Goal: Task Accomplishment & Management: Manage account settings

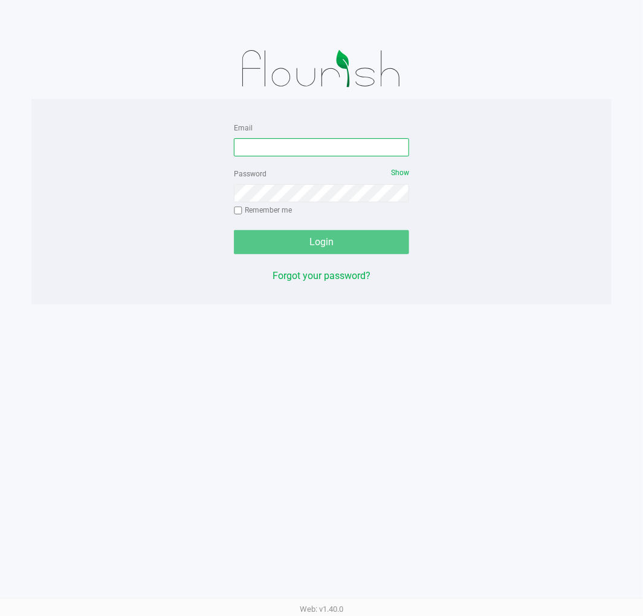
click at [336, 149] on input "Email" at bounding box center [321, 147] width 175 height 18
type input "[EMAIL_ADDRESS][DOMAIN_NAME]"
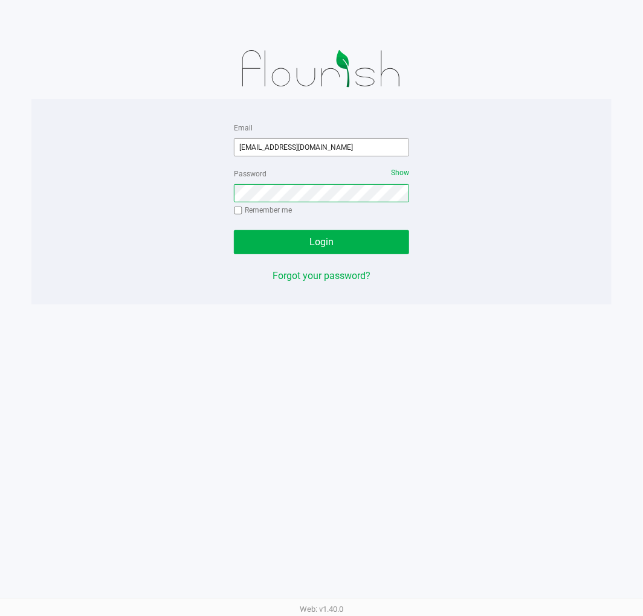
click at [234, 230] on button "Login" at bounding box center [321, 242] width 175 height 24
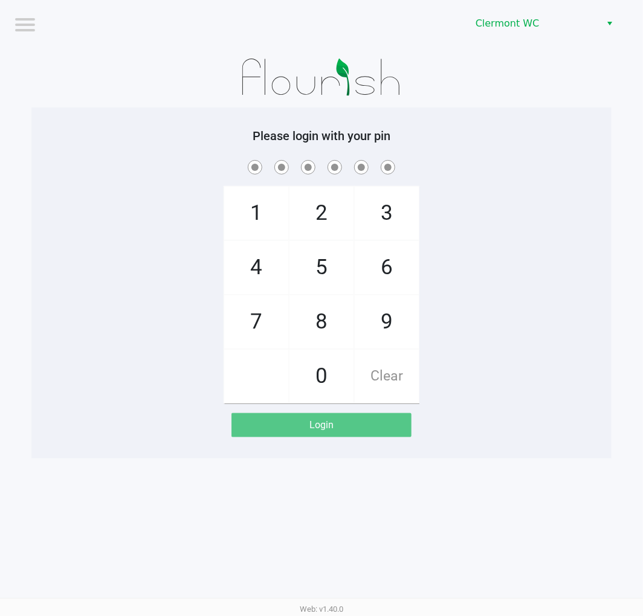
click at [630, 173] on app-pos-login-wrapper "Logout [PERSON_NAME] Please login with your pin 1 4 7 2 5 8 0 3 6 9 Clear Login" at bounding box center [321, 229] width 643 height 458
click at [523, 219] on div "1 4 7 2 5 8 0 3 6 9 Clear" at bounding box center [321, 281] width 580 height 246
checkbox input "true"
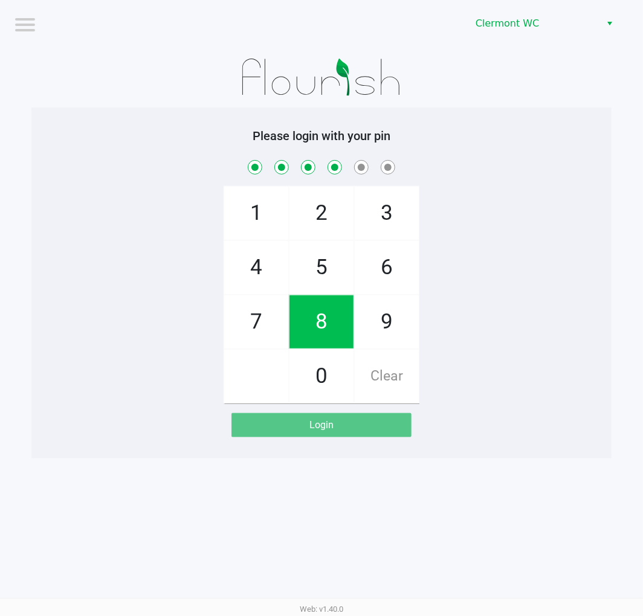
checkbox input "true"
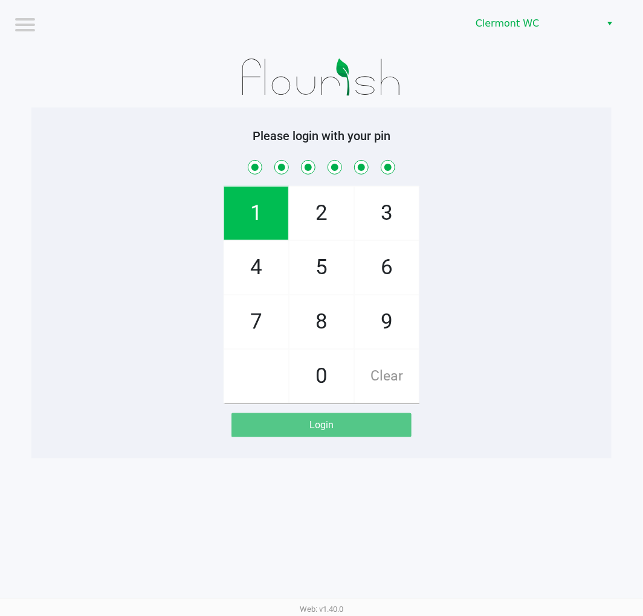
checkbox input "true"
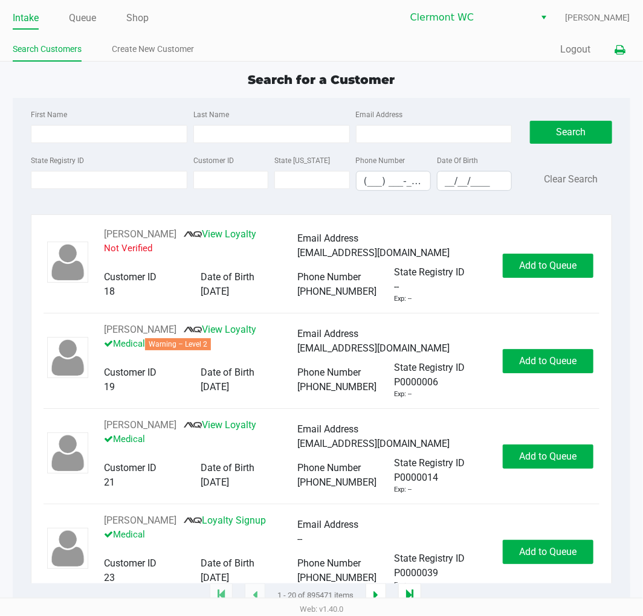
click at [620, 48] on icon at bounding box center [620, 50] width 10 height 8
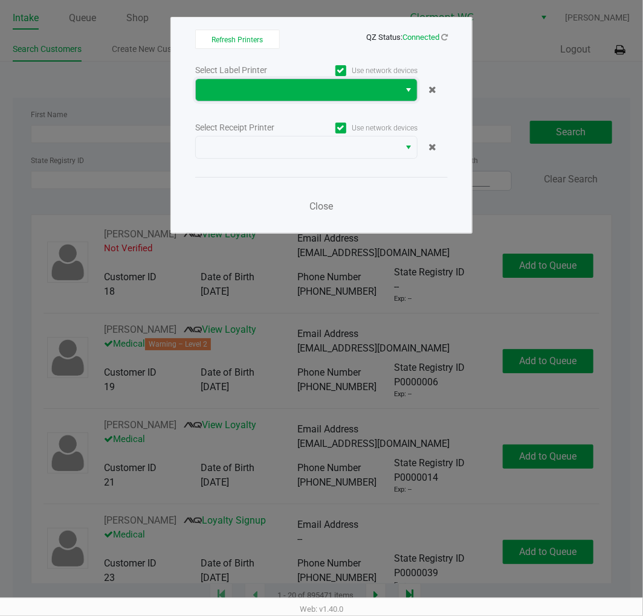
click at [343, 95] on span at bounding box center [297, 90] width 189 height 14
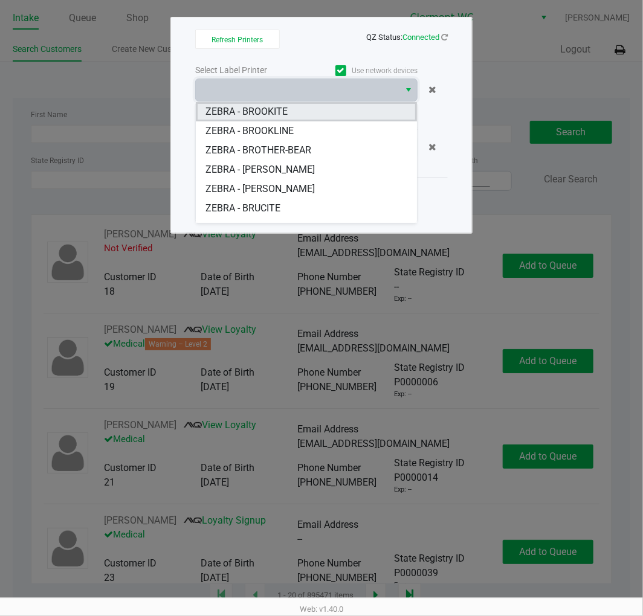
click at [330, 115] on BROOKITE "ZEBRA - BROOKITE" at bounding box center [306, 111] width 221 height 19
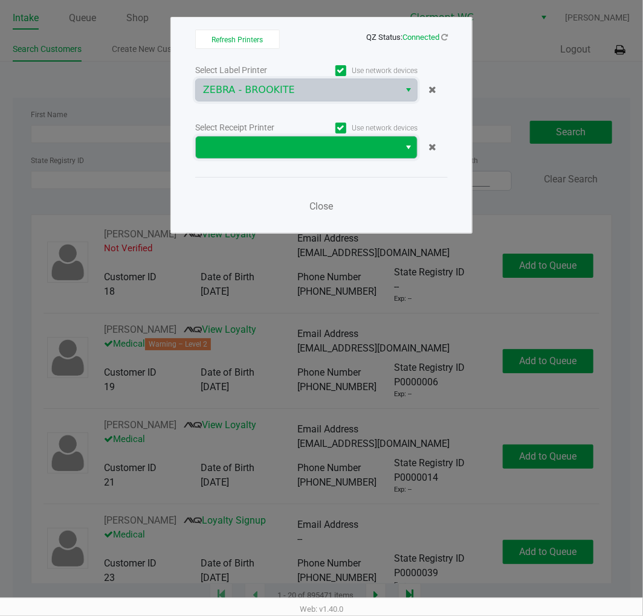
click at [339, 151] on span at bounding box center [297, 147] width 189 height 14
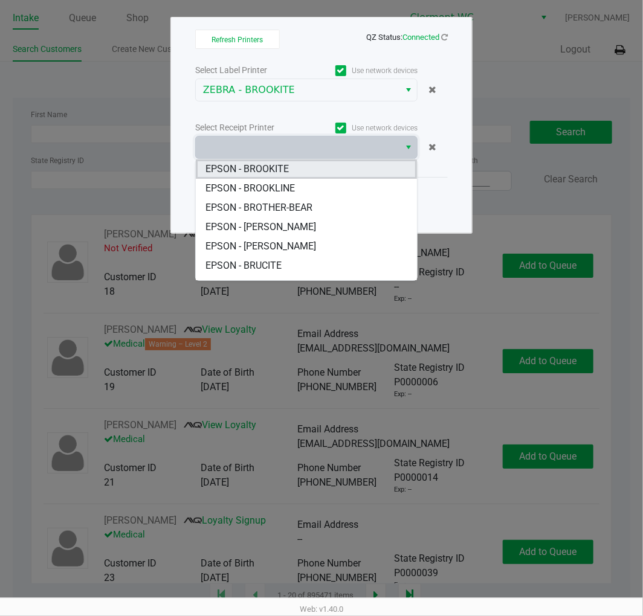
click at [335, 176] on BROOKITE "EPSON - BROOKITE" at bounding box center [306, 168] width 221 height 19
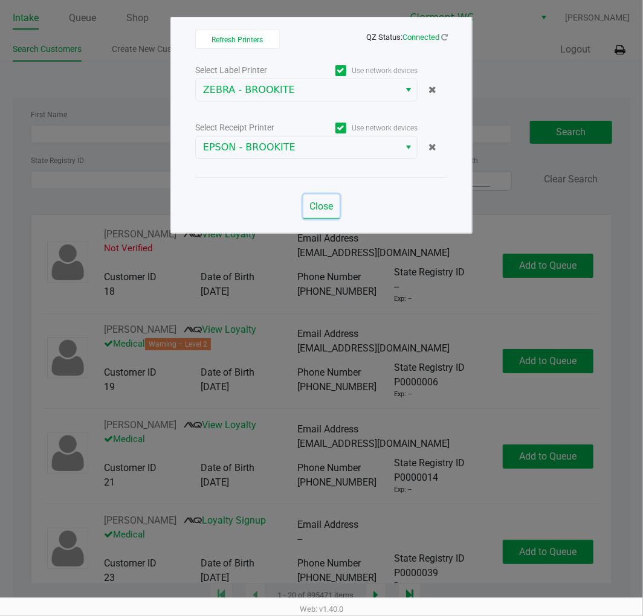
click at [330, 208] on span "Close" at bounding box center [322, 205] width 24 height 11
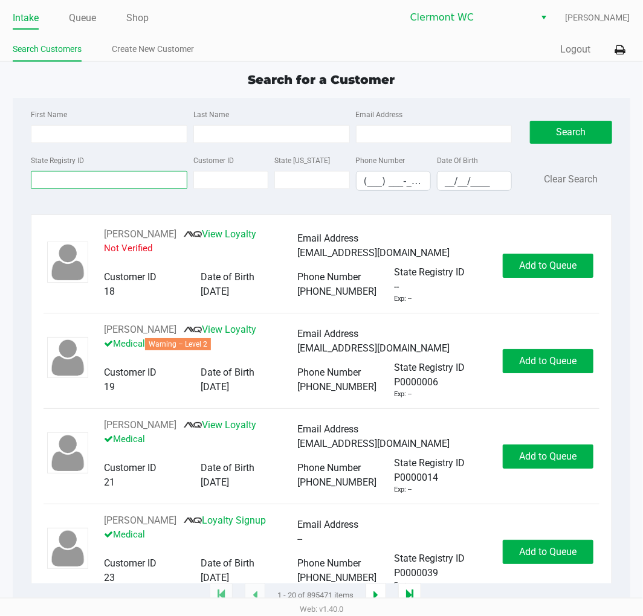
click at [69, 179] on input "State Registry ID" at bounding box center [109, 180] width 156 height 18
click at [76, 182] on input "State Registry ID" at bounding box center [109, 180] width 156 height 18
click at [69, 184] on input "State Registry ID" at bounding box center [109, 180] width 156 height 18
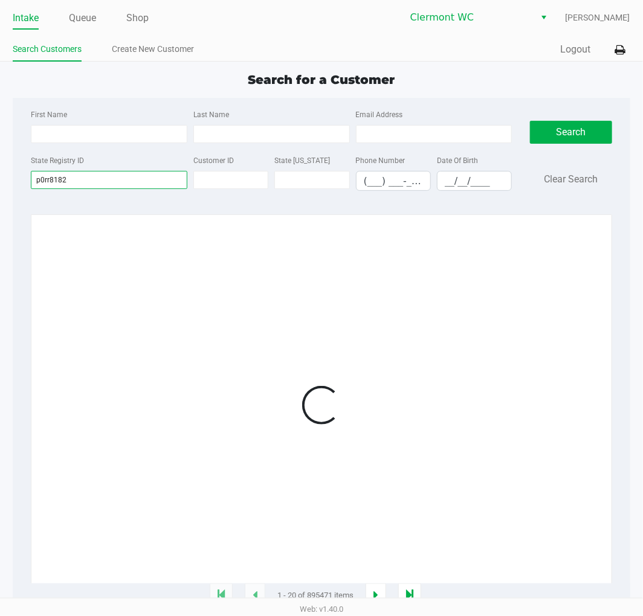
type input "p0rr8182"
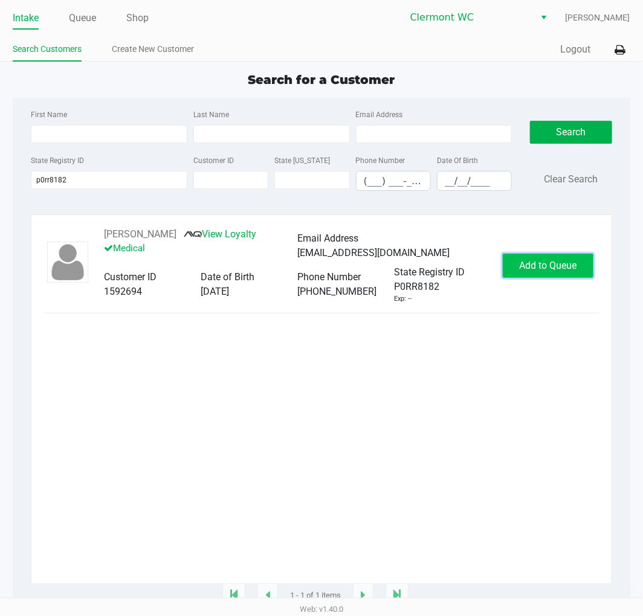
click at [572, 271] on span "Add to Queue" at bounding box center [547, 265] width 57 height 11
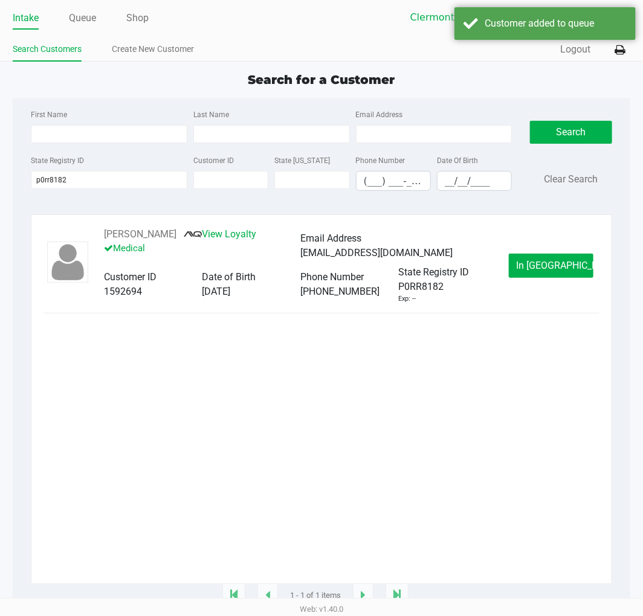
click at [566, 266] on span "In Queue" at bounding box center [566, 265] width 101 height 11
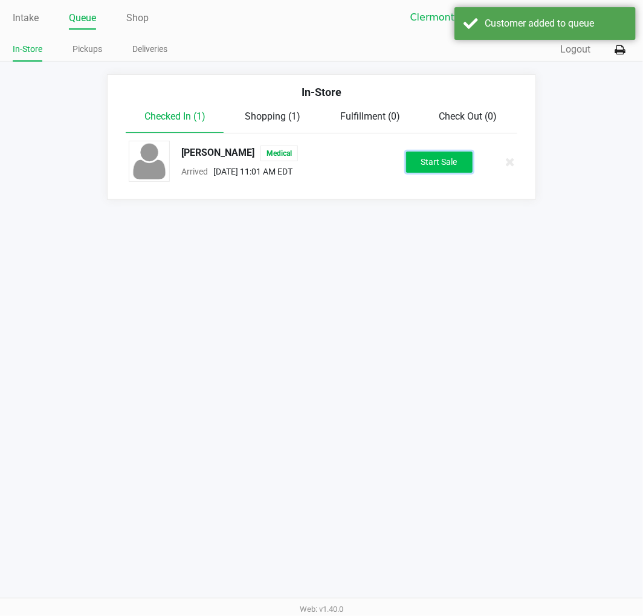
click at [444, 168] on button "Start Sale" at bounding box center [439, 162] width 66 height 21
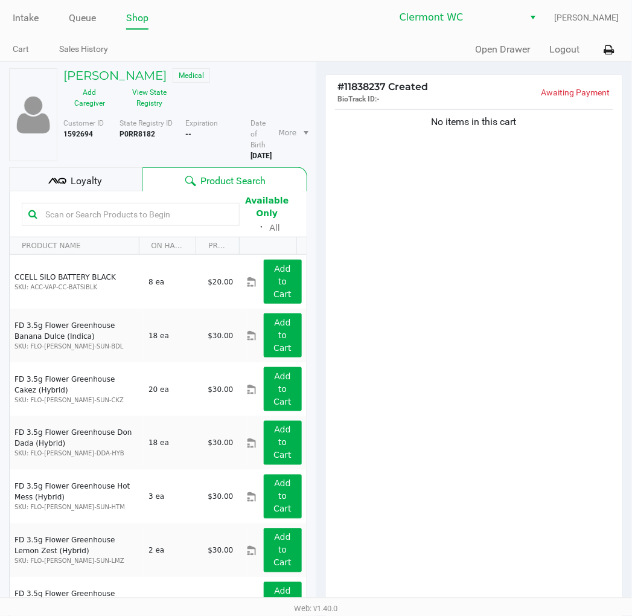
click at [125, 135] on b "P0RR8182" at bounding box center [138, 134] width 36 height 8
click at [156, 95] on button "View State Registry" at bounding box center [146, 98] width 60 height 30
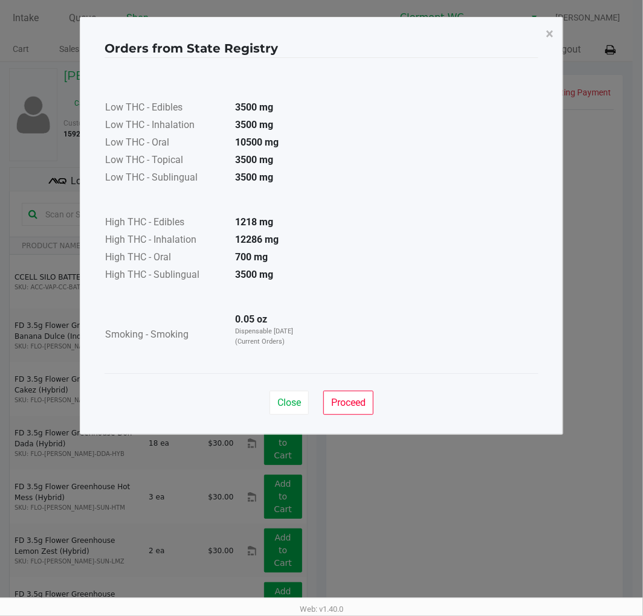
click at [290, 363] on div "Low THC - Edibles 3500 mg Low THC - Inhalation 3500 mg Low THC - Oral 10500 mg …" at bounding box center [321, 215] width 434 height 315
click at [277, 412] on button "Close" at bounding box center [288, 403] width 39 height 24
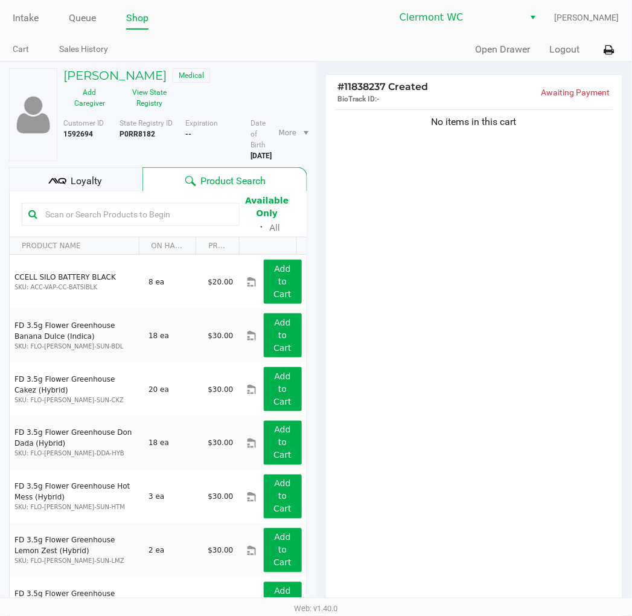
click at [498, 345] on div "No items in this cart" at bounding box center [474, 356] width 297 height 499
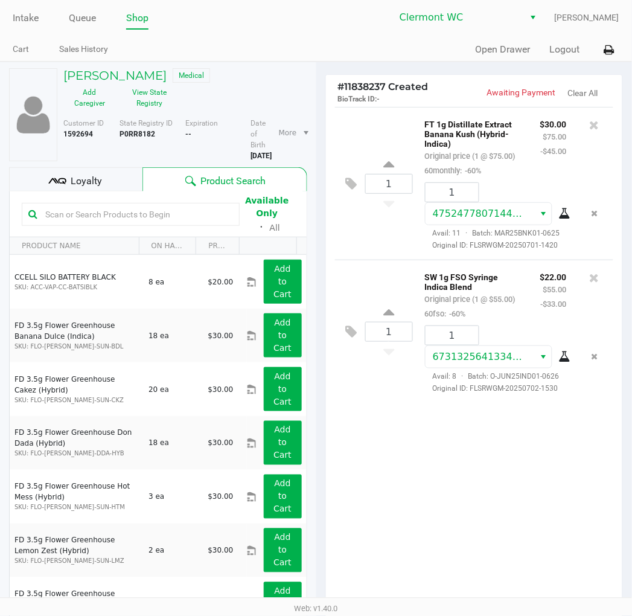
scroll to position [124, 0]
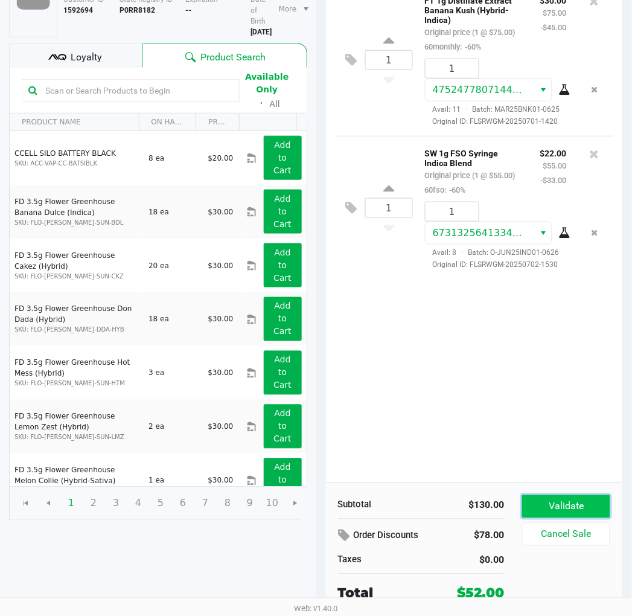
click at [592, 508] on button "Validate" at bounding box center [566, 506] width 88 height 23
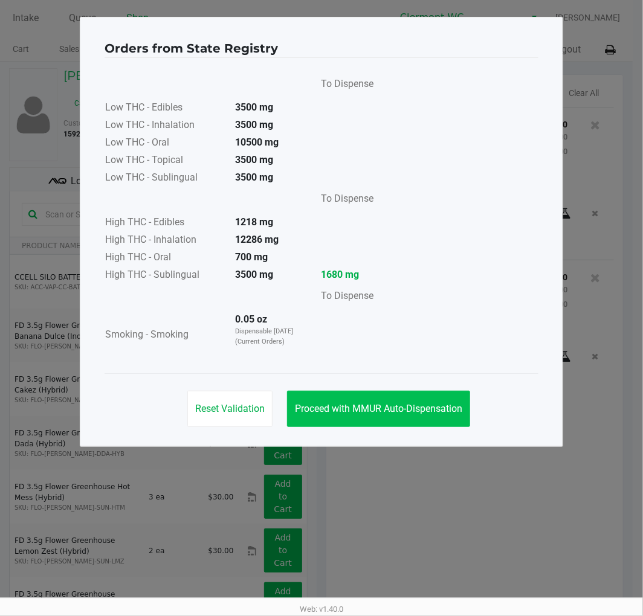
click at [375, 394] on button "Proceed with MMUR Auto-Dispensation" at bounding box center [378, 409] width 183 height 36
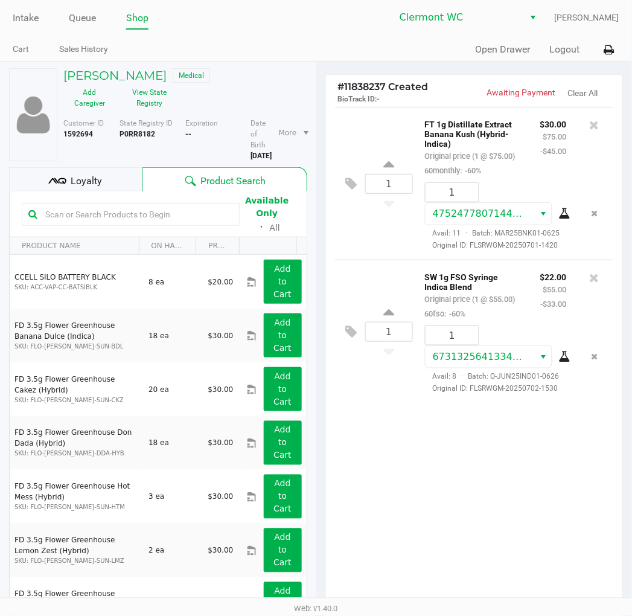
click at [83, 175] on span "Loyalty" at bounding box center [86, 181] width 31 height 14
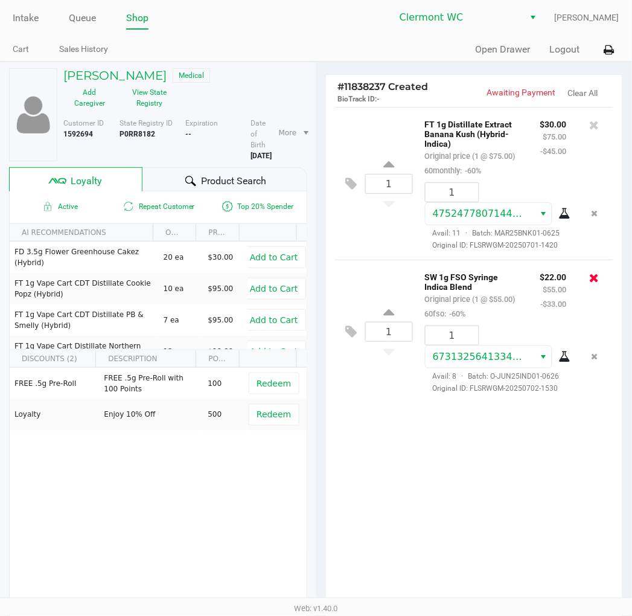
click at [592, 284] on icon at bounding box center [595, 278] width 10 height 12
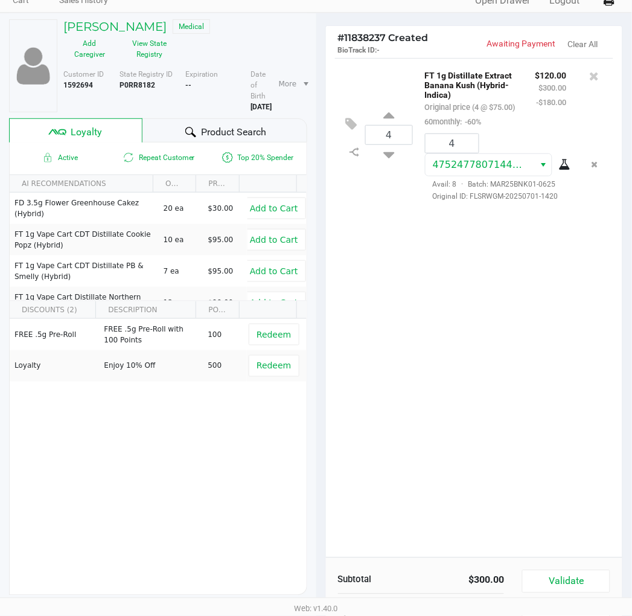
scroll to position [150, 0]
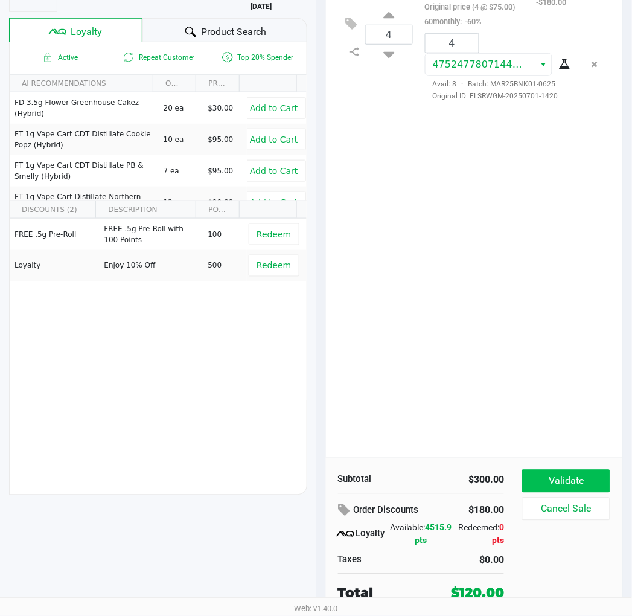
click at [584, 475] on button "Validate" at bounding box center [566, 481] width 88 height 23
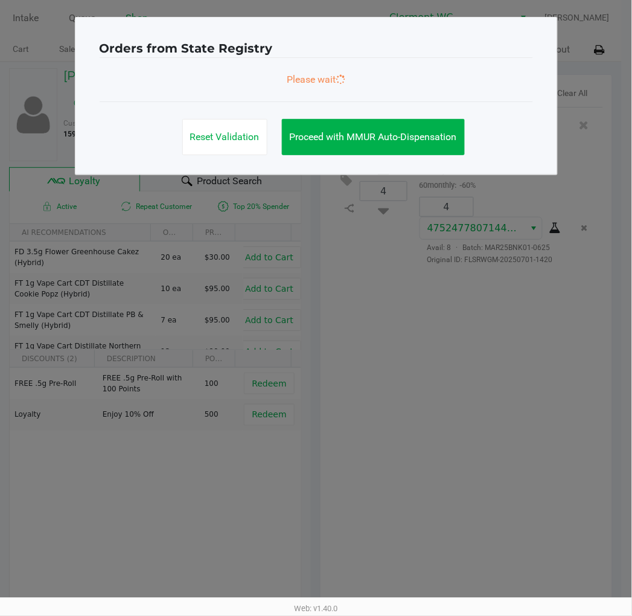
scroll to position [0, 0]
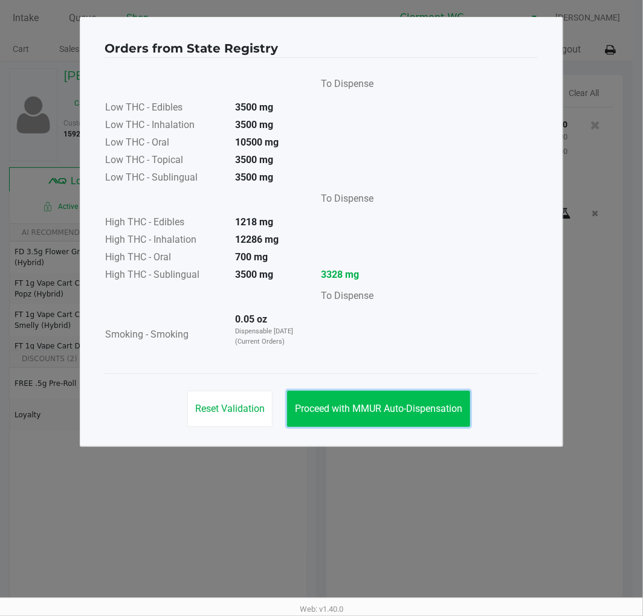
click at [400, 403] on span "Proceed with MMUR Auto-Dispensation" at bounding box center [378, 408] width 167 height 11
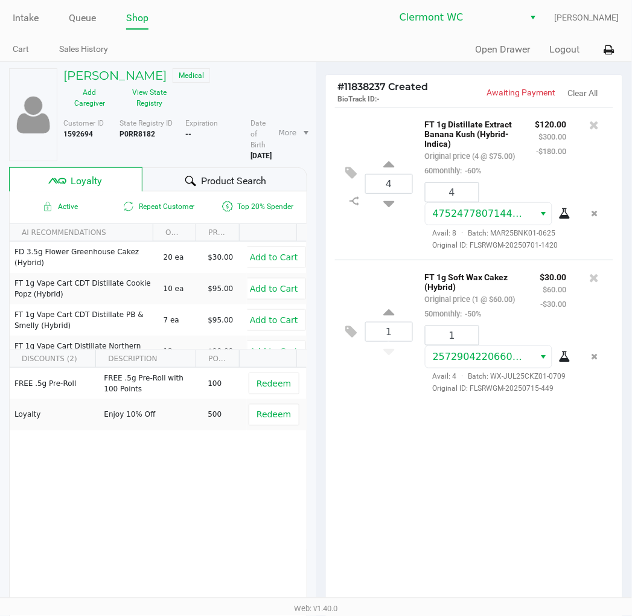
scroll to position [150, 0]
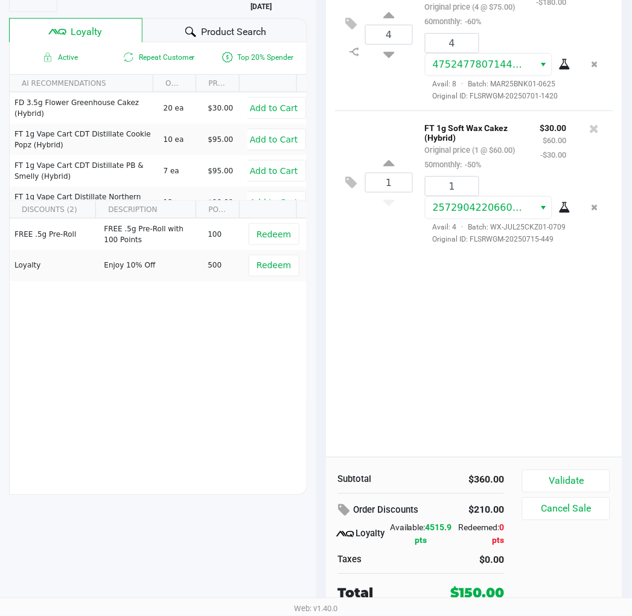
click at [542, 367] on div "4 FT 1g Distillate Extract Banana Kush (Hybrid-Indica) Original price (4 @ $75.…" at bounding box center [474, 207] width 297 height 499
click at [566, 473] on button "Validate" at bounding box center [566, 481] width 88 height 23
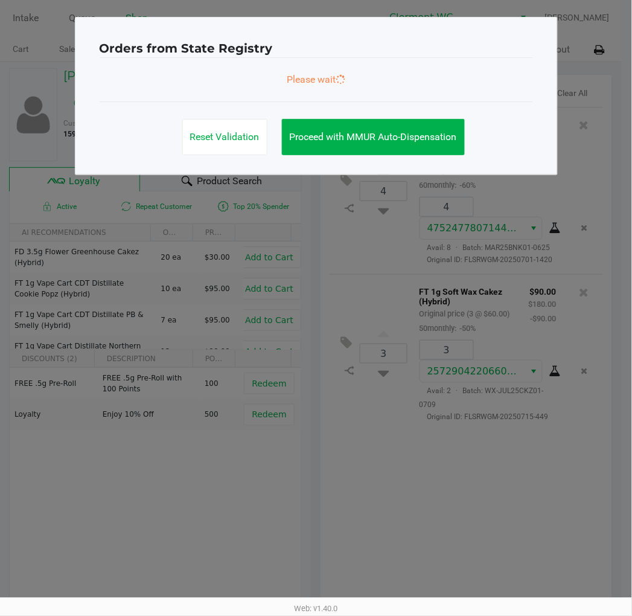
scroll to position [0, 0]
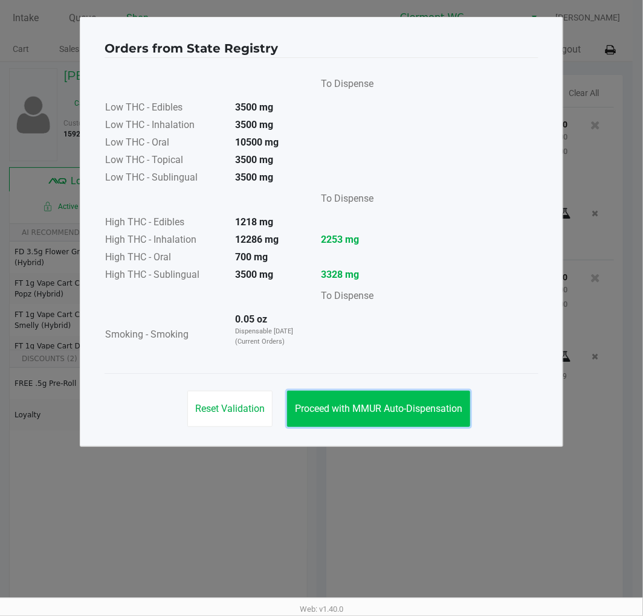
click at [414, 403] on span "Proceed with MMUR Auto-Dispensation" at bounding box center [378, 408] width 167 height 11
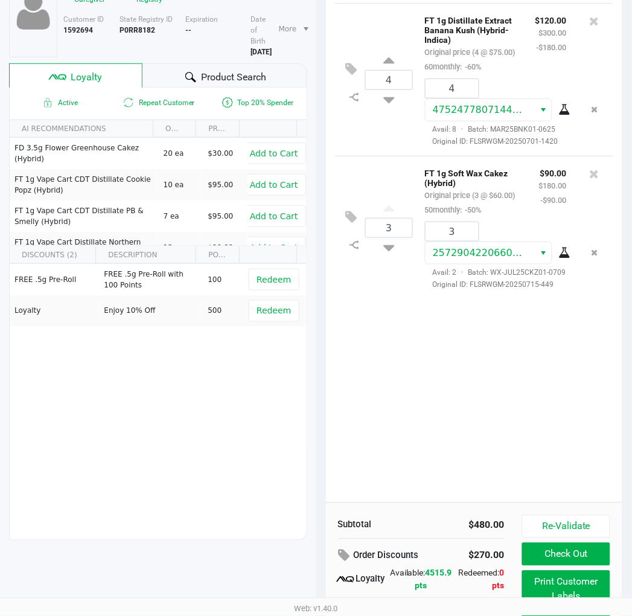
scroll to position [150, 0]
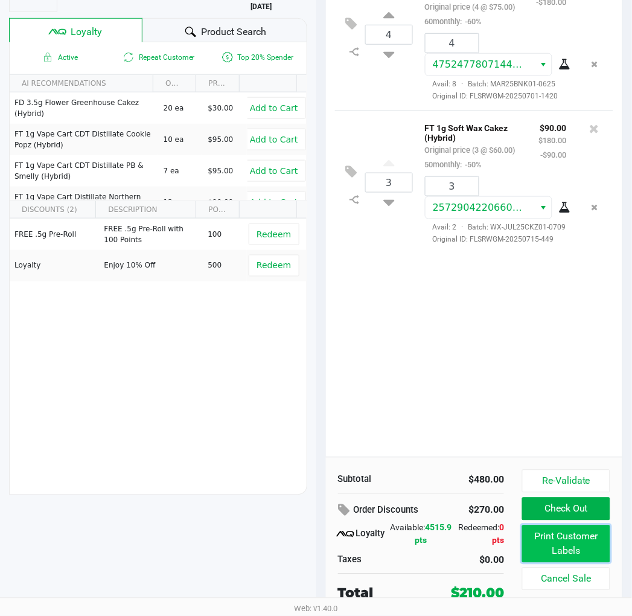
click at [566, 540] on button "Print Customer Labels" at bounding box center [566, 543] width 88 height 37
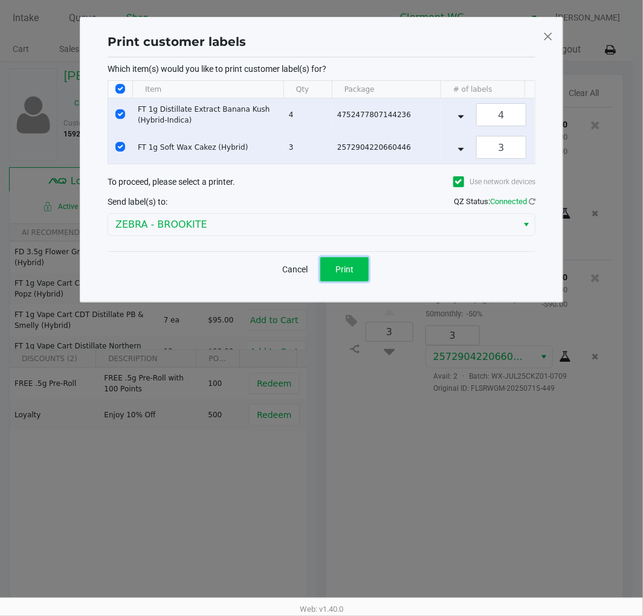
click at [347, 274] on span "Print" at bounding box center [344, 269] width 18 height 10
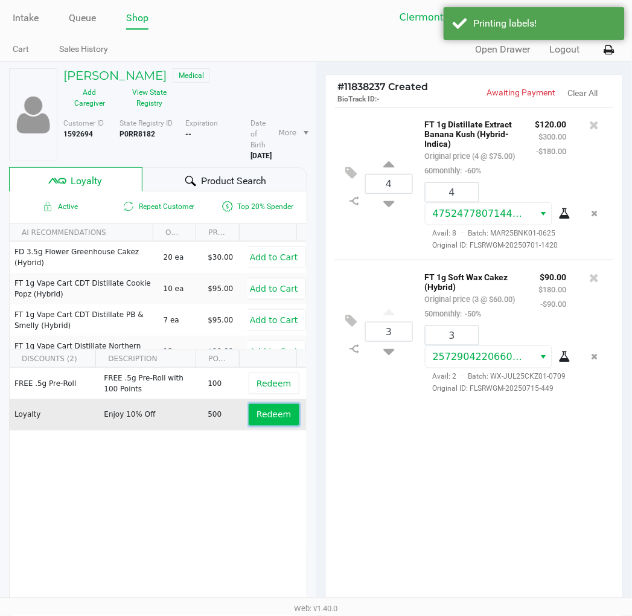
click at [278, 425] on button "Redeem" at bounding box center [274, 415] width 50 height 22
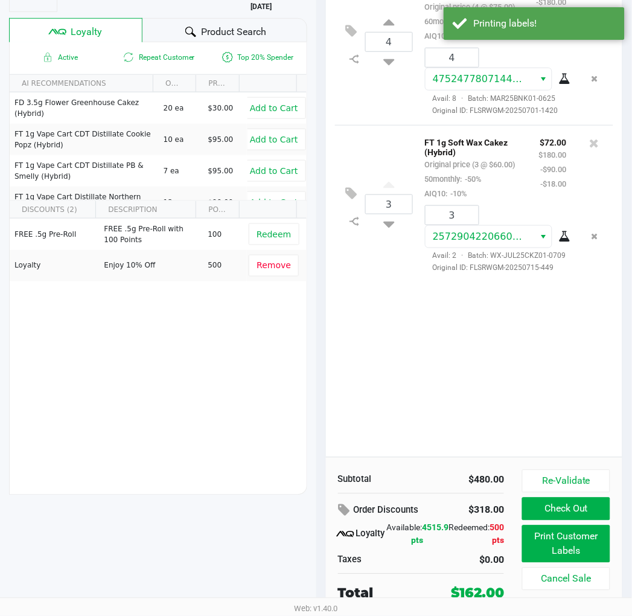
scroll to position [150, 0]
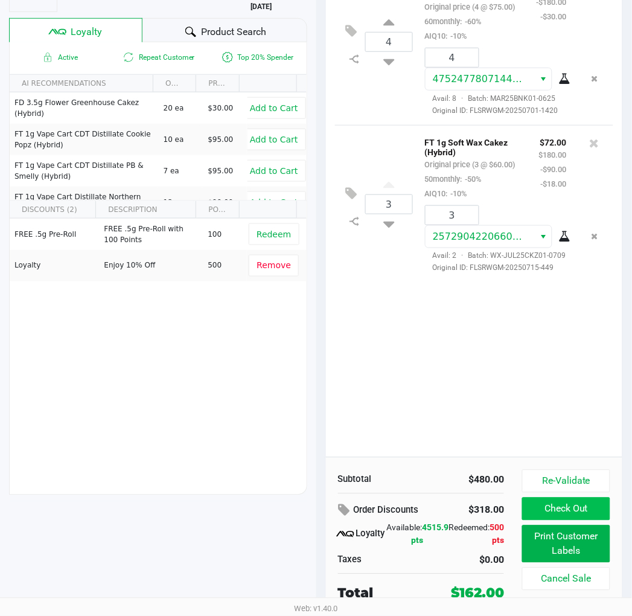
click at [596, 505] on button "Check Out" at bounding box center [566, 509] width 88 height 23
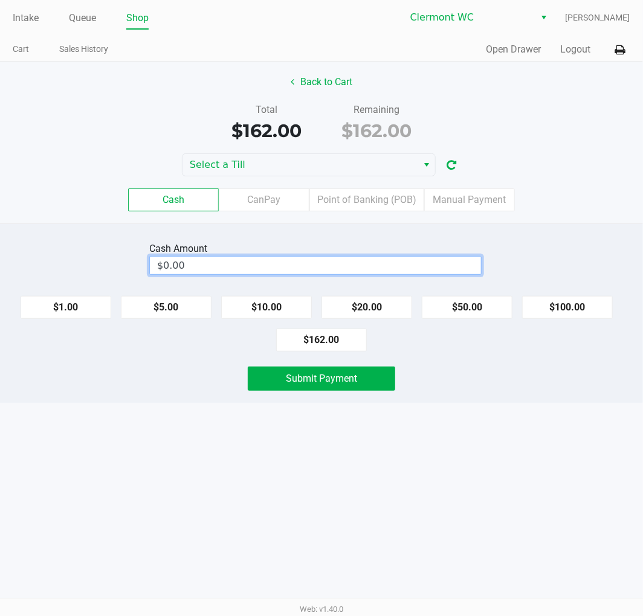
click at [293, 260] on input "$0.00" at bounding box center [315, 266] width 331 height 18
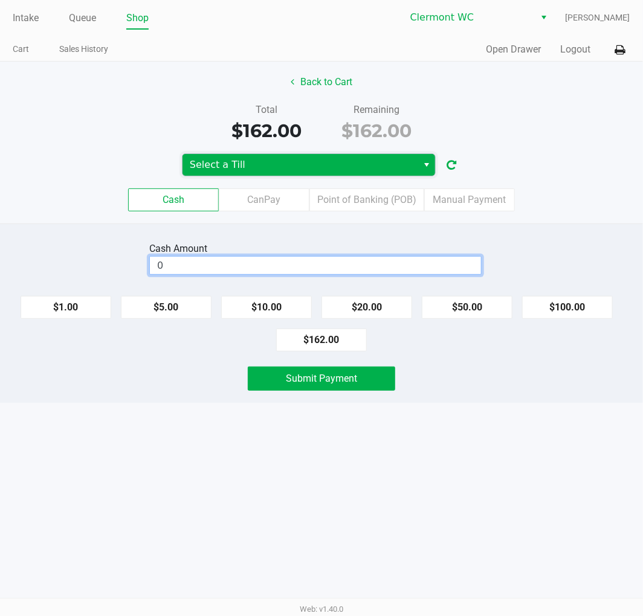
click at [367, 171] on span "Select a Till" at bounding box center [300, 165] width 220 height 14
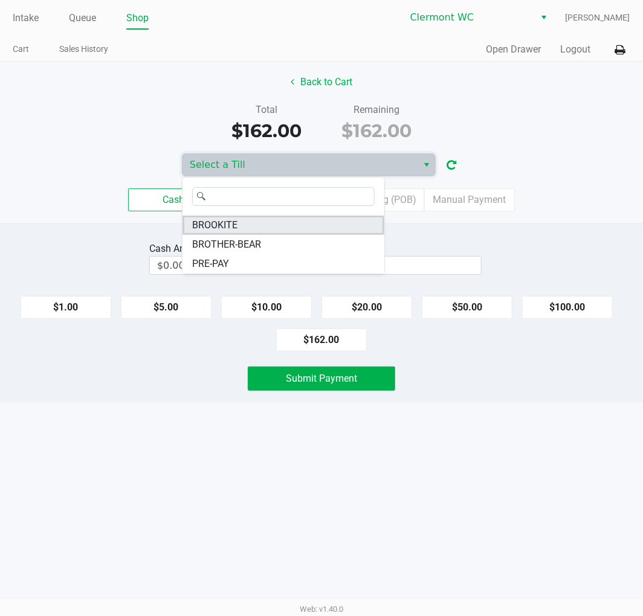
click at [240, 225] on li "BROOKITE" at bounding box center [283, 225] width 202 height 19
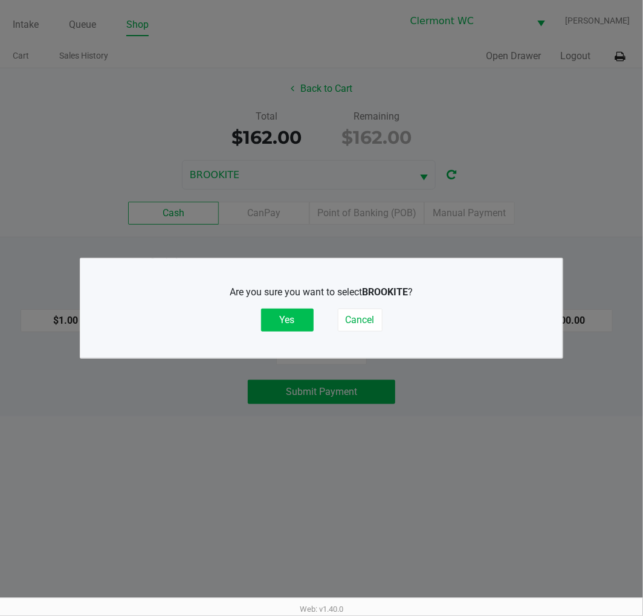
click at [275, 312] on button "Yes" at bounding box center [287, 320] width 53 height 23
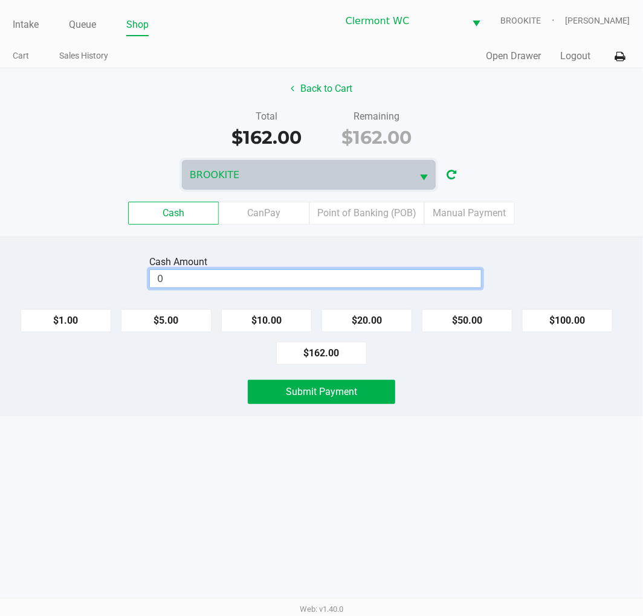
click at [268, 284] on input "0" at bounding box center [315, 279] width 331 height 18
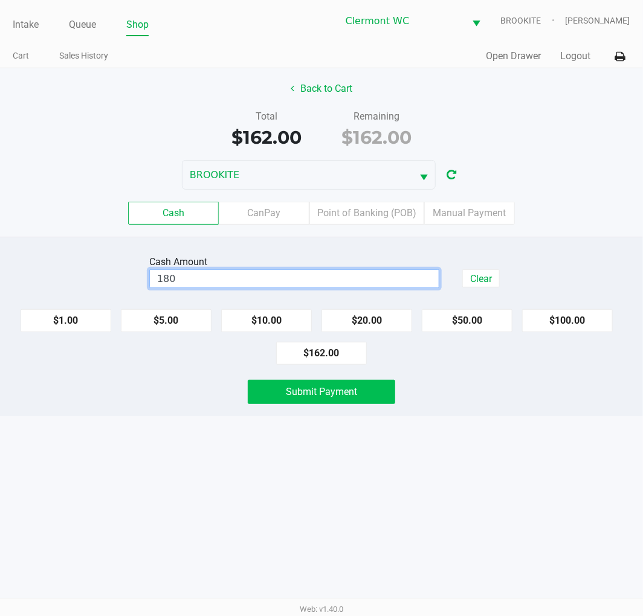
click at [351, 386] on span "Submit Payment" at bounding box center [321, 391] width 71 height 11
type input "$180.00"
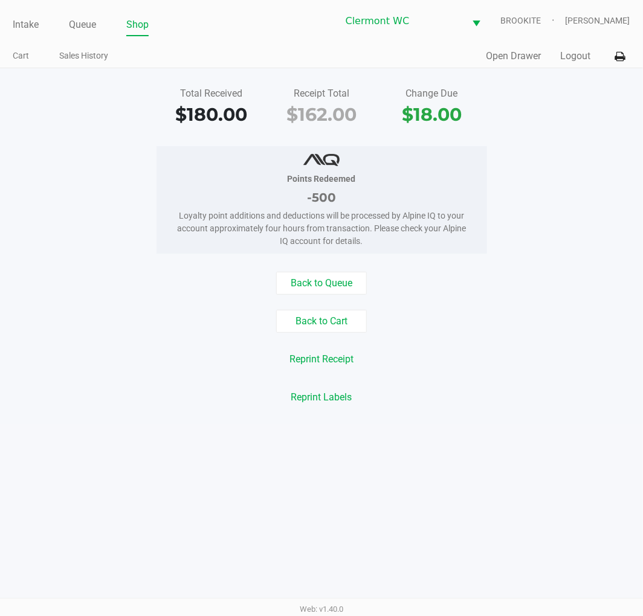
click at [34, 27] on link "Intake" at bounding box center [26, 24] width 26 height 17
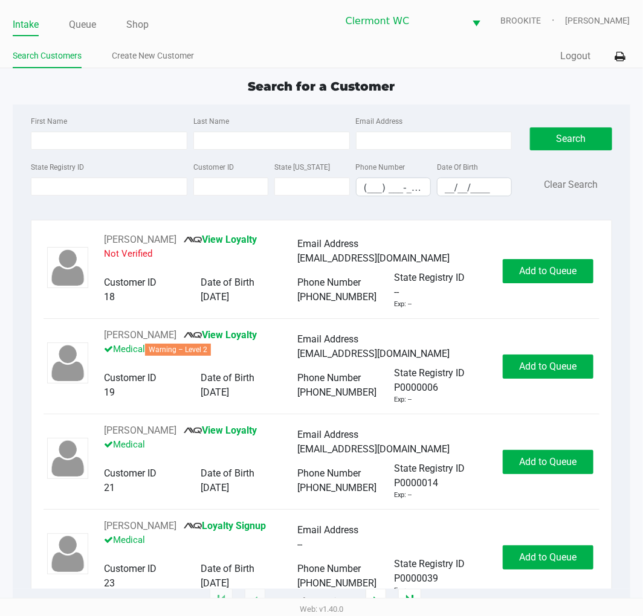
click at [86, 26] on link "Queue" at bounding box center [82, 24] width 27 height 17
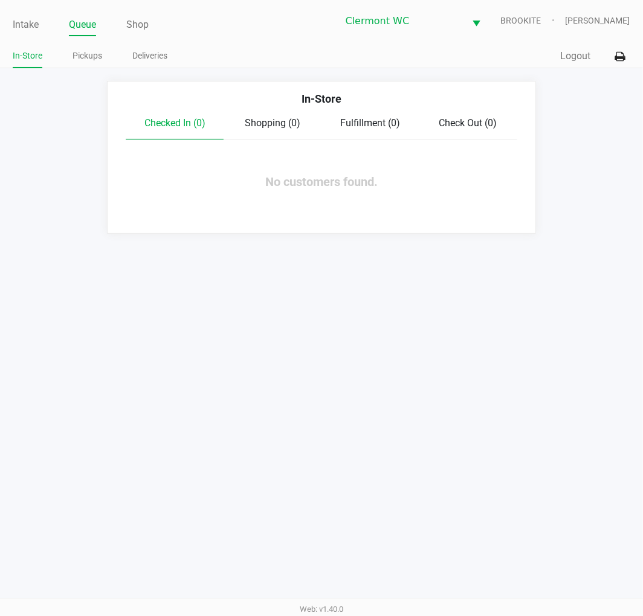
click at [86, 57] on link "Pickups" at bounding box center [87, 55] width 30 height 15
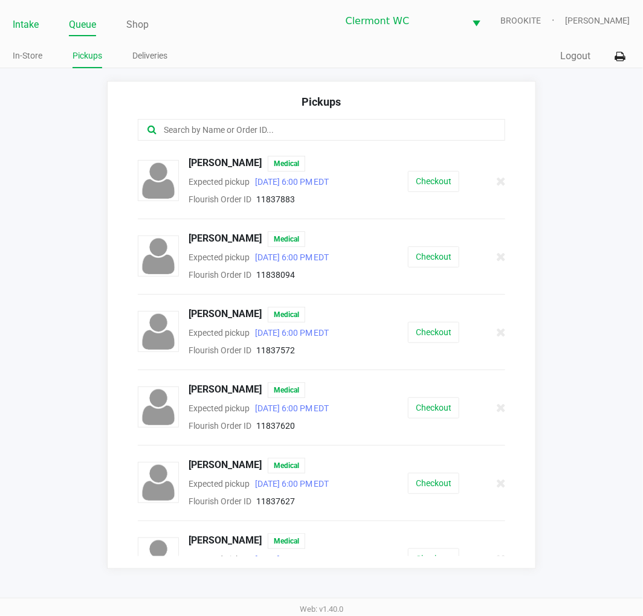
click at [29, 25] on link "Intake" at bounding box center [26, 24] width 26 height 17
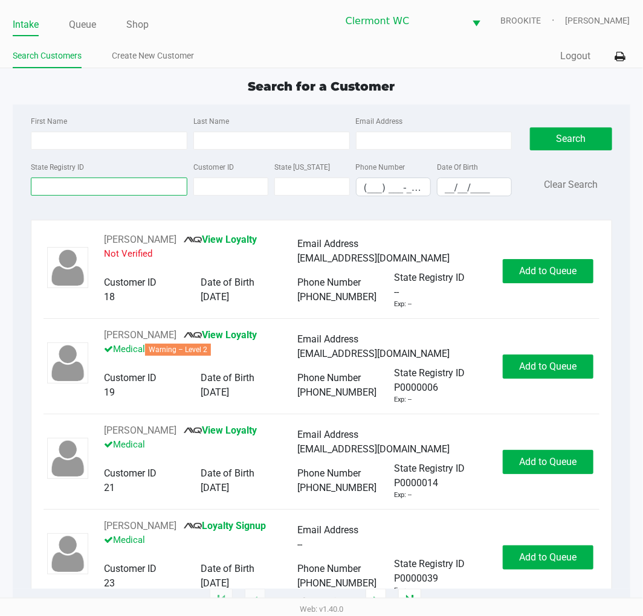
click at [97, 184] on input "State Registry ID" at bounding box center [109, 187] width 156 height 18
click at [95, 141] on input "First Name" at bounding box center [109, 141] width 156 height 18
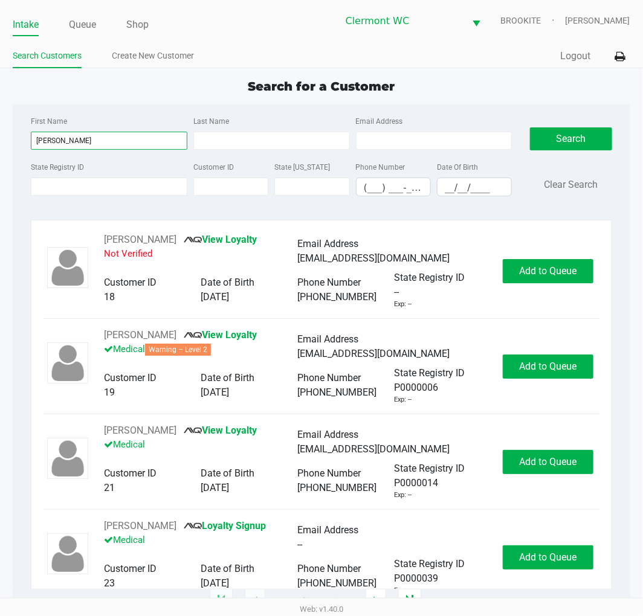
type input "gigi"
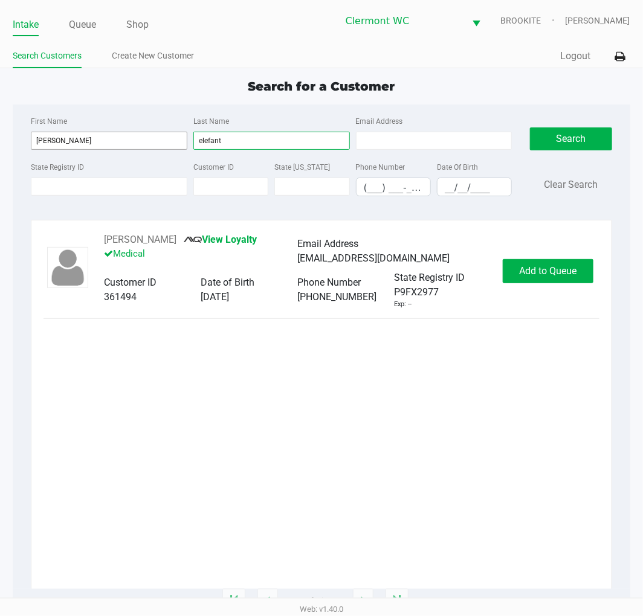
type input "elefant"
click at [557, 274] on span "Add to Queue" at bounding box center [547, 270] width 57 height 11
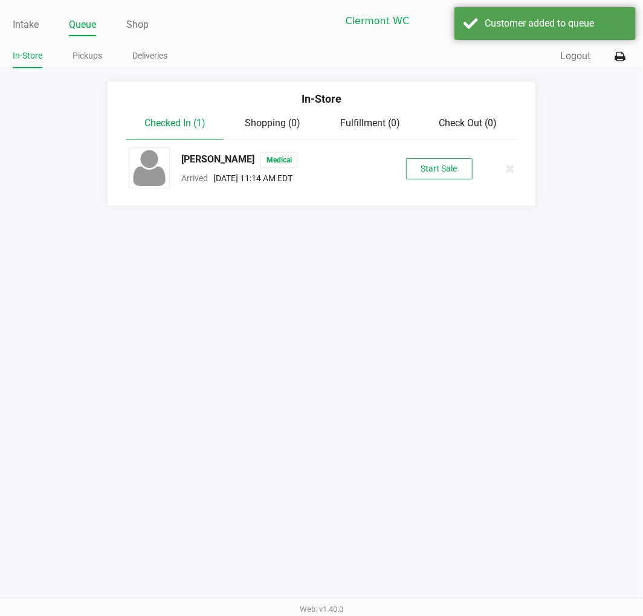
click at [448, 162] on button "Start Sale" at bounding box center [439, 168] width 66 height 21
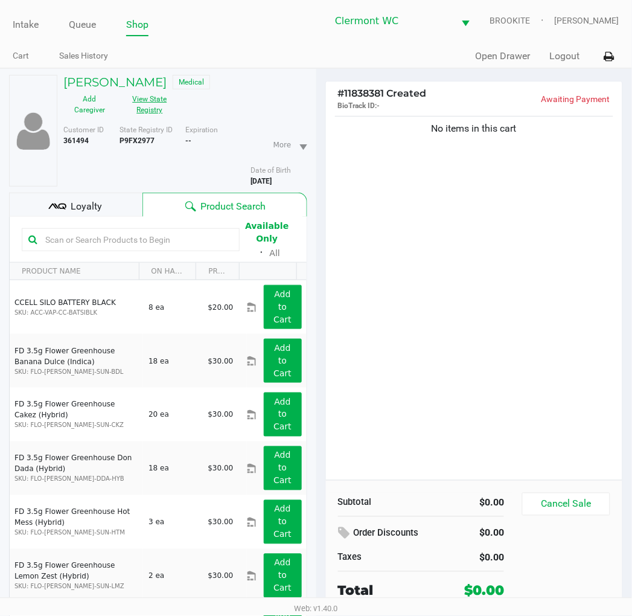
click at [161, 104] on button "View State Registry" at bounding box center [146, 104] width 60 height 30
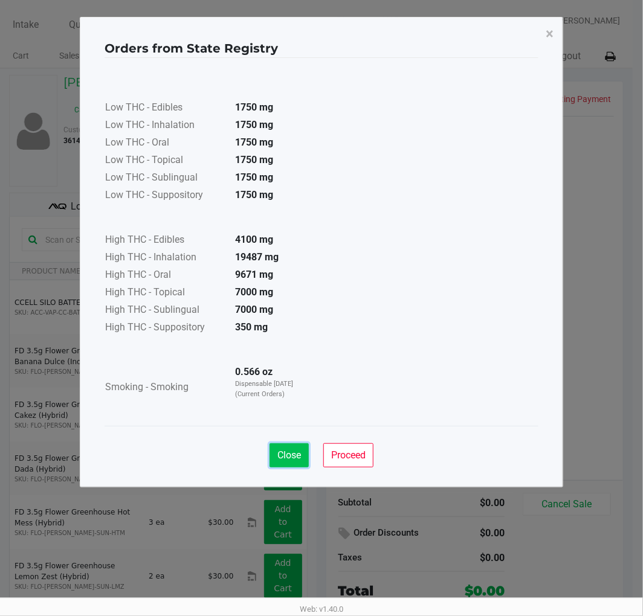
click at [297, 458] on span "Close" at bounding box center [289, 454] width 24 height 11
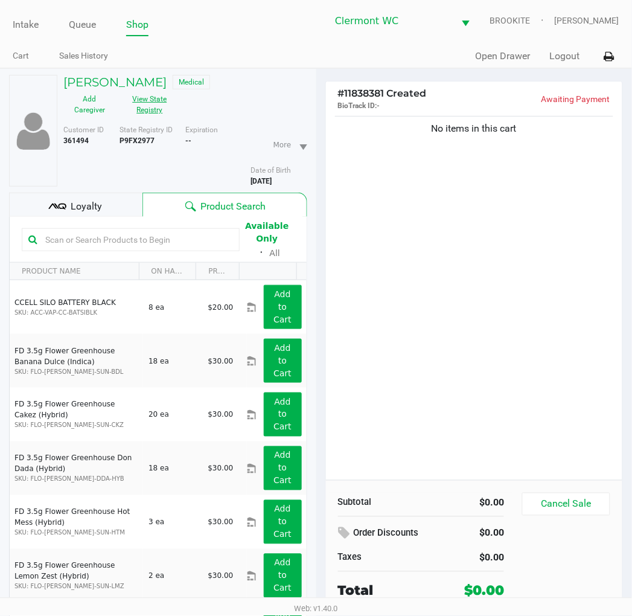
click at [419, 322] on div "No items in this cart" at bounding box center [474, 297] width 297 height 367
click at [431, 340] on div "No items in this cart" at bounding box center [474, 297] width 297 height 367
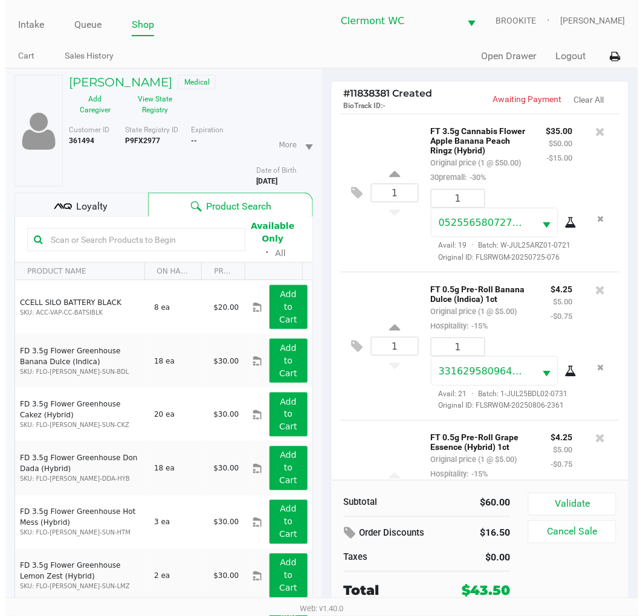
scroll to position [142, 0]
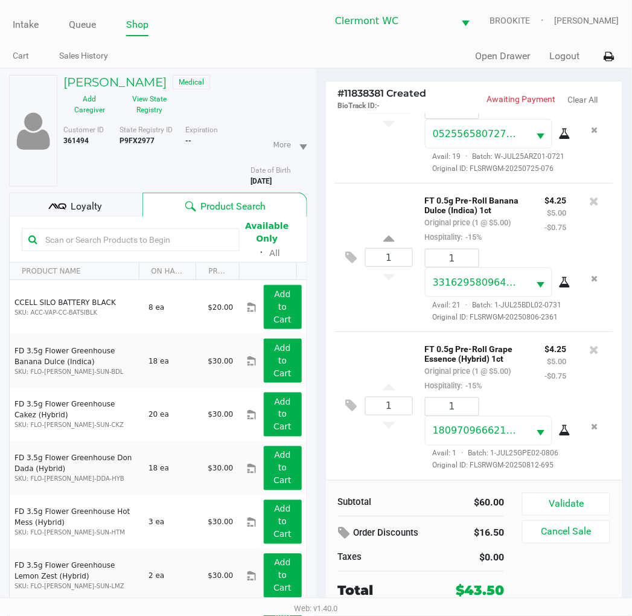
click at [85, 208] on span "Loyalty" at bounding box center [86, 206] width 31 height 14
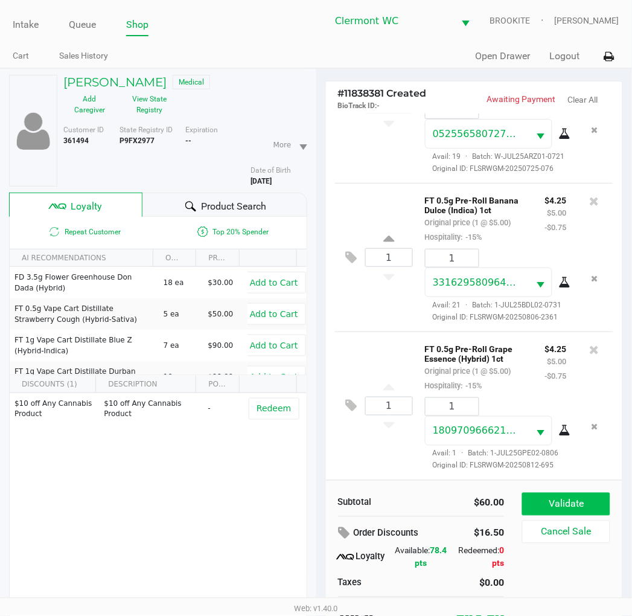
click at [584, 505] on button "Validate" at bounding box center [566, 504] width 88 height 23
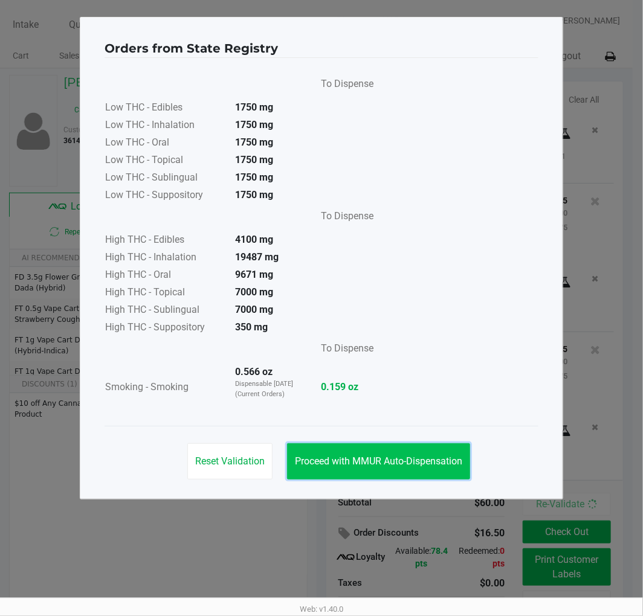
click at [376, 460] on span "Proceed with MMUR Auto-Dispensation" at bounding box center [378, 460] width 167 height 11
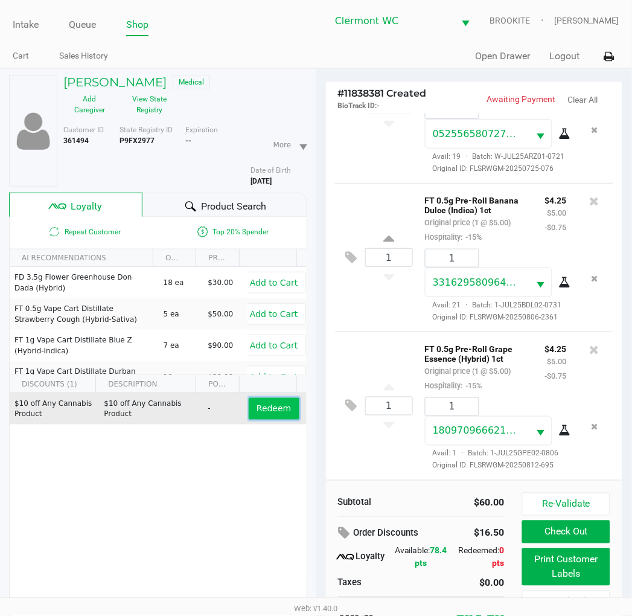
click at [269, 412] on span "Redeem" at bounding box center [274, 409] width 34 height 10
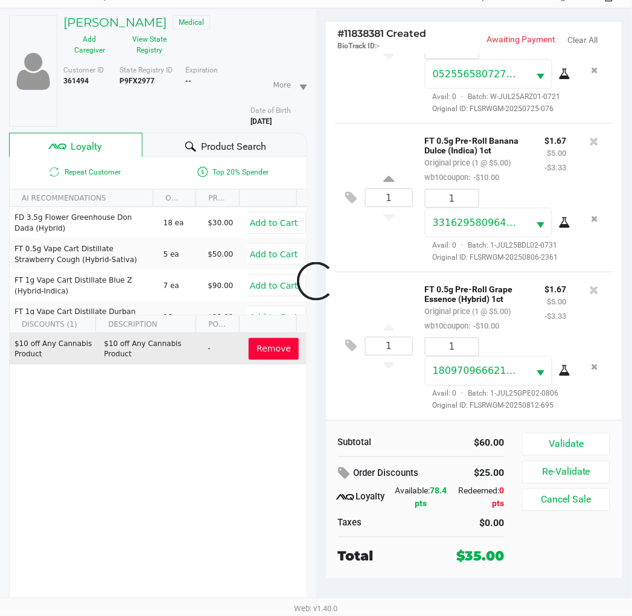
scroll to position [175, 0]
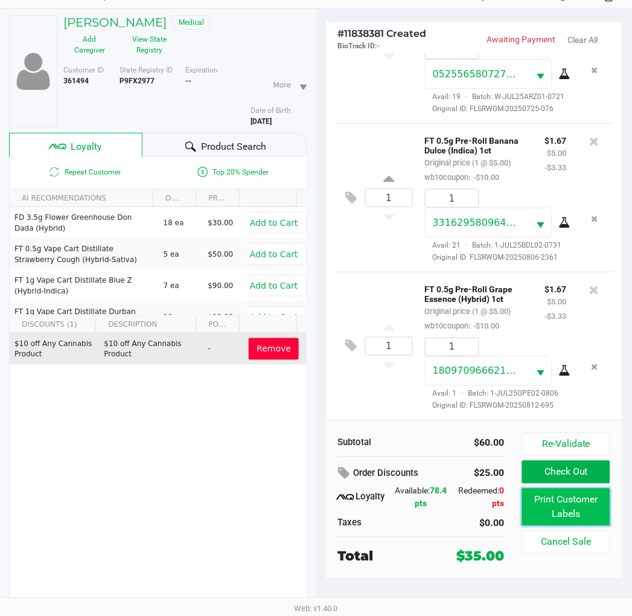
click at [571, 505] on button "Print Customer Labels" at bounding box center [566, 507] width 88 height 37
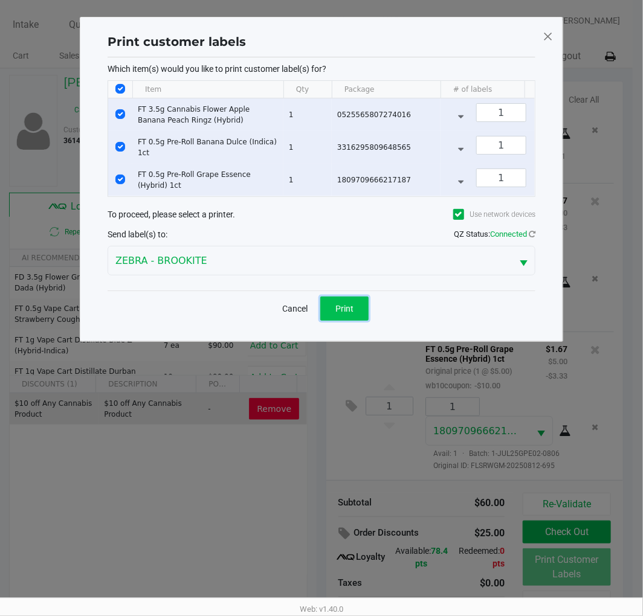
click at [355, 319] on button "Print" at bounding box center [344, 309] width 48 height 24
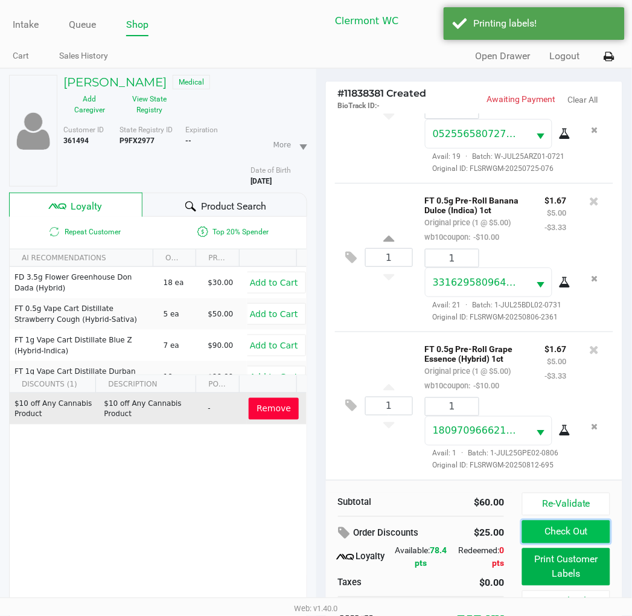
click at [560, 527] on button "Check Out" at bounding box center [566, 532] width 88 height 23
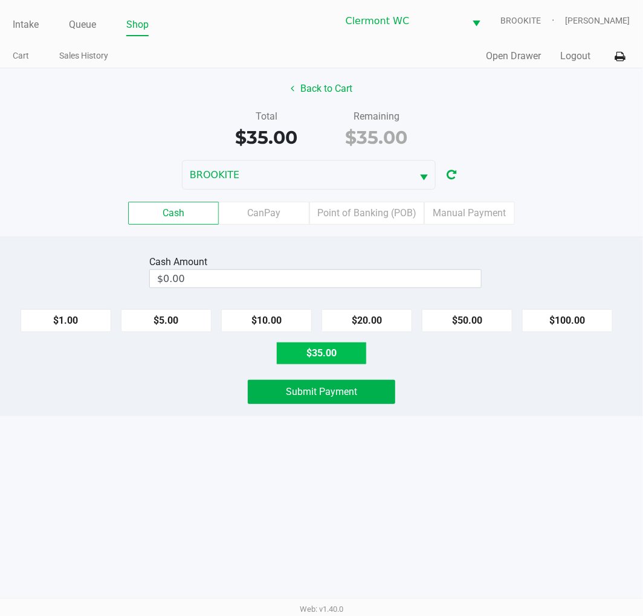
click at [351, 359] on button "$35.00" at bounding box center [321, 353] width 91 height 23
type input "$35.00"
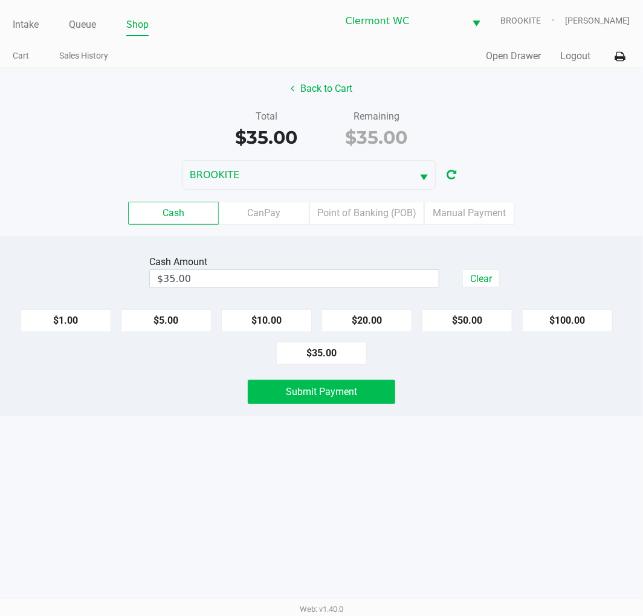
click at [337, 390] on span "Submit Payment" at bounding box center [321, 391] width 71 height 11
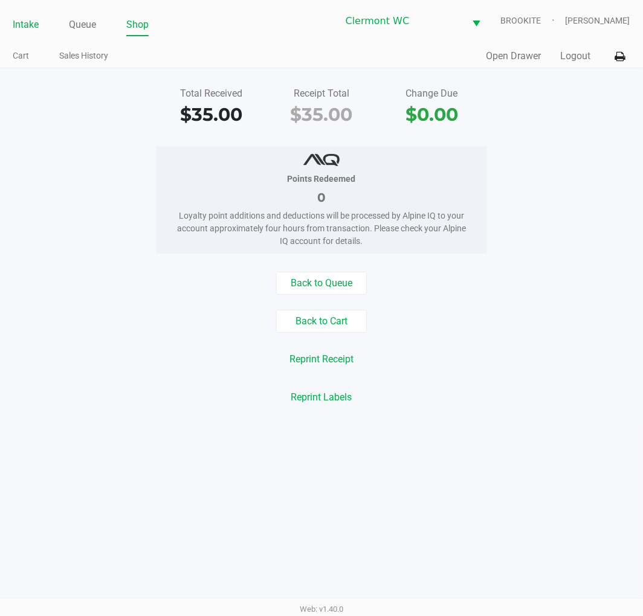
click at [29, 25] on link "Intake" at bounding box center [26, 24] width 26 height 17
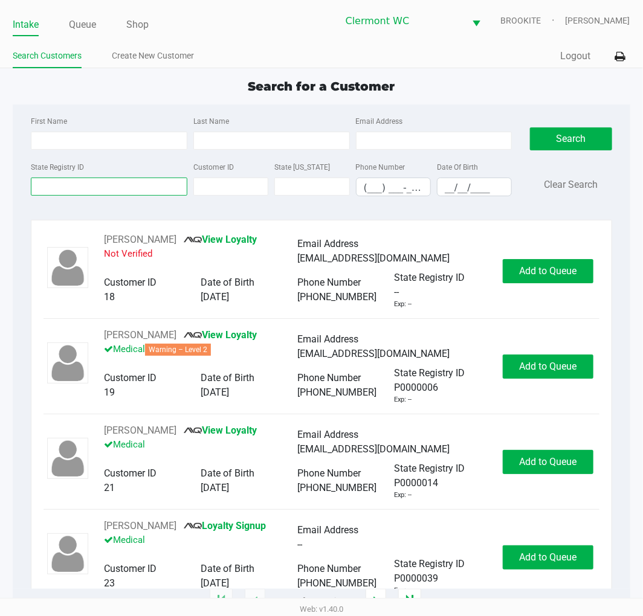
click at [44, 186] on input "State Registry ID" at bounding box center [109, 187] width 156 height 18
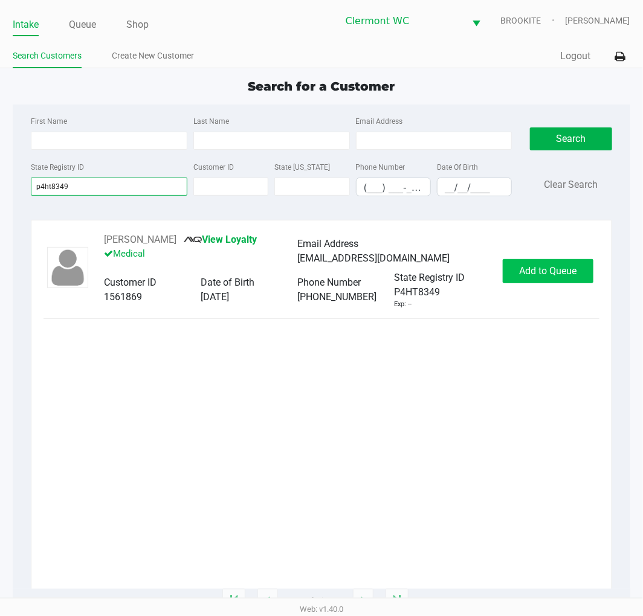
type input "p4ht8349"
click at [557, 262] on button "Add to Queue" at bounding box center [547, 271] width 91 height 24
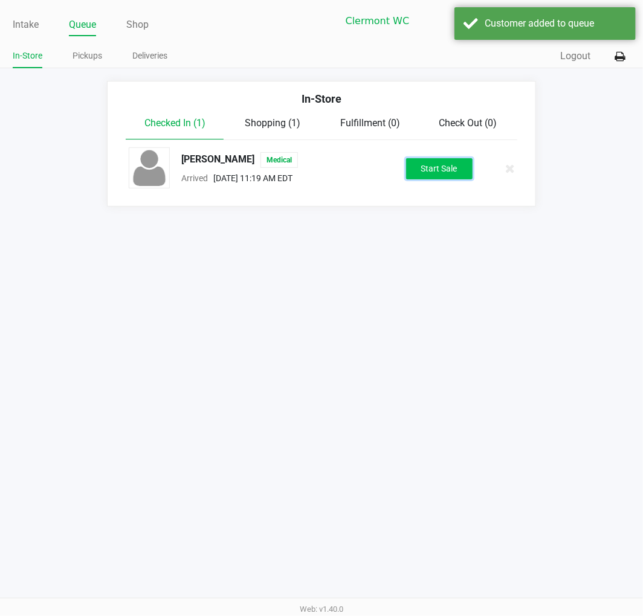
click at [432, 171] on button "Start Sale" at bounding box center [439, 168] width 66 height 21
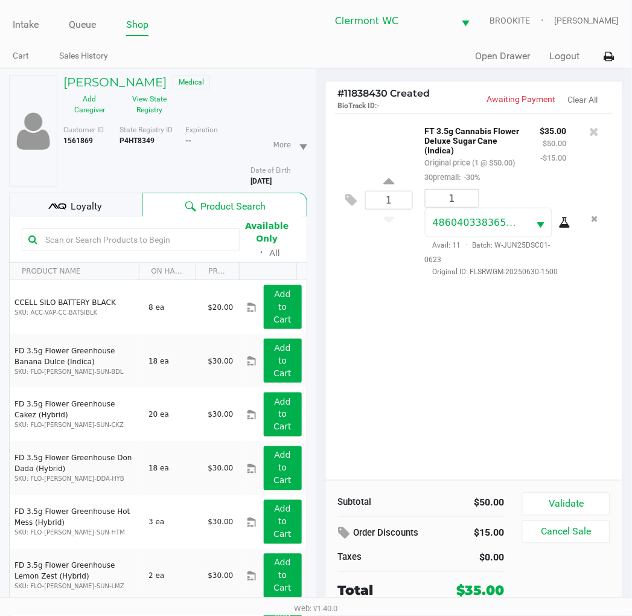
click at [563, 502] on button "Validate" at bounding box center [566, 504] width 88 height 23
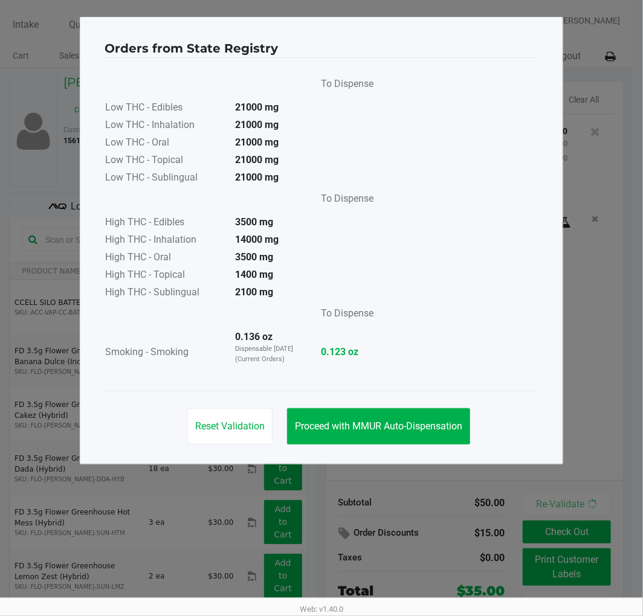
drag, startPoint x: 441, startPoint y: 171, endPoint x: 643, endPoint y: 240, distance: 212.5
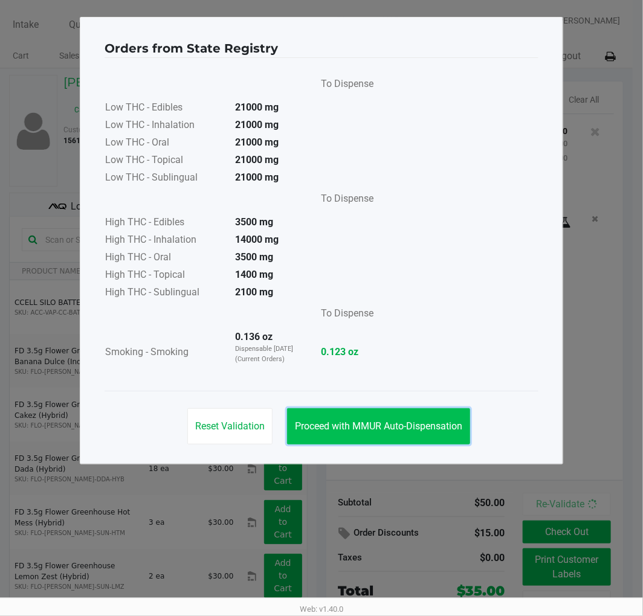
drag, startPoint x: 643, startPoint y: 240, endPoint x: 320, endPoint y: 425, distance: 371.4
click at [320, 425] on span "Proceed with MMUR Auto-Dispensation" at bounding box center [378, 425] width 167 height 11
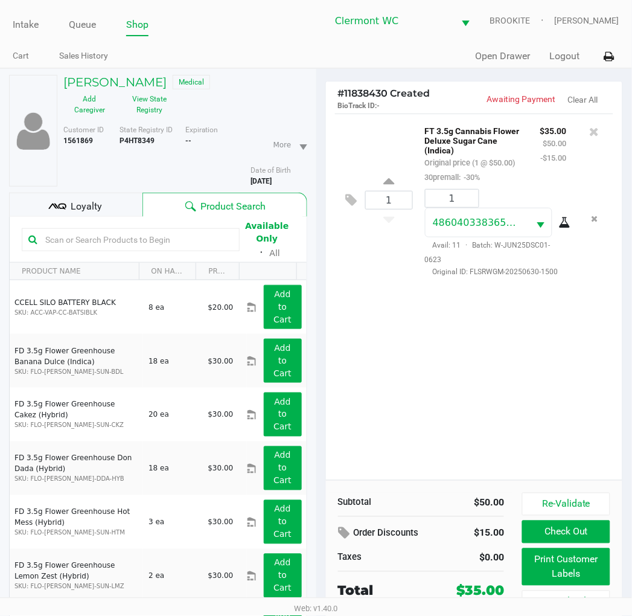
click at [88, 199] on span "Loyalty" at bounding box center [86, 206] width 31 height 14
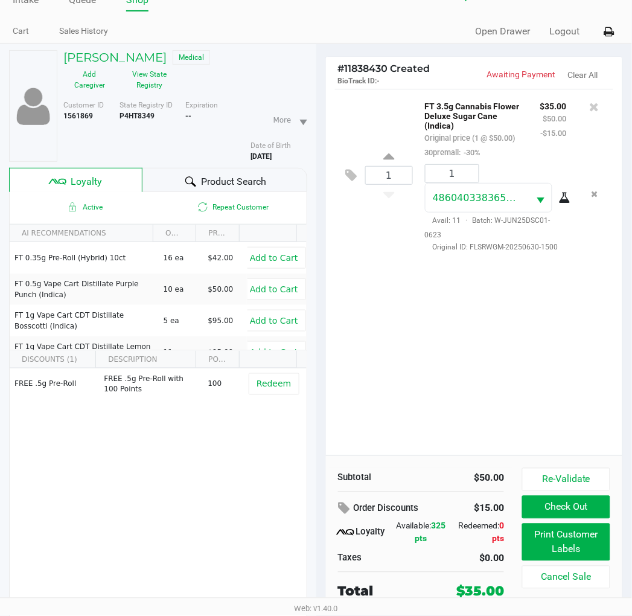
scroll to position [45, 0]
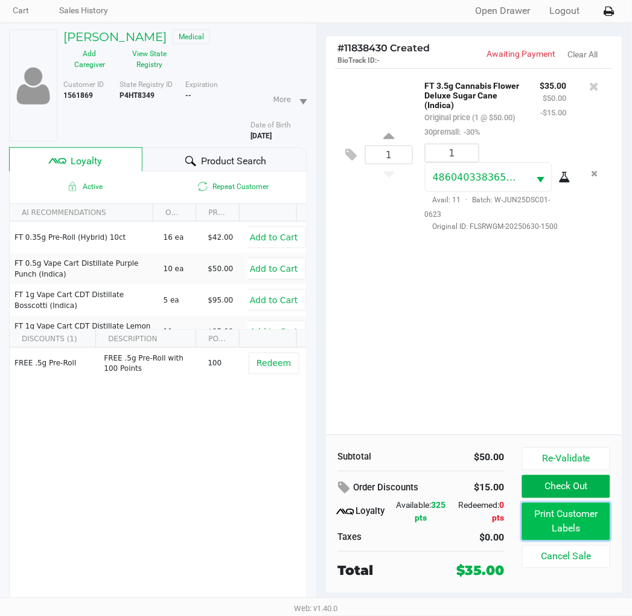
click at [582, 518] on button "Print Customer Labels" at bounding box center [566, 521] width 88 height 37
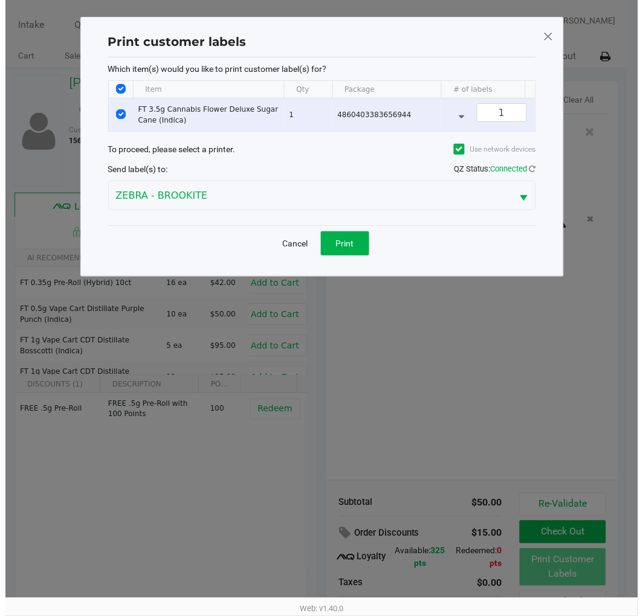
scroll to position [0, 0]
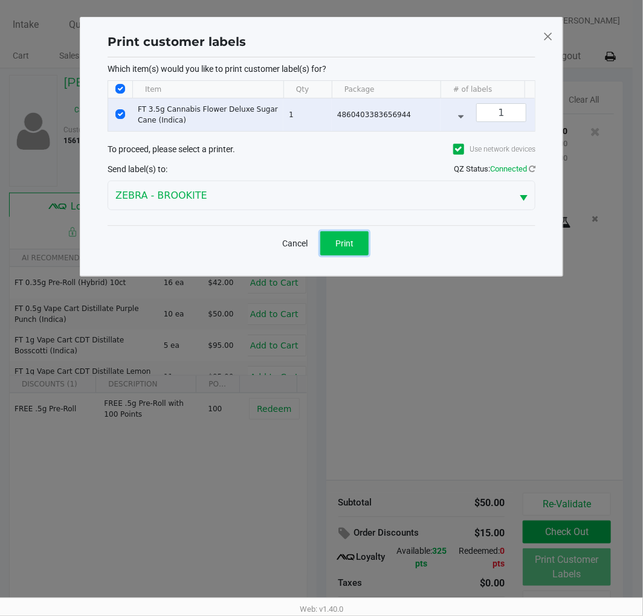
click at [368, 249] on button "Print" at bounding box center [344, 243] width 48 height 24
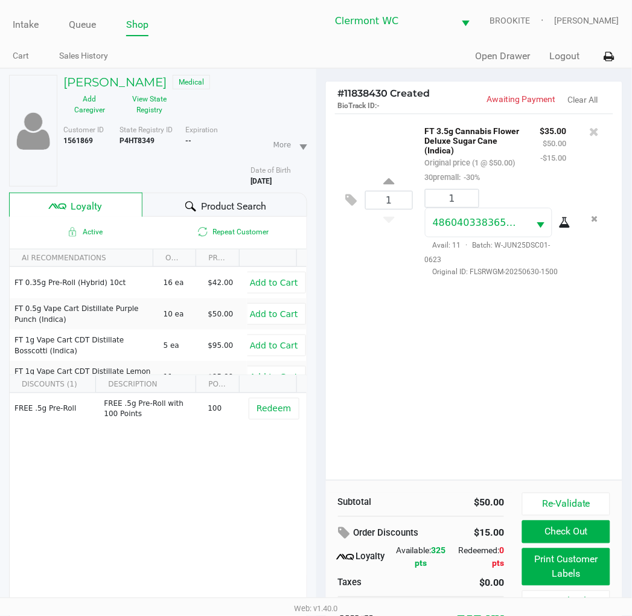
click at [578, 540] on button "Check Out" at bounding box center [566, 532] width 88 height 23
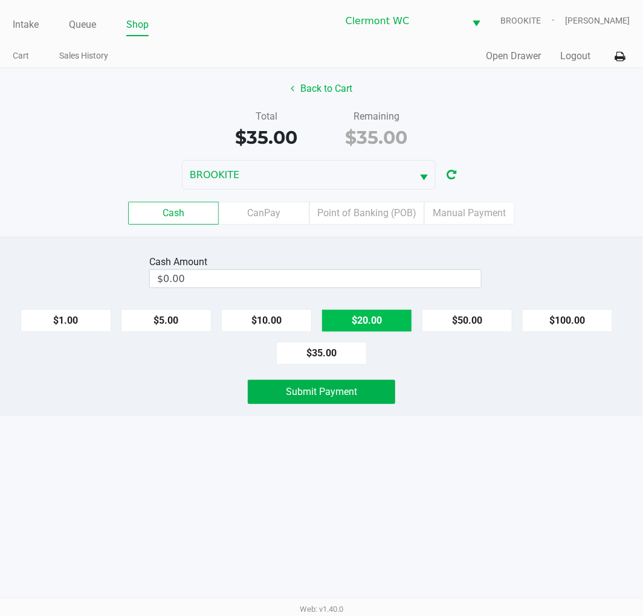
click at [394, 327] on button "$20.00" at bounding box center [366, 320] width 91 height 23
click at [387, 330] on button "$20.00" at bounding box center [366, 320] width 91 height 23
type input "$40.00"
click at [360, 394] on button "Submit Payment" at bounding box center [321, 392] width 147 height 24
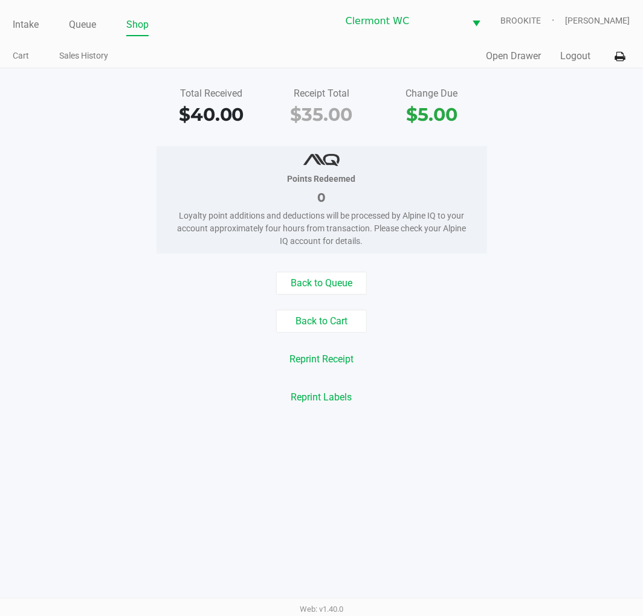
click at [31, 19] on link "Intake" at bounding box center [26, 24] width 26 height 17
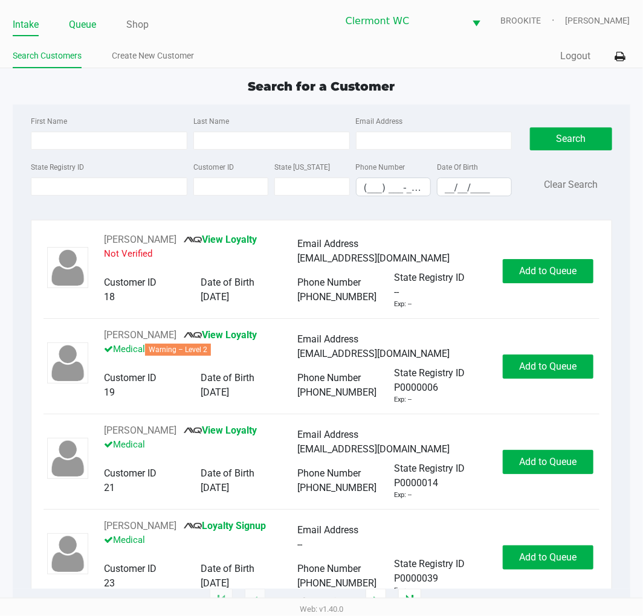
click at [91, 22] on link "Queue" at bounding box center [82, 24] width 27 height 17
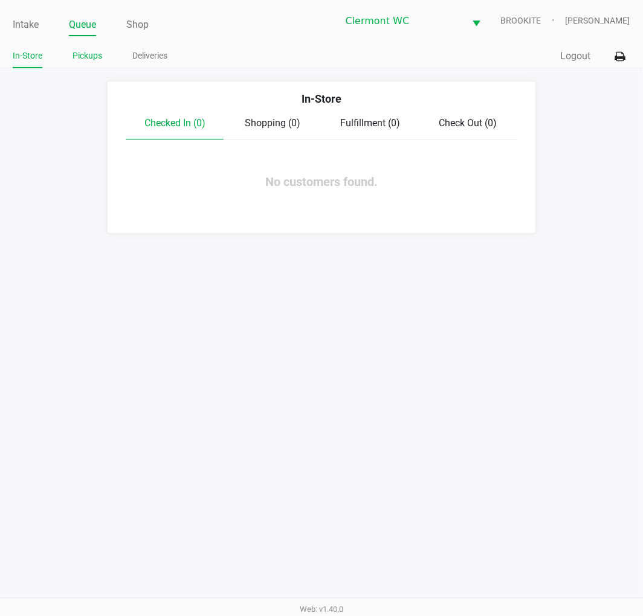
click at [86, 56] on link "Pickups" at bounding box center [87, 55] width 30 height 15
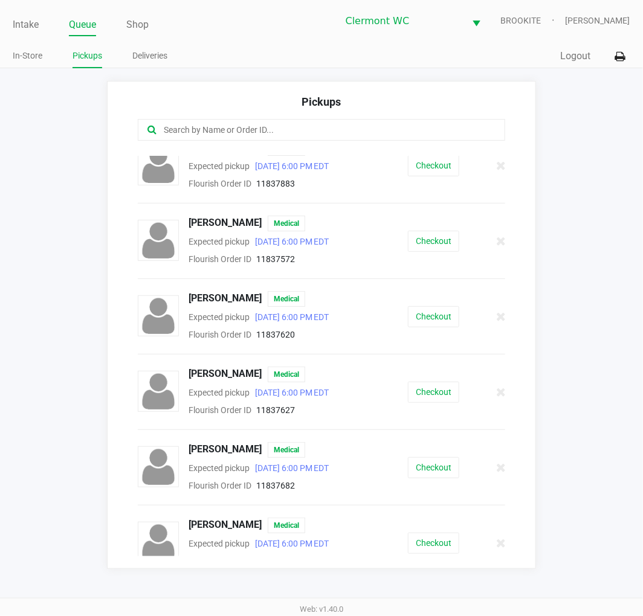
scroll to position [28, 0]
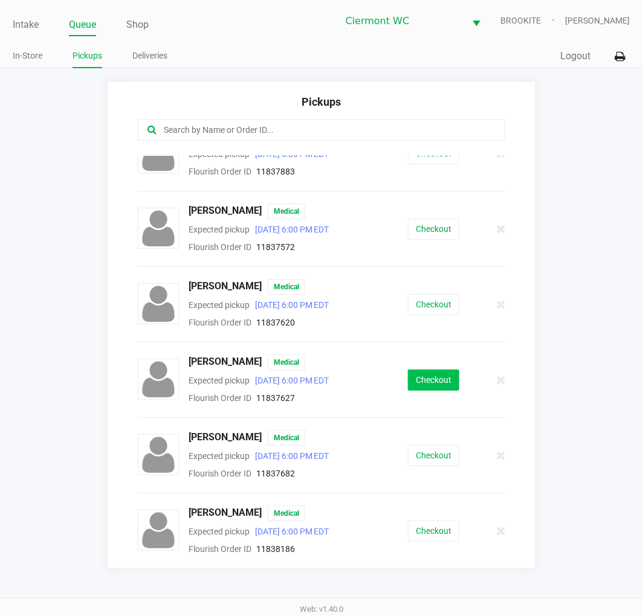
click at [432, 386] on button "Checkout" at bounding box center [433, 380] width 51 height 21
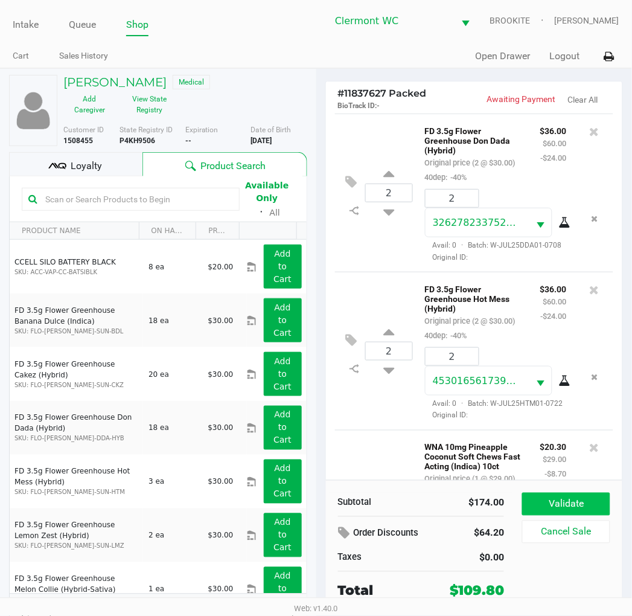
click at [582, 509] on button "Validate" at bounding box center [566, 504] width 88 height 23
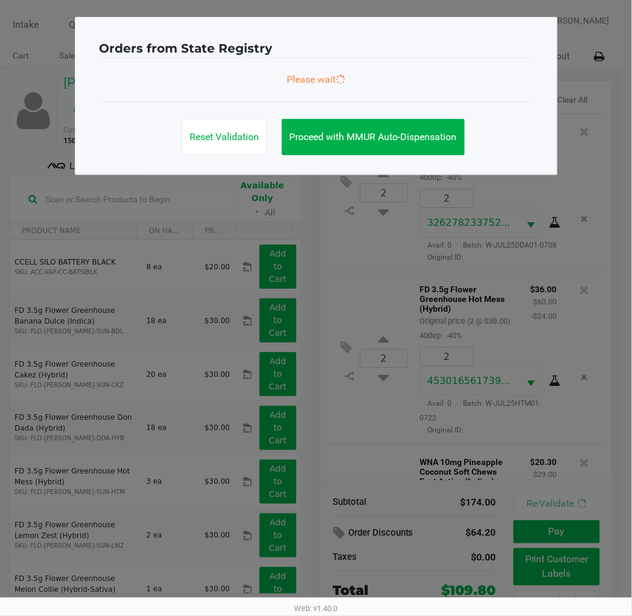
scroll to position [397, 0]
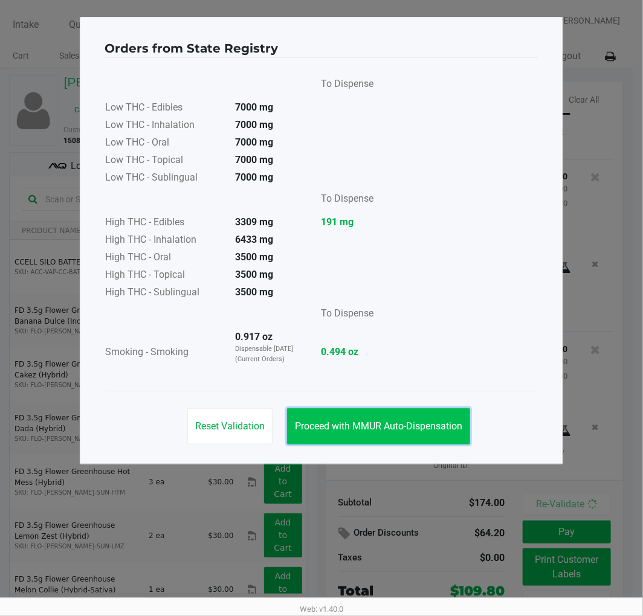
click at [388, 433] on button "Proceed with MMUR Auto-Dispensation" at bounding box center [378, 426] width 183 height 36
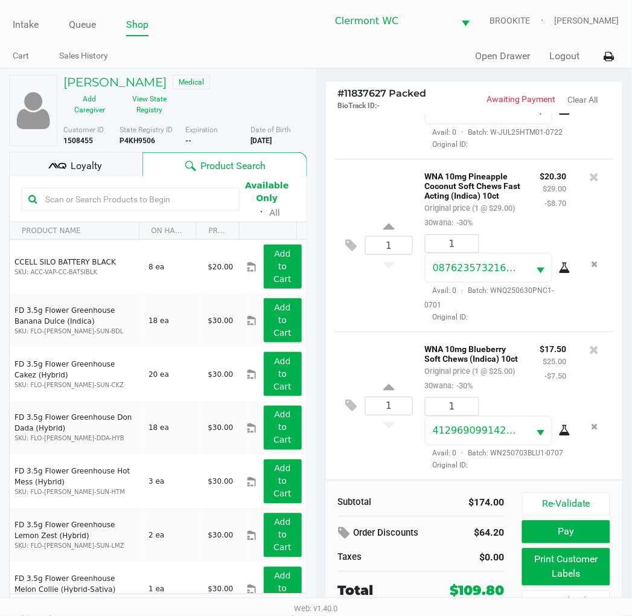
click at [76, 175] on div "Loyalty" at bounding box center [75, 164] width 133 height 24
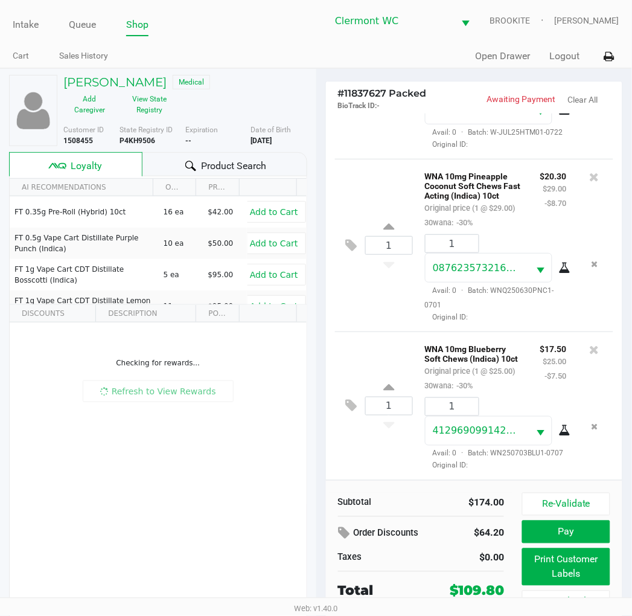
click at [71, 170] on span "Loyalty" at bounding box center [86, 166] width 31 height 14
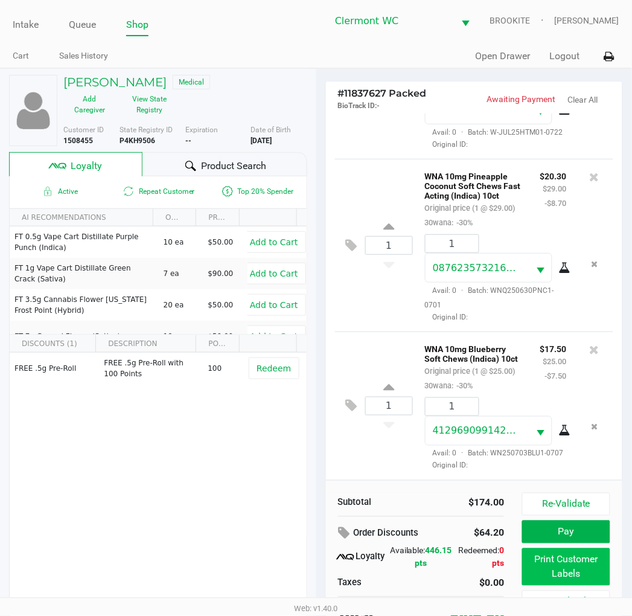
click at [562, 583] on button "Print Customer Labels" at bounding box center [566, 566] width 88 height 37
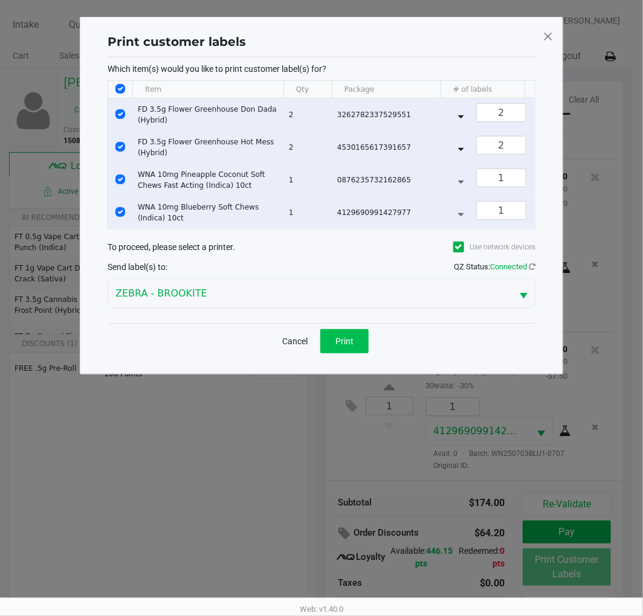
click at [354, 351] on button "Print" at bounding box center [344, 341] width 48 height 24
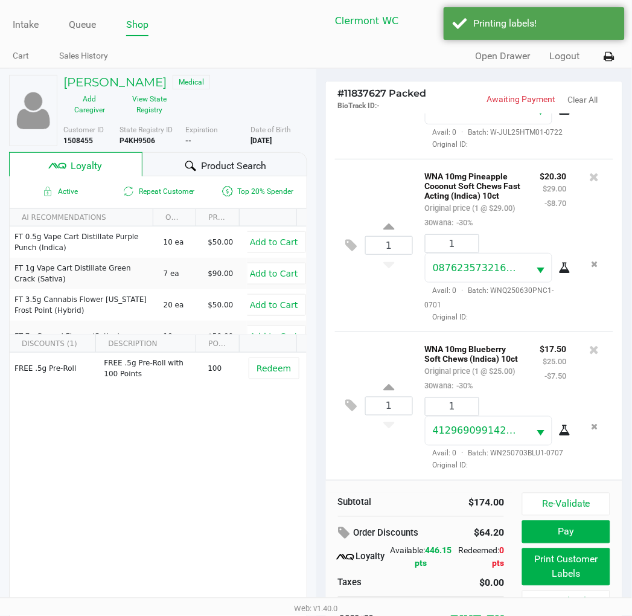
scroll to position [23, 0]
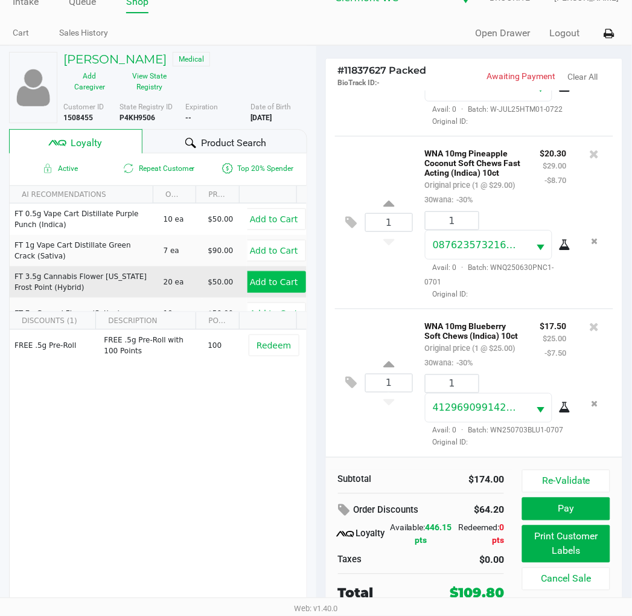
click at [569, 472] on button "Re-Validate" at bounding box center [566, 481] width 88 height 23
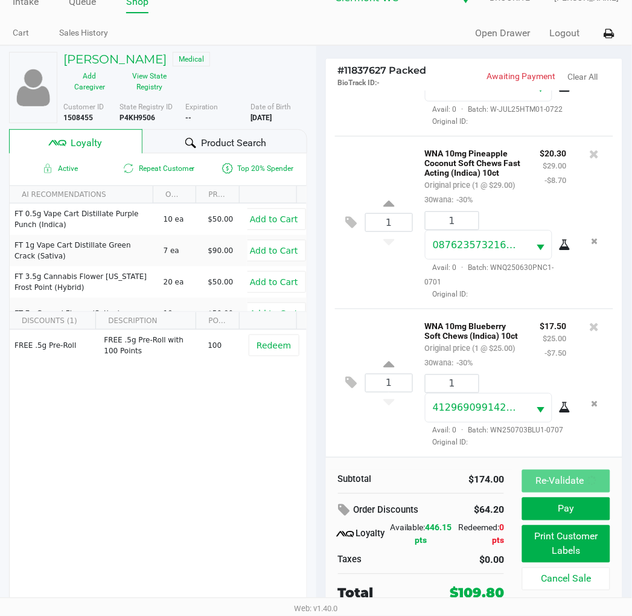
scroll to position [0, 0]
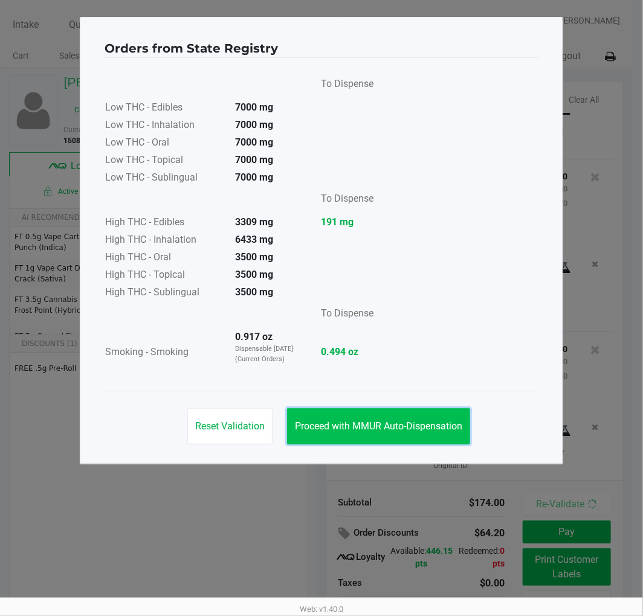
click at [365, 424] on span "Proceed with MMUR Auto-Dispensation" at bounding box center [378, 425] width 167 height 11
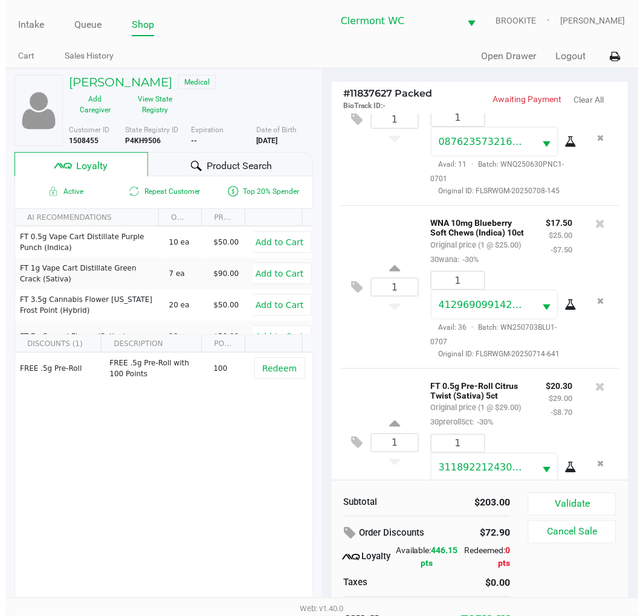
scroll to position [558, 0]
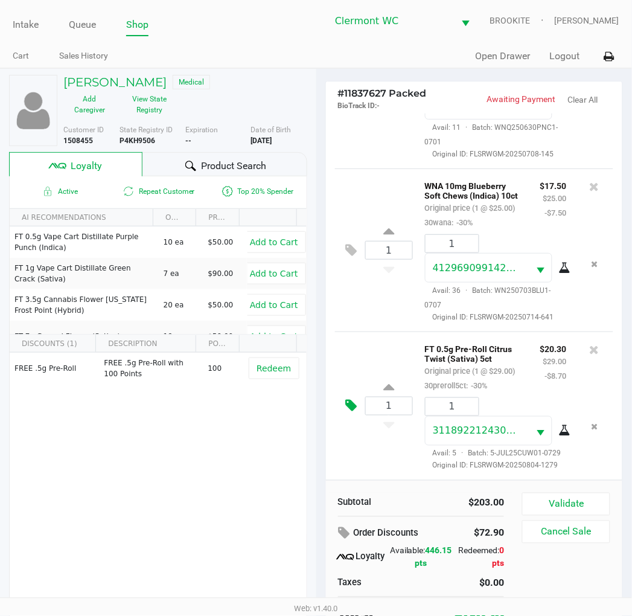
click at [346, 412] on icon at bounding box center [351, 406] width 11 height 14
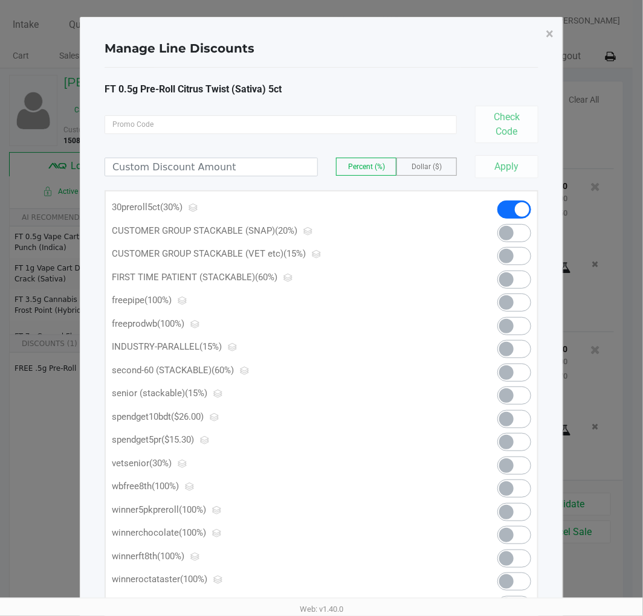
scroll to position [56, 0]
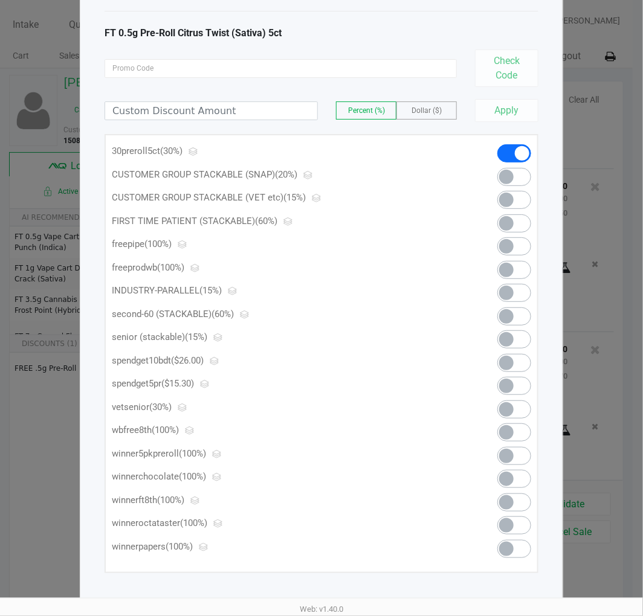
click at [511, 383] on span at bounding box center [506, 386] width 14 height 14
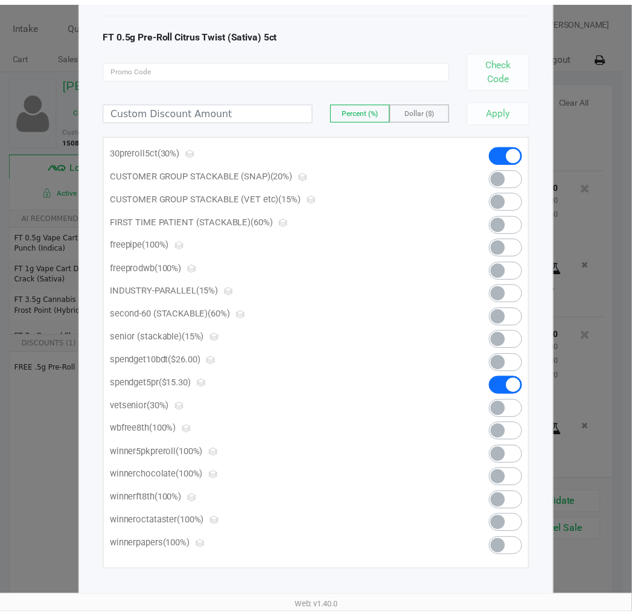
scroll to position [0, 0]
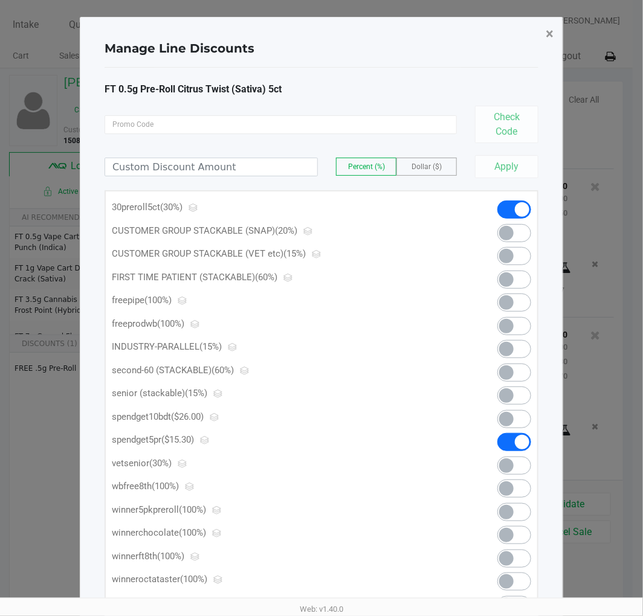
click at [542, 46] on button "×" at bounding box center [549, 34] width 27 height 34
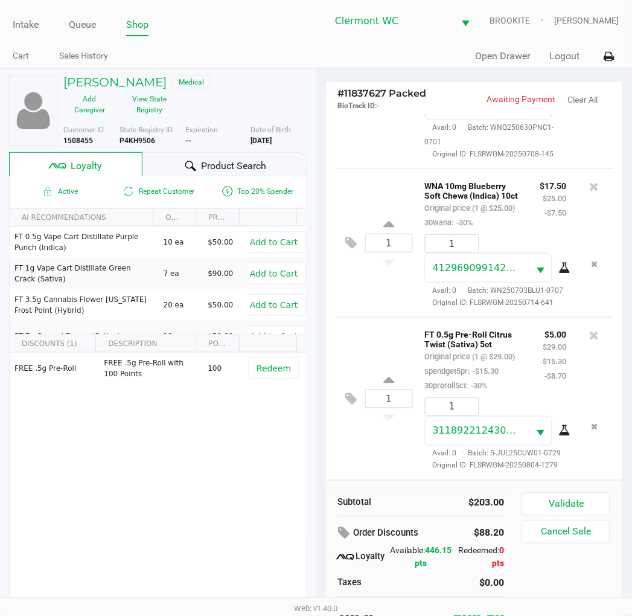
scroll to position [23, 0]
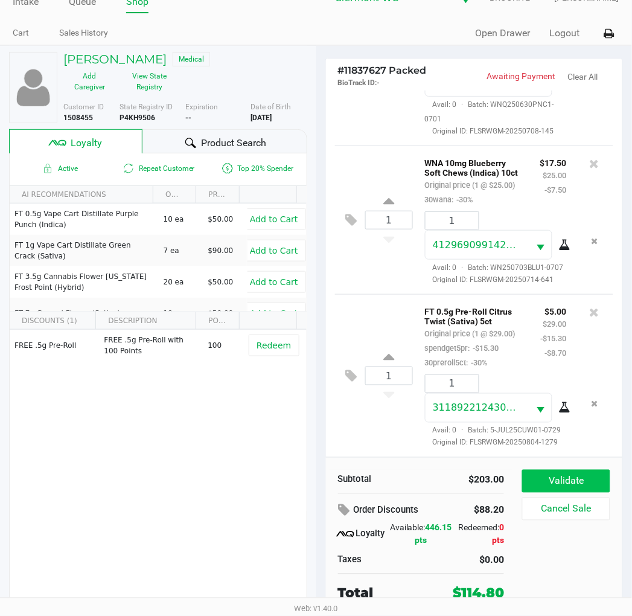
click at [556, 479] on button "Validate" at bounding box center [566, 481] width 88 height 23
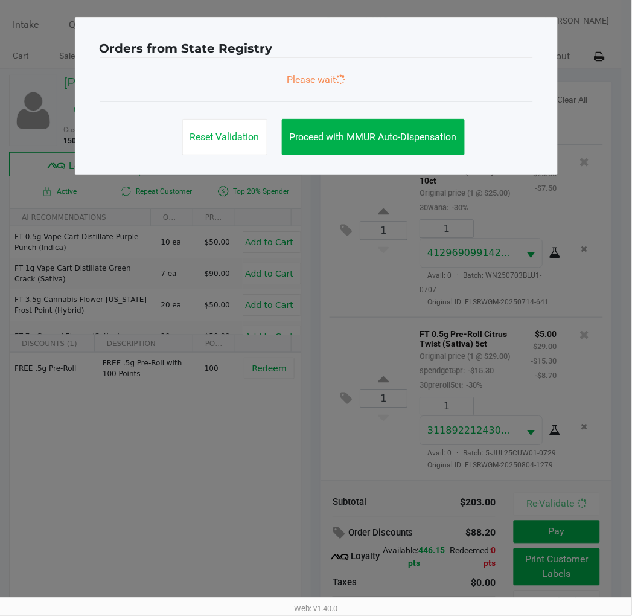
scroll to position [0, 0]
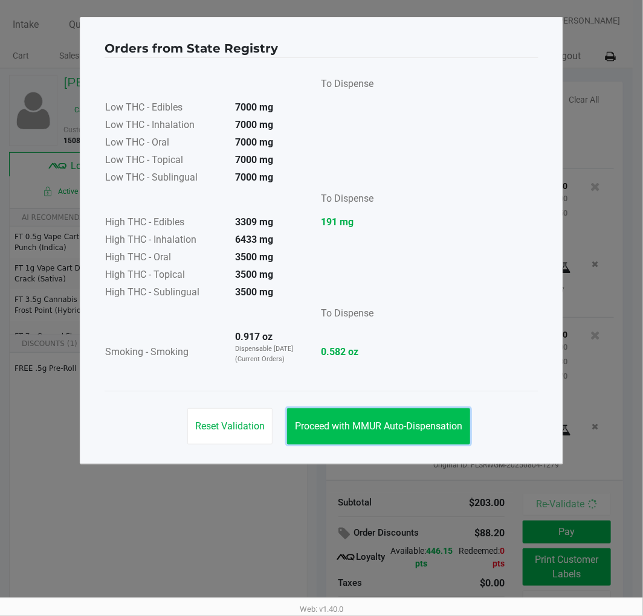
click at [353, 429] on span "Proceed with MMUR Auto-Dispensation" at bounding box center [378, 425] width 167 height 11
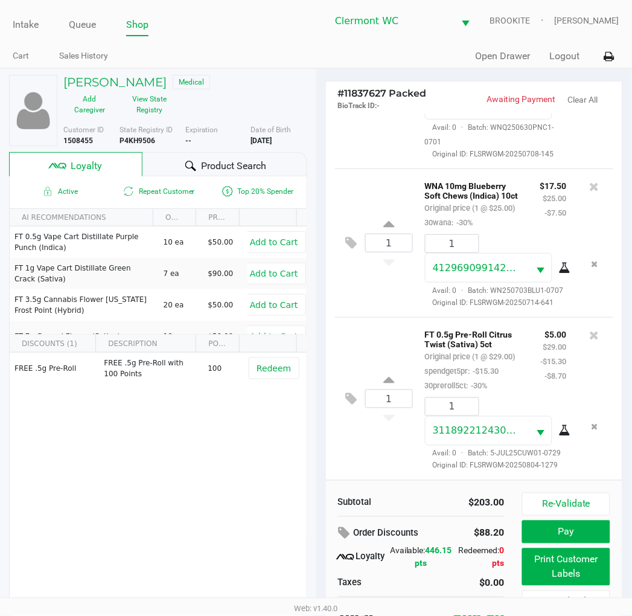
click at [562, 575] on button "Print Customer Labels" at bounding box center [566, 566] width 88 height 37
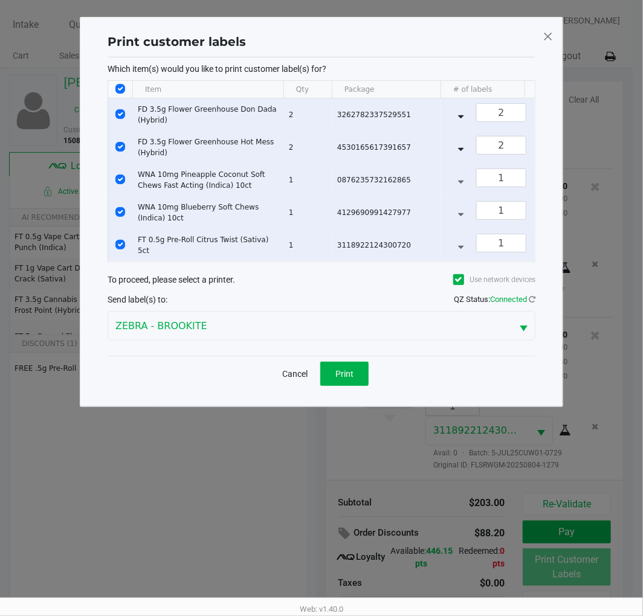
click at [334, 373] on button "Print" at bounding box center [344, 374] width 48 height 24
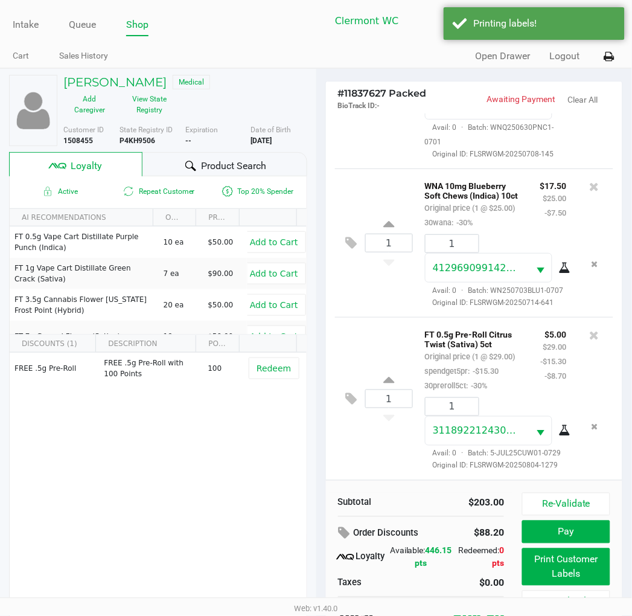
click at [571, 540] on button "Pay" at bounding box center [566, 532] width 88 height 23
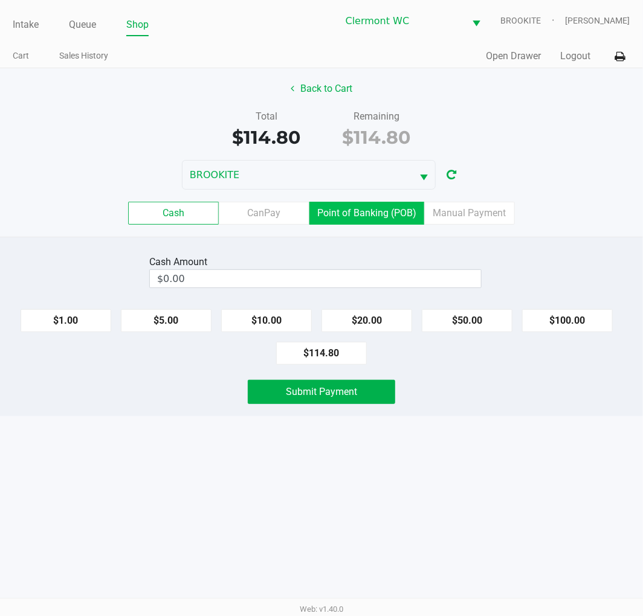
click at [357, 214] on label "Point of Banking (POB)" at bounding box center [366, 213] width 115 height 23
click at [0, 0] on 7 "Point of Banking (POB)" at bounding box center [0, 0] width 0 height 0
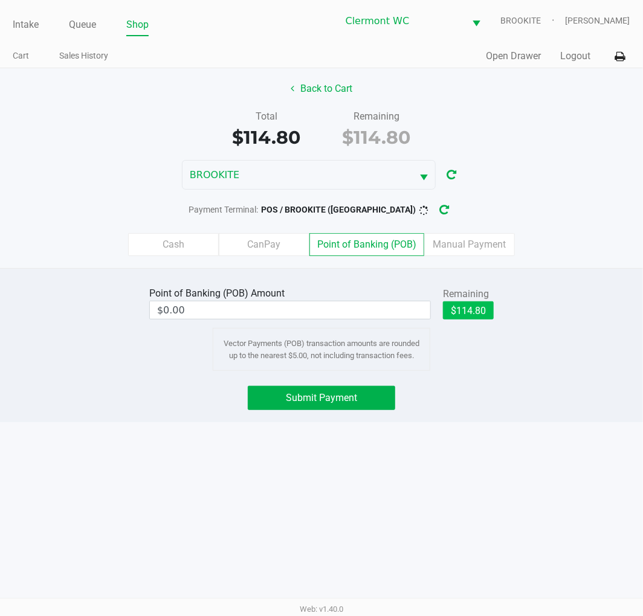
click at [478, 311] on button "$114.80" at bounding box center [468, 310] width 51 height 18
type input "$114.80"
click at [356, 399] on span "Submit Payment" at bounding box center [321, 397] width 71 height 11
click at [448, 211] on icon "button" at bounding box center [453, 210] width 11 height 12
click at [354, 401] on span "Submit Payment" at bounding box center [321, 397] width 71 height 11
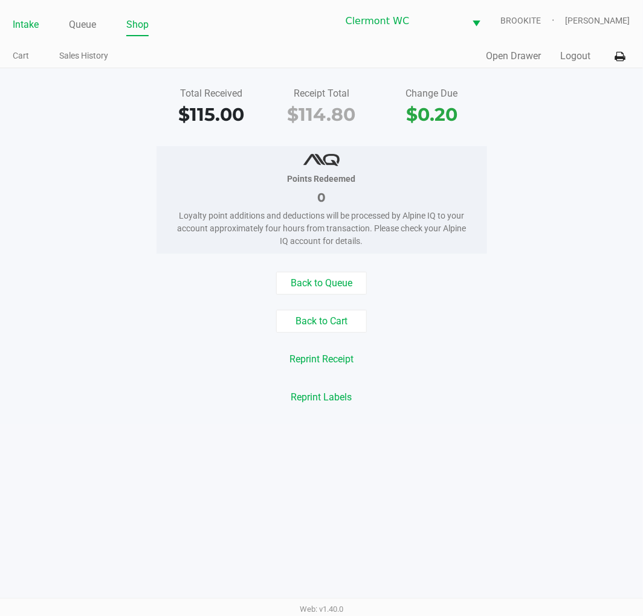
click at [19, 19] on link "Intake" at bounding box center [26, 24] width 26 height 17
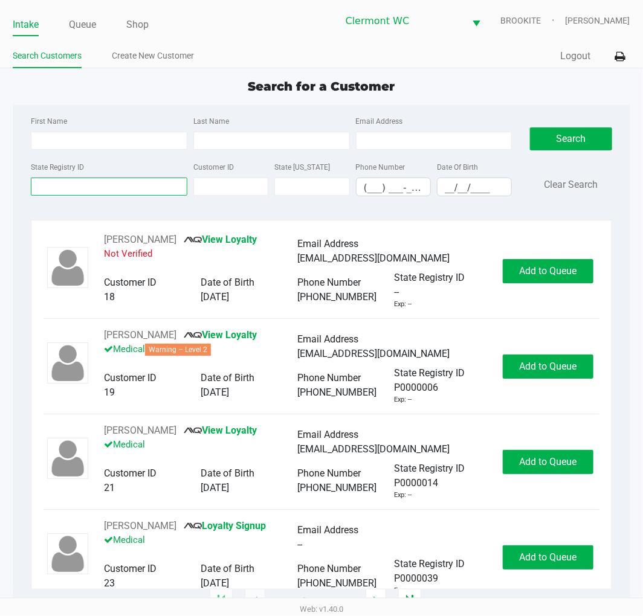
click at [104, 187] on input "State Registry ID" at bounding box center [109, 187] width 156 height 18
click at [77, 187] on input "State Registry ID" at bounding box center [109, 187] width 156 height 18
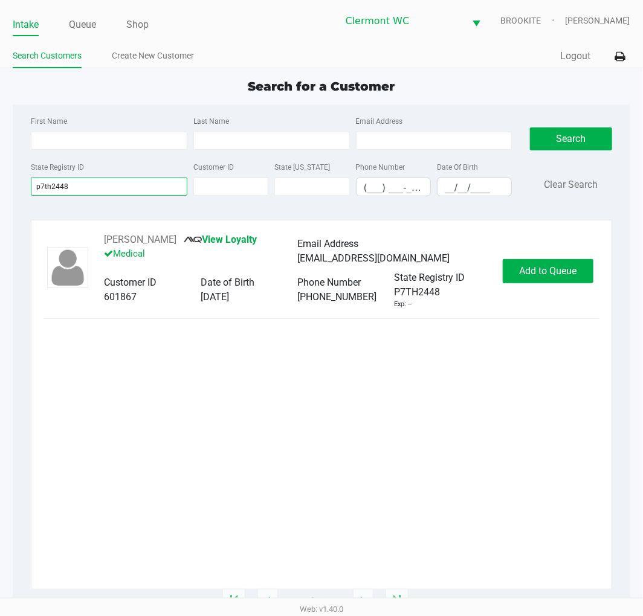
type input "p7th2448"
click at [546, 274] on span "Add to Queue" at bounding box center [547, 270] width 57 height 11
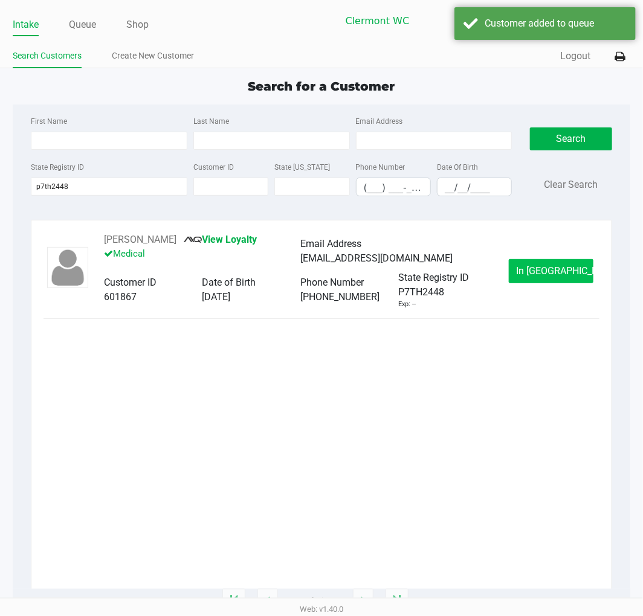
click at [550, 274] on span "In Queue" at bounding box center [566, 270] width 101 height 11
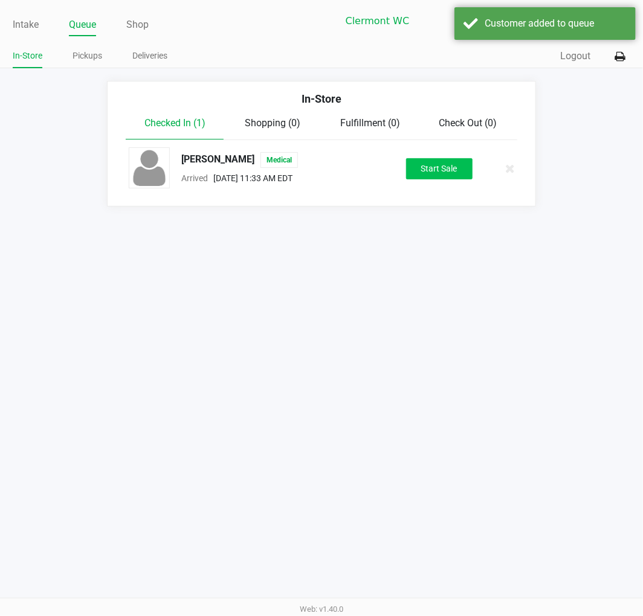
click at [437, 165] on button "Start Sale" at bounding box center [439, 168] width 66 height 21
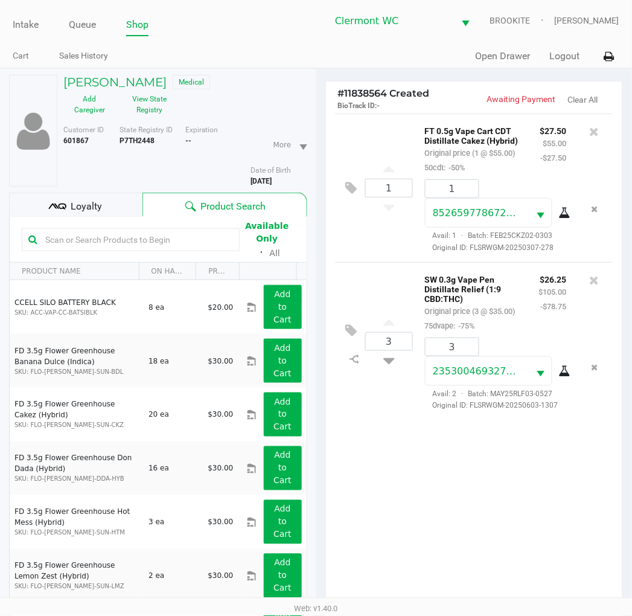
click at [83, 211] on span "Loyalty" at bounding box center [86, 206] width 31 height 14
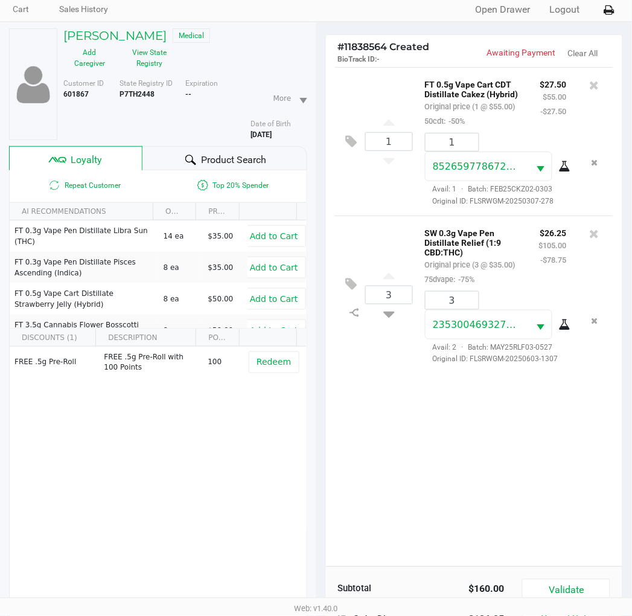
scroll to position [156, 0]
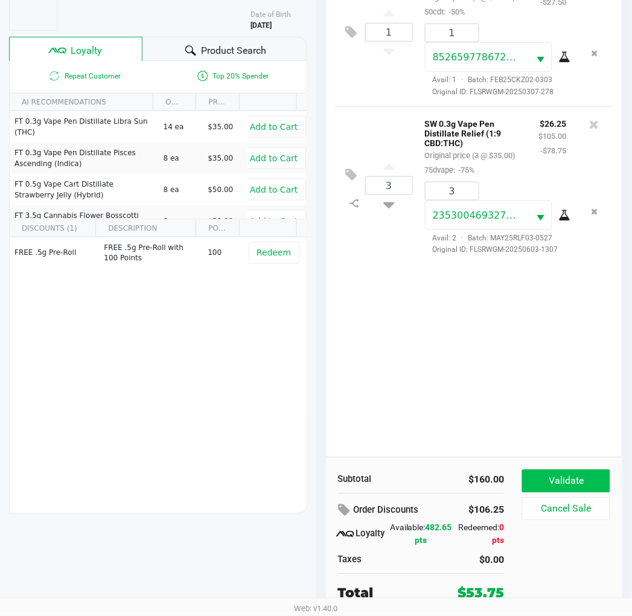
click at [574, 473] on button "Validate" at bounding box center [566, 481] width 88 height 23
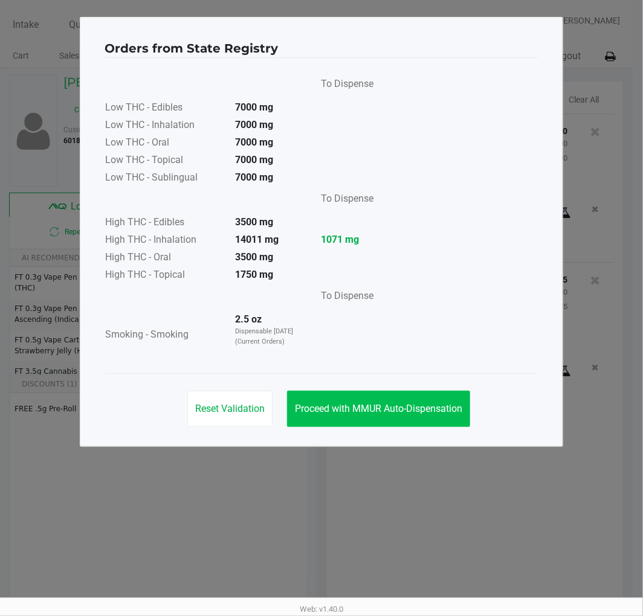
click at [409, 415] on button "Proceed with MMUR Auto-Dispensation" at bounding box center [378, 409] width 183 height 36
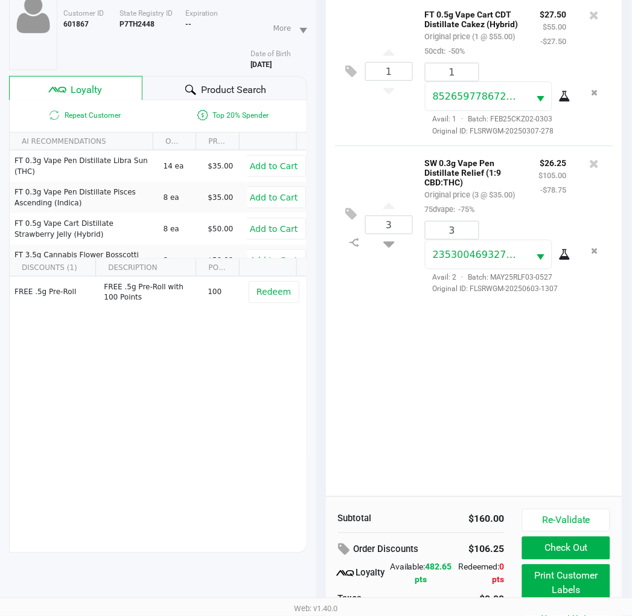
scroll to position [156, 0]
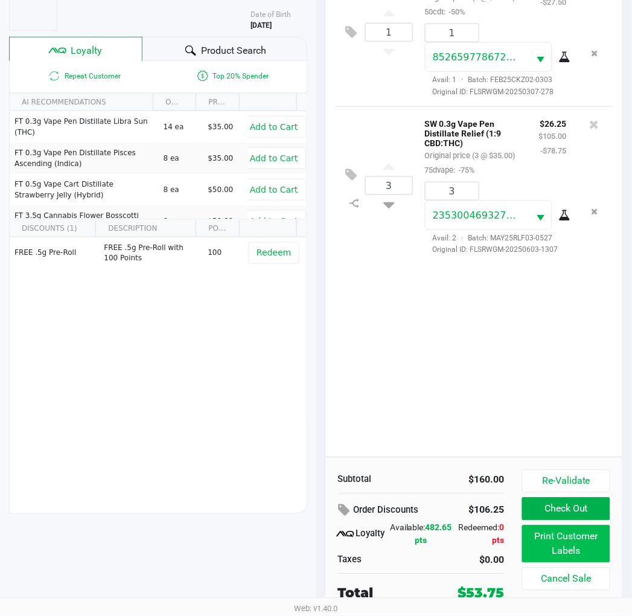
click at [559, 551] on button "Print Customer Labels" at bounding box center [566, 543] width 88 height 37
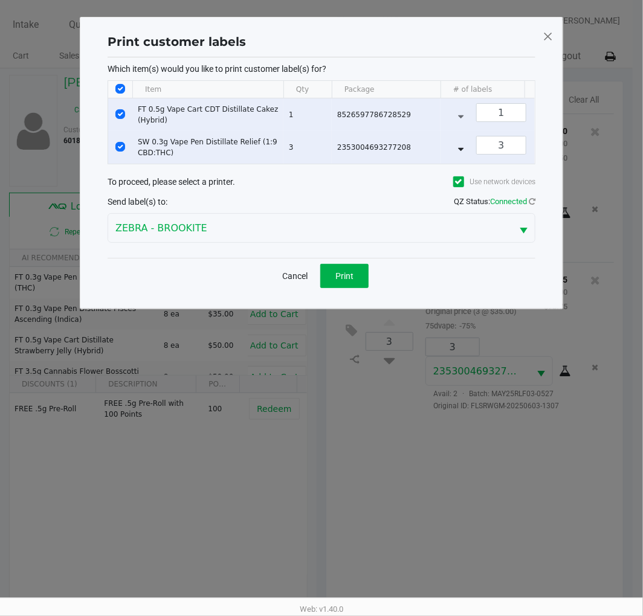
click at [335, 288] on button "Print" at bounding box center [344, 276] width 48 height 24
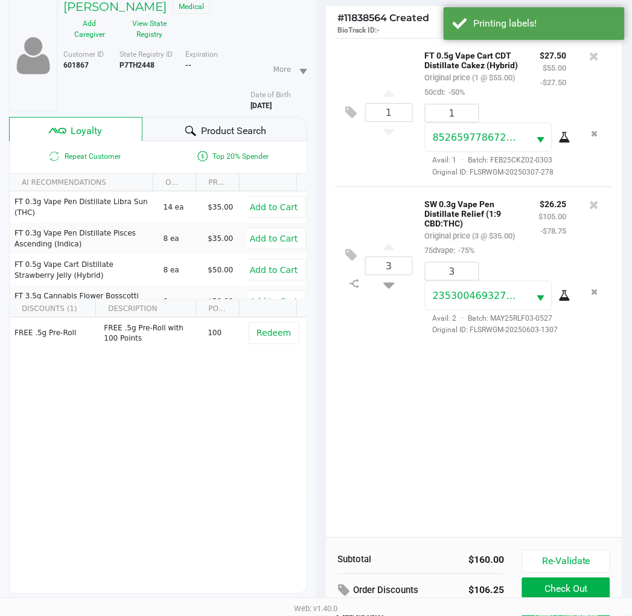
scroll to position [156, 0]
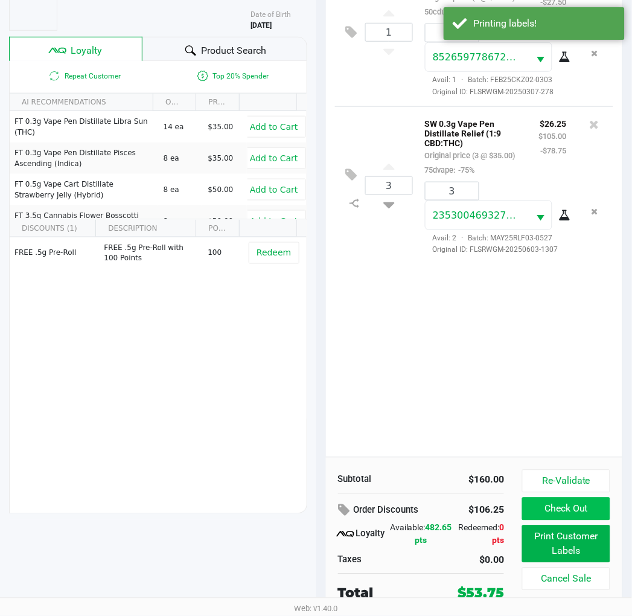
click at [589, 506] on button "Check Out" at bounding box center [566, 509] width 88 height 23
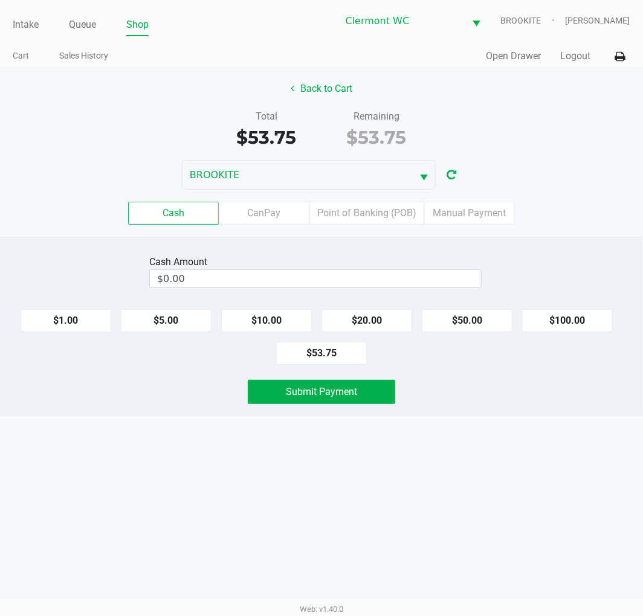
click at [473, 323] on button "$50.00" at bounding box center [467, 320] width 91 height 23
click at [284, 322] on button "$10.00" at bounding box center [266, 320] width 91 height 23
type input "$60.00"
click at [337, 403] on button "Submit Payment" at bounding box center [321, 392] width 147 height 24
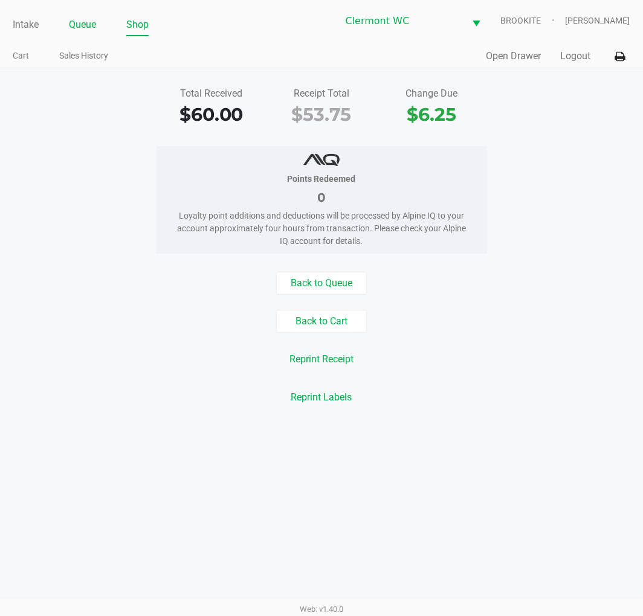
click at [82, 30] on link "Queue" at bounding box center [82, 24] width 27 height 17
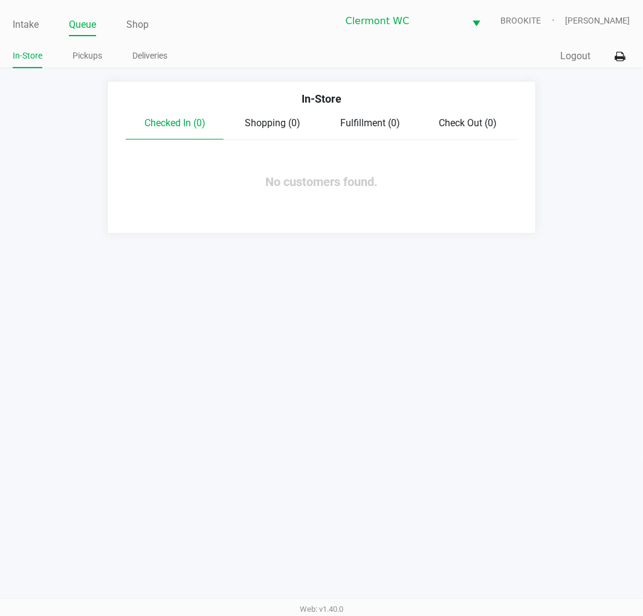
click at [149, 23] on link "Shop" at bounding box center [137, 24] width 22 height 17
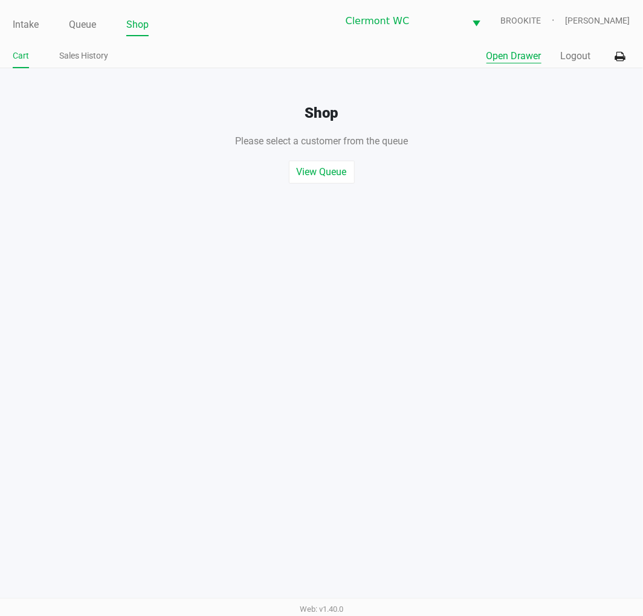
click at [520, 56] on button "Open Drawer" at bounding box center [513, 56] width 55 height 14
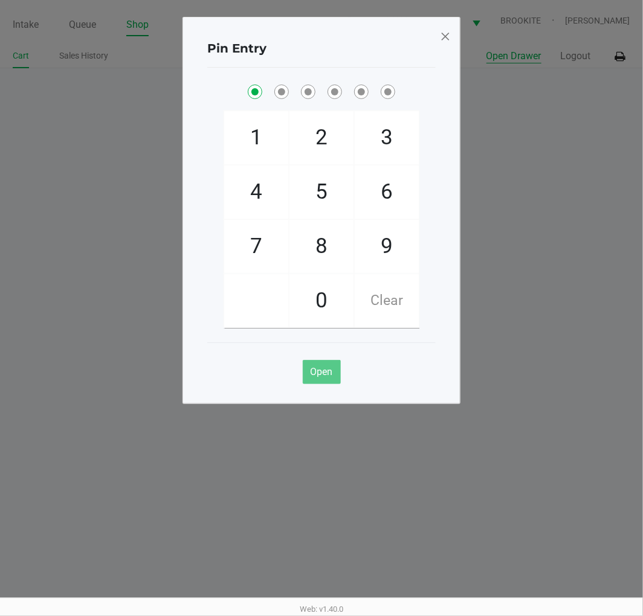
checkbox input "true"
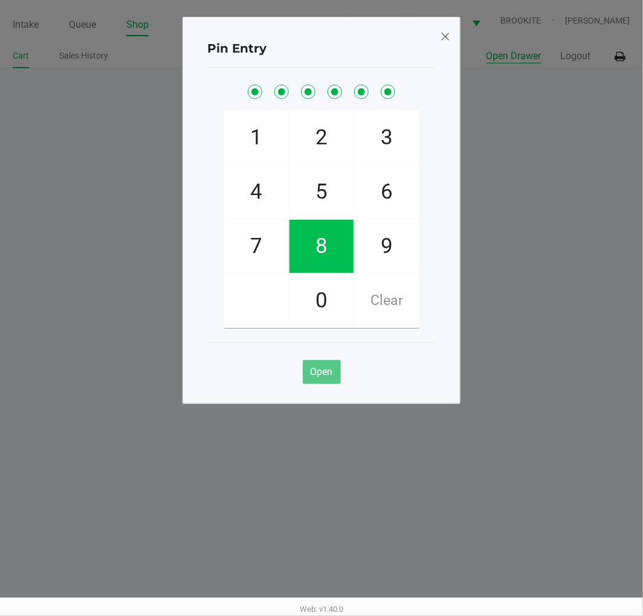
checkbox input "true"
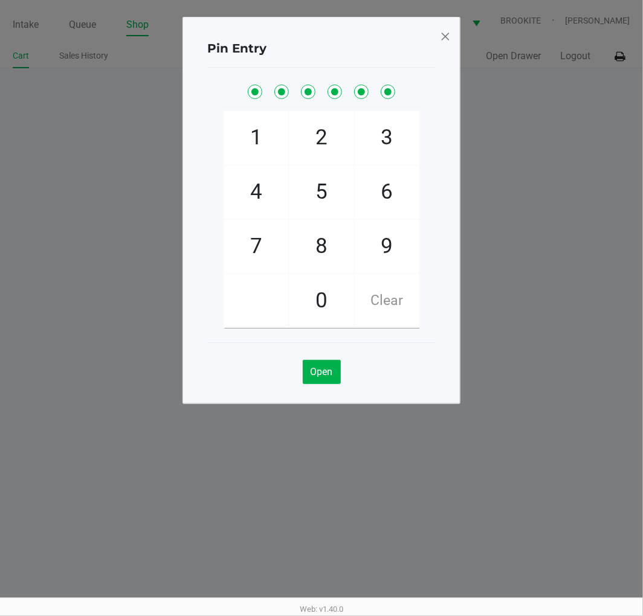
click at [444, 36] on span at bounding box center [445, 36] width 11 height 19
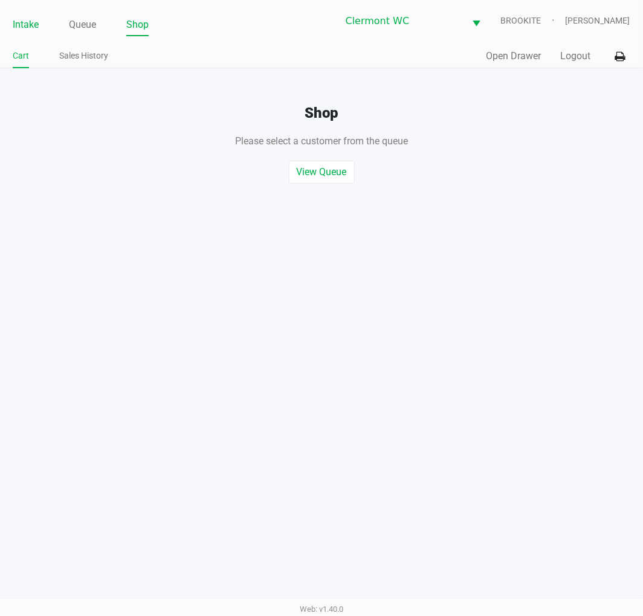
click at [32, 21] on link "Intake" at bounding box center [26, 24] width 26 height 17
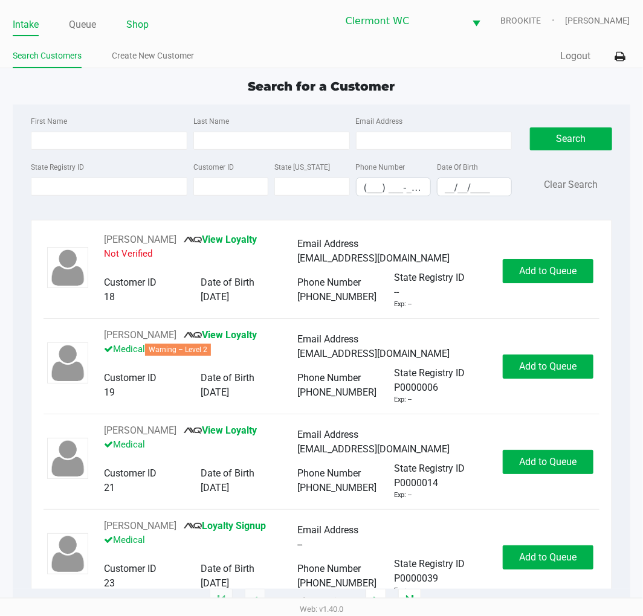
click at [128, 18] on link "Shop" at bounding box center [137, 24] width 22 height 17
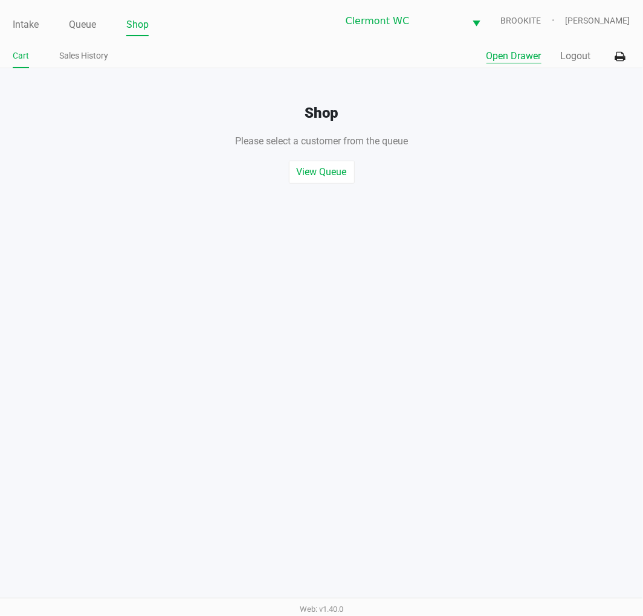
click at [510, 55] on button "Open Drawer" at bounding box center [513, 56] width 55 height 14
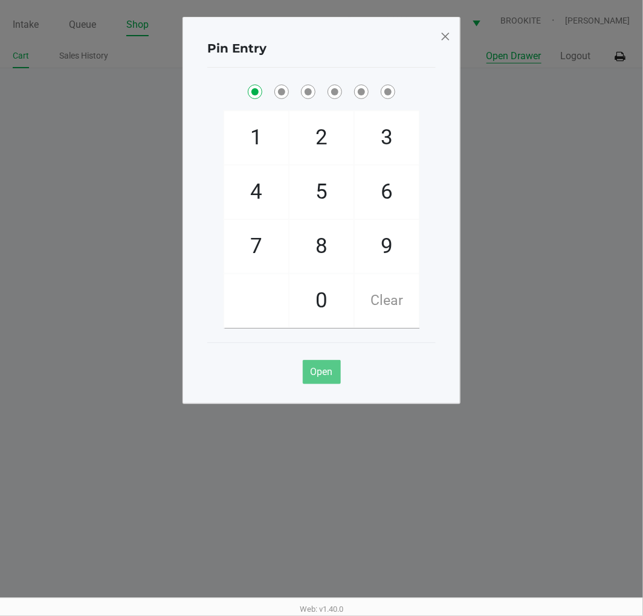
checkbox input "true"
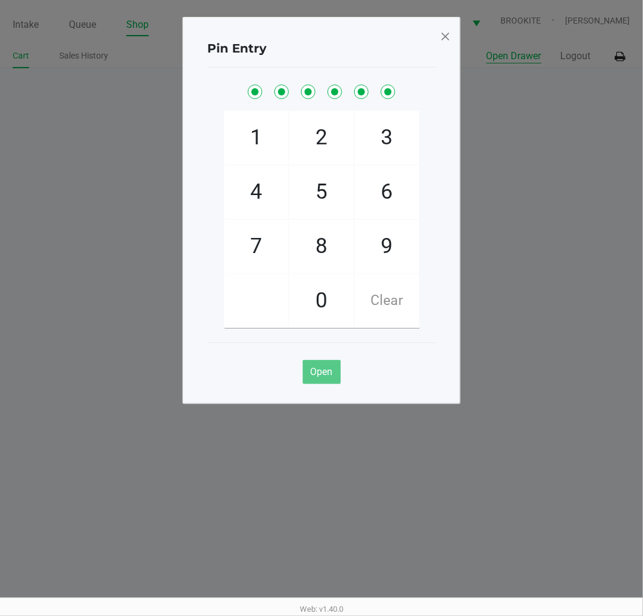
checkbox input "true"
click at [435, 38] on div "Pin Entry 1 4 7 2 5 8 0 3 6 9 Clear Open" at bounding box center [321, 210] width 278 height 387
click at [442, 37] on span at bounding box center [445, 36] width 11 height 19
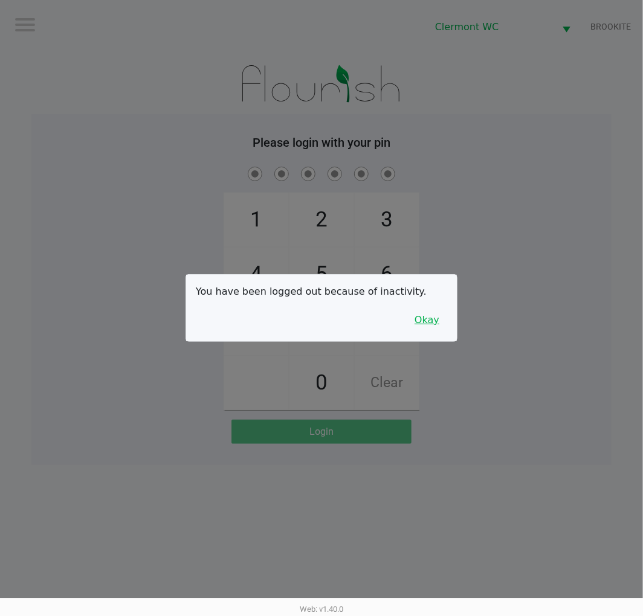
click at [437, 312] on button "Okay" at bounding box center [426, 320] width 40 height 23
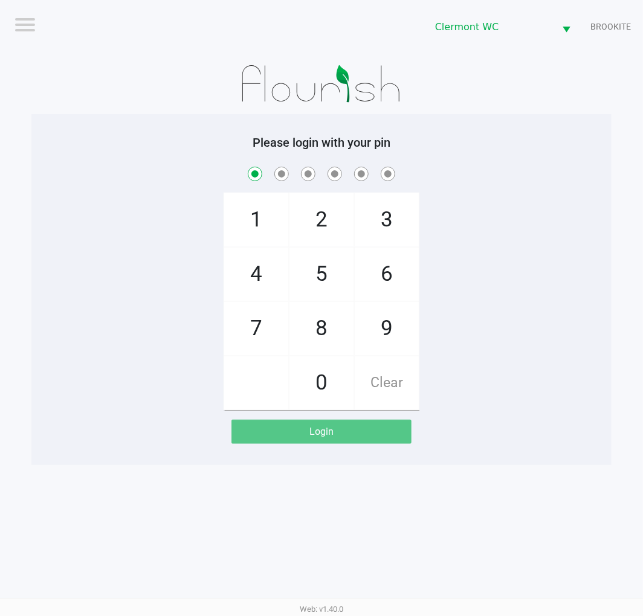
checkbox input "true"
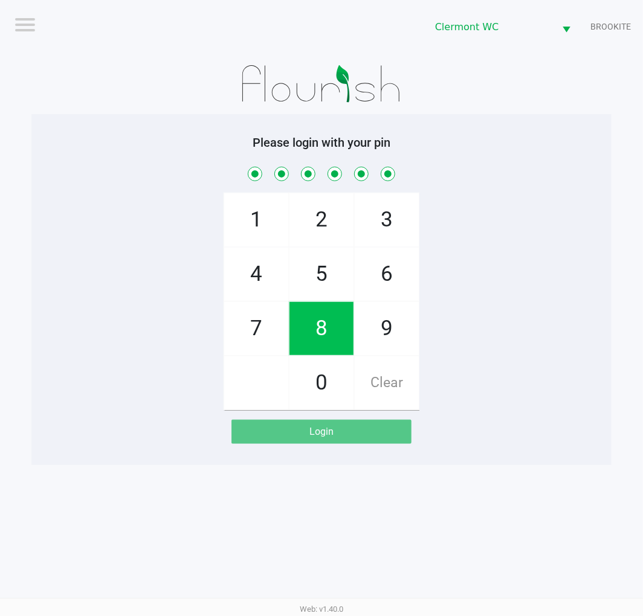
checkbox input "true"
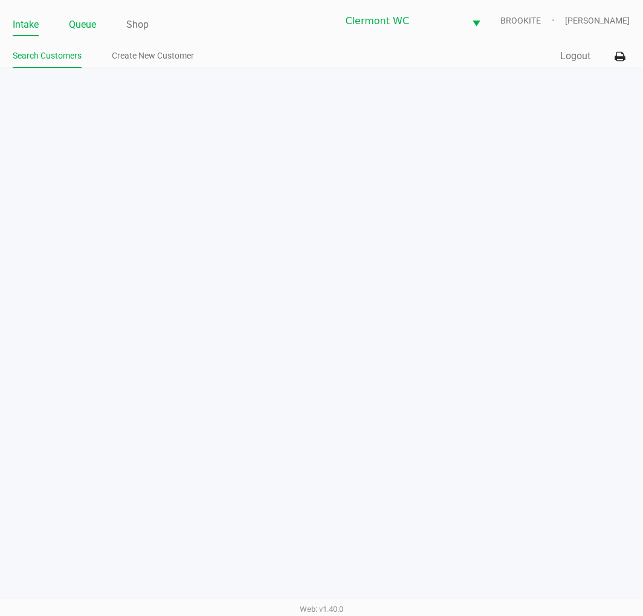
click at [81, 28] on link "Queue" at bounding box center [82, 24] width 27 height 17
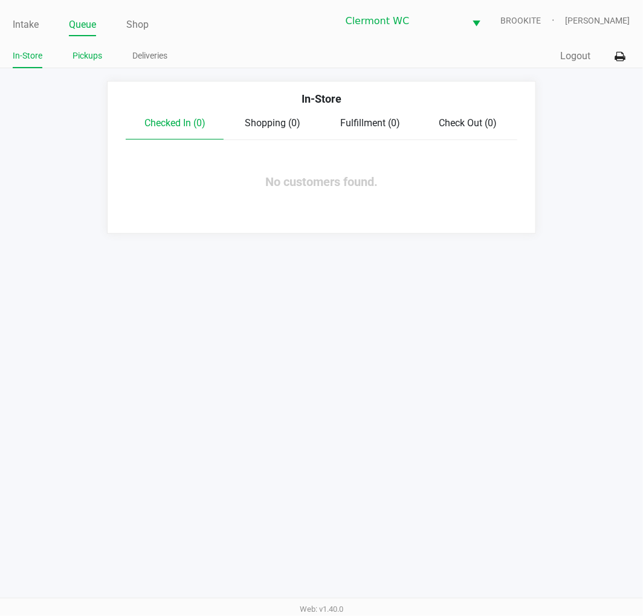
click at [77, 53] on link "Pickups" at bounding box center [87, 55] width 30 height 15
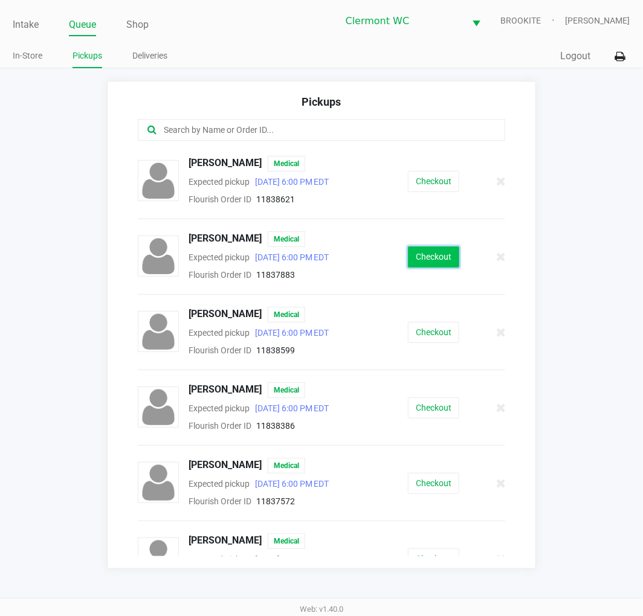
click at [408, 261] on button "Checkout" at bounding box center [433, 256] width 51 height 21
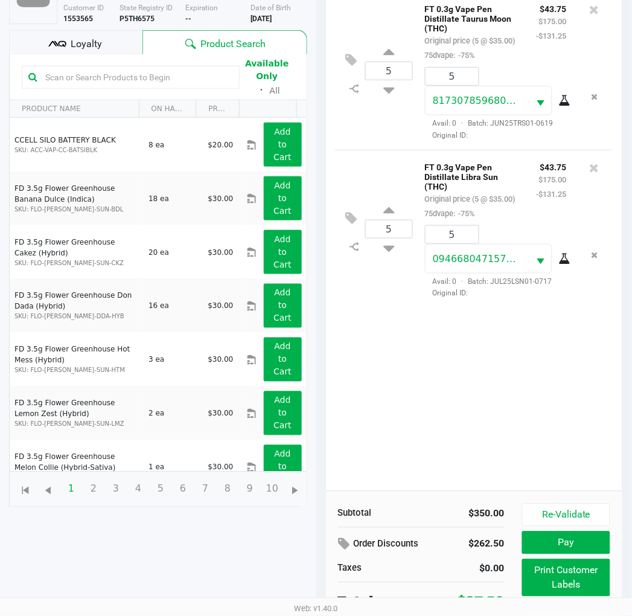
scroll to position [144, 0]
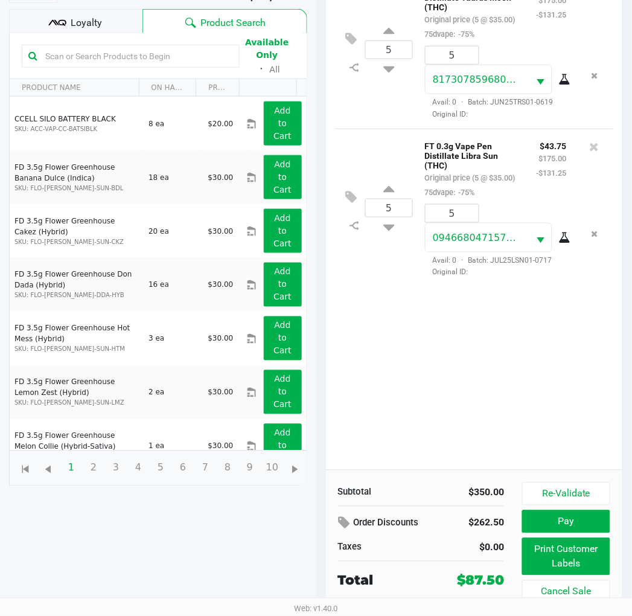
click at [88, 21] on span "Loyalty" at bounding box center [86, 23] width 31 height 14
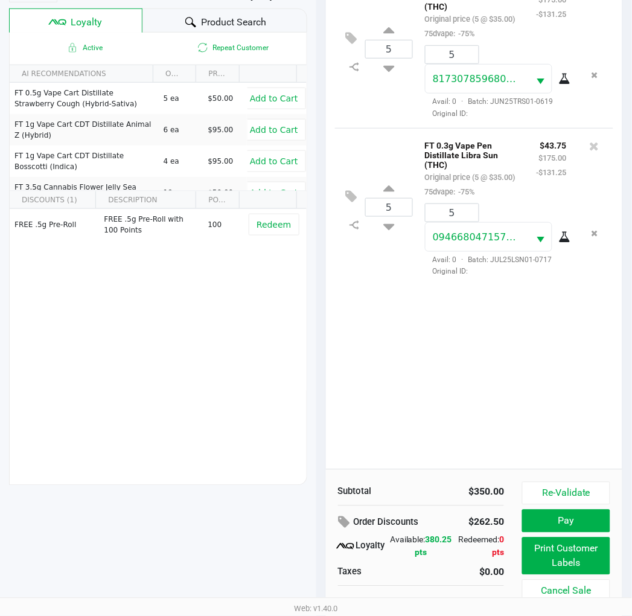
click at [572, 563] on button "Print Customer Labels" at bounding box center [566, 555] width 88 height 37
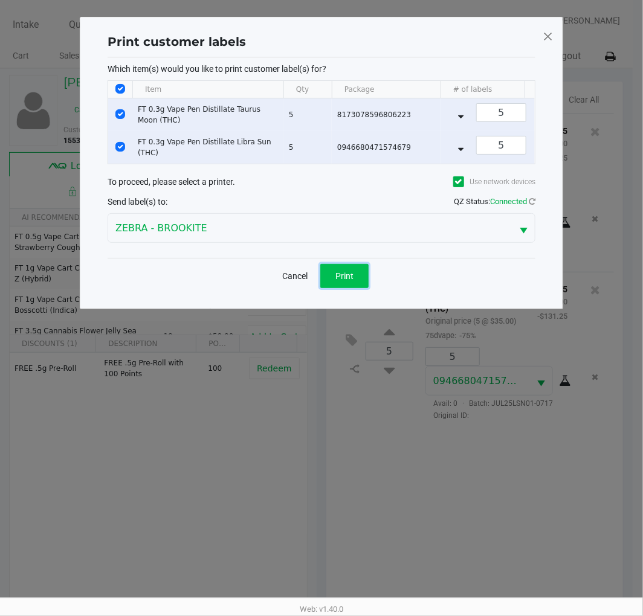
click at [351, 288] on button "Print" at bounding box center [344, 276] width 48 height 24
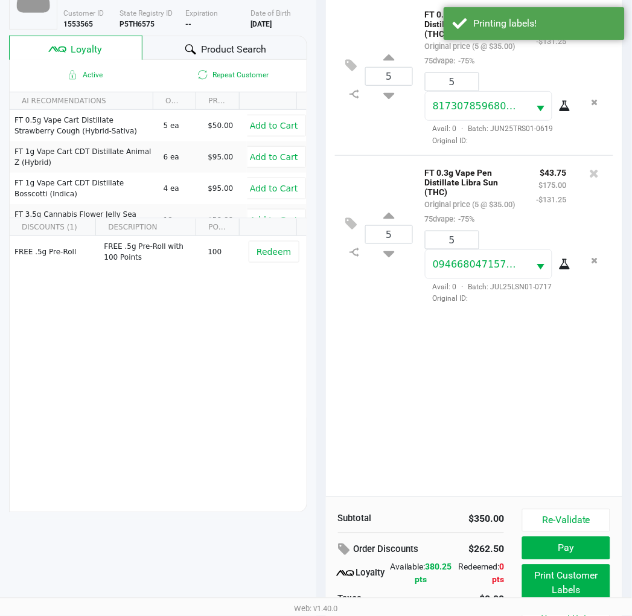
scroll to position [156, 0]
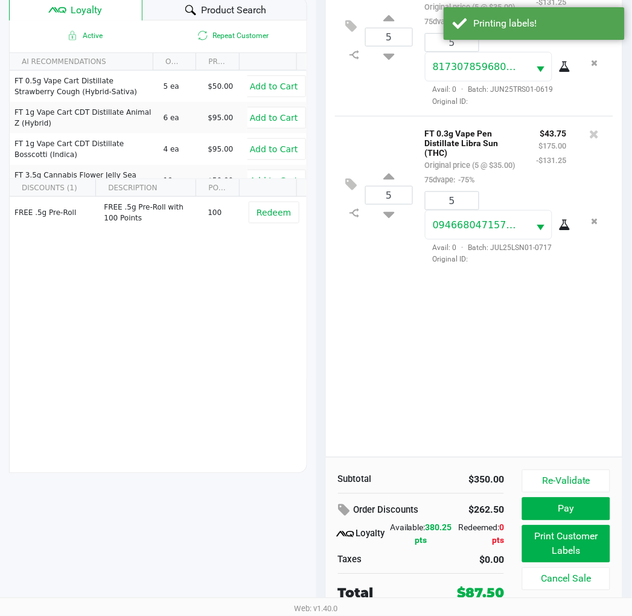
click at [572, 511] on button "Pay" at bounding box center [566, 509] width 88 height 23
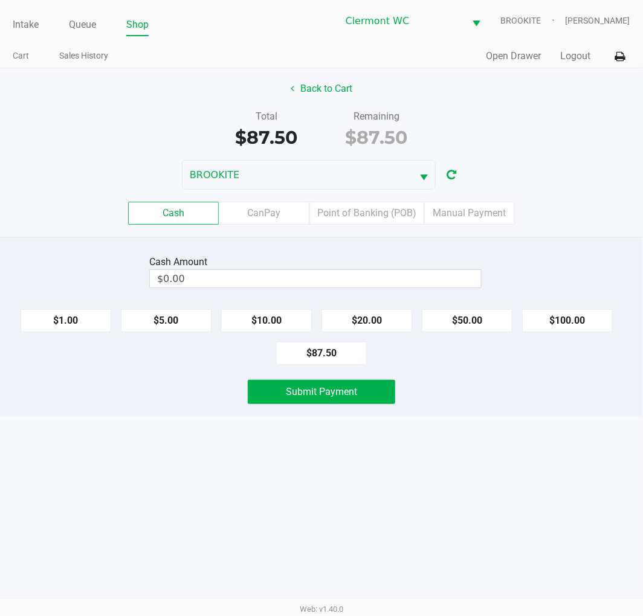
click at [371, 223] on label "Point of Banking (POB)" at bounding box center [366, 213] width 115 height 23
click at [0, 0] on 7 "Point of Banking (POB)" at bounding box center [0, 0] width 0 height 0
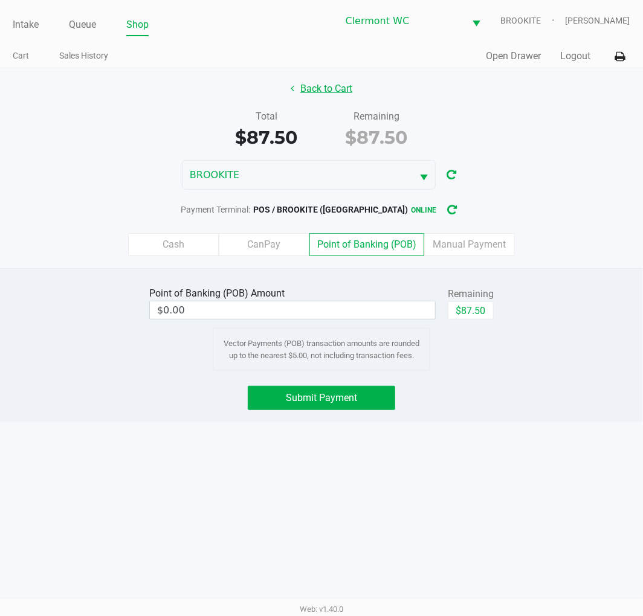
click at [324, 94] on button "Back to Cart" at bounding box center [321, 88] width 77 height 23
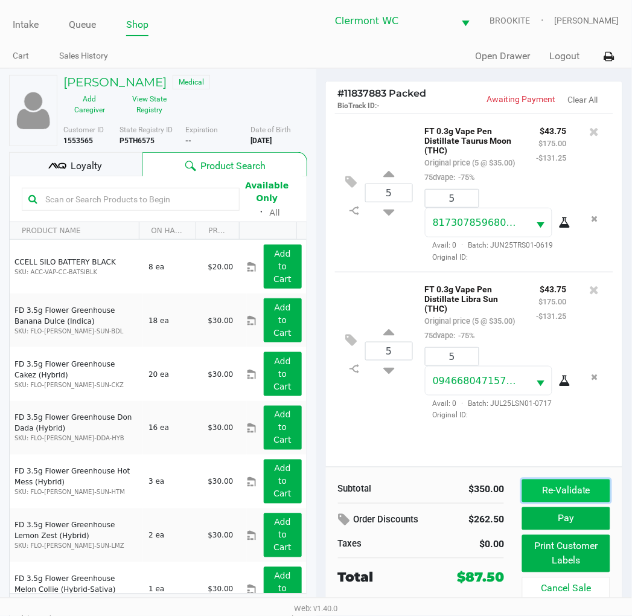
click at [568, 481] on button "Re-Validate" at bounding box center [566, 490] width 88 height 23
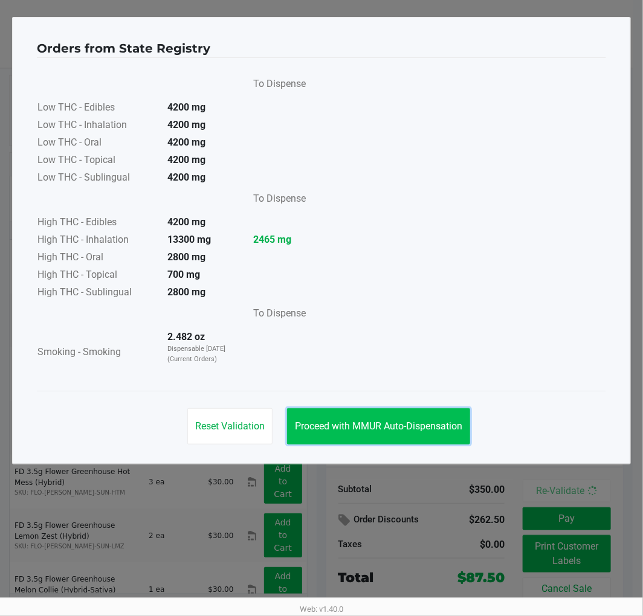
click at [412, 424] on span "Proceed with MMUR Auto-Dispensation" at bounding box center [378, 425] width 167 height 11
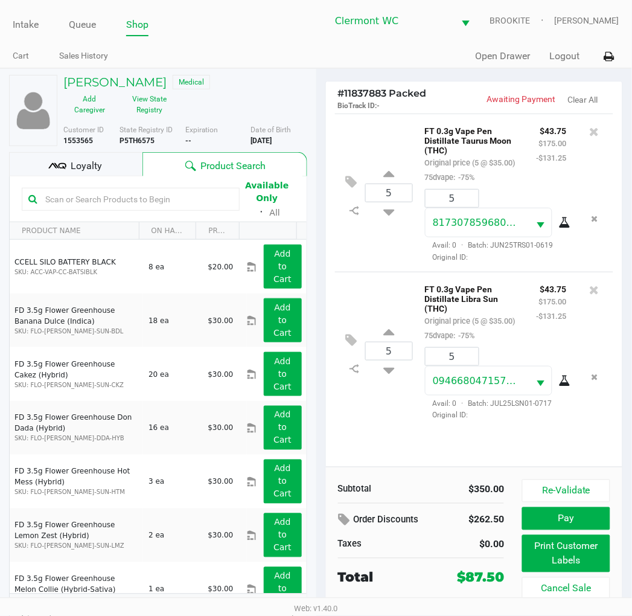
click at [74, 168] on span "Loyalty" at bounding box center [86, 166] width 31 height 14
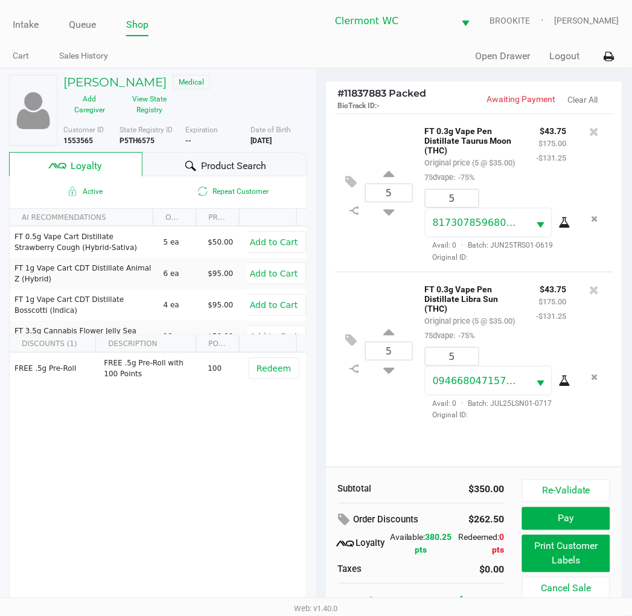
scroll to position [19, 0]
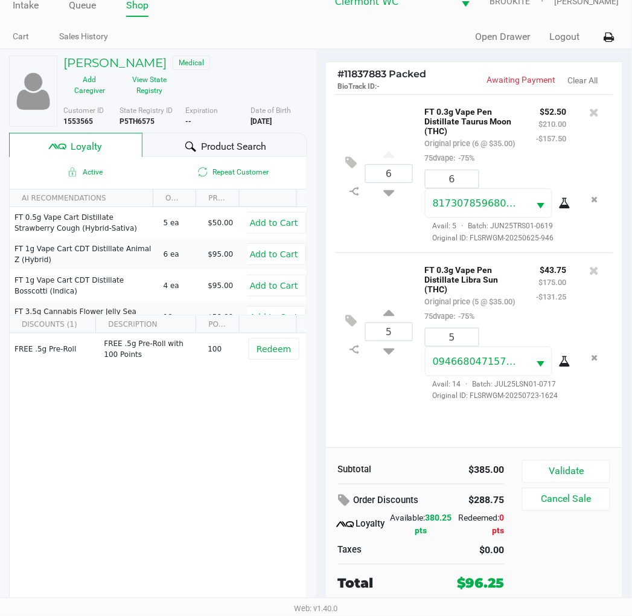
click at [580, 466] on button "Validate" at bounding box center [566, 471] width 88 height 23
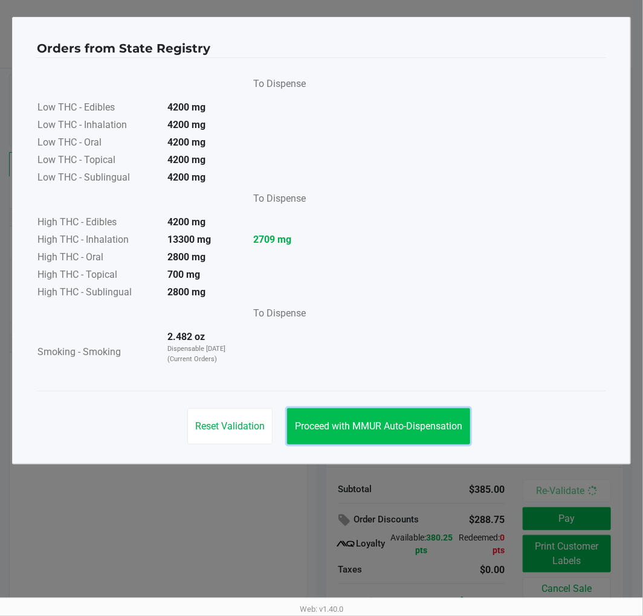
click at [314, 414] on button "Proceed with MMUR Auto-Dispensation" at bounding box center [378, 426] width 183 height 36
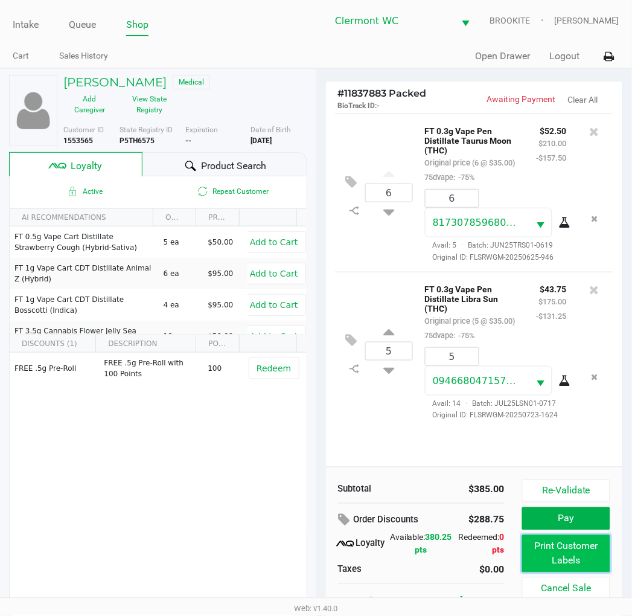
click at [553, 559] on button "Print Customer Labels" at bounding box center [566, 553] width 88 height 37
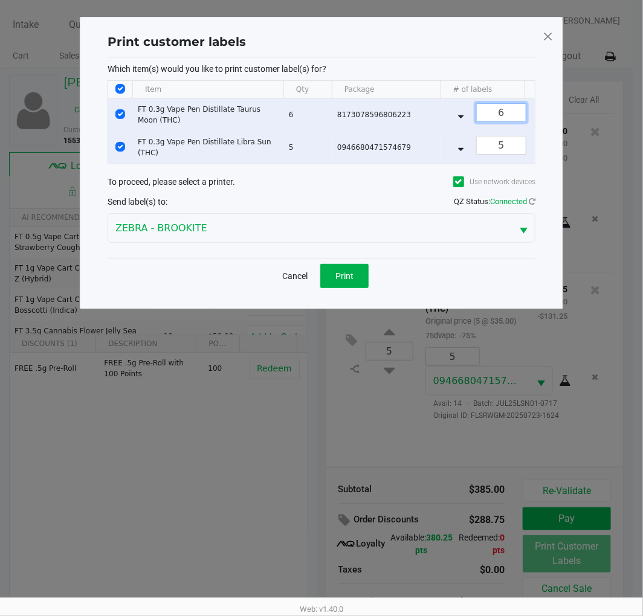
click at [510, 115] on input "6" at bounding box center [500, 113] width 49 height 18
type input "1"
click at [502, 153] on input "5" at bounding box center [500, 145] width 49 height 18
type input "1"
click at [120, 144] on input "Select Row" at bounding box center [120, 147] width 10 height 10
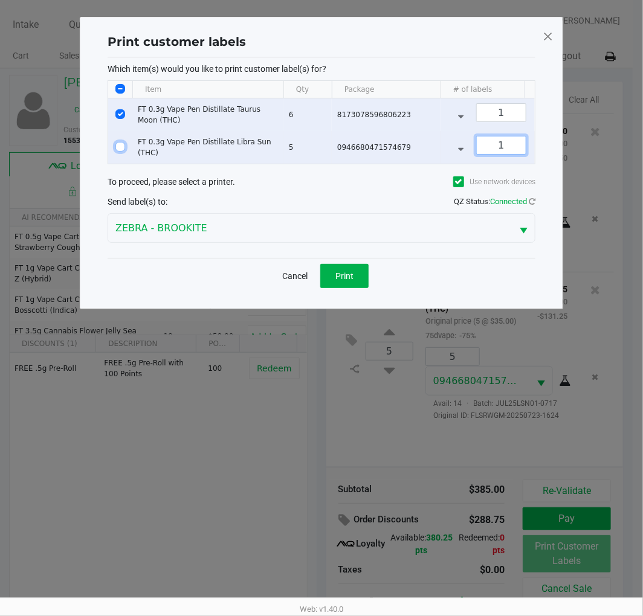
checkbox input "false"
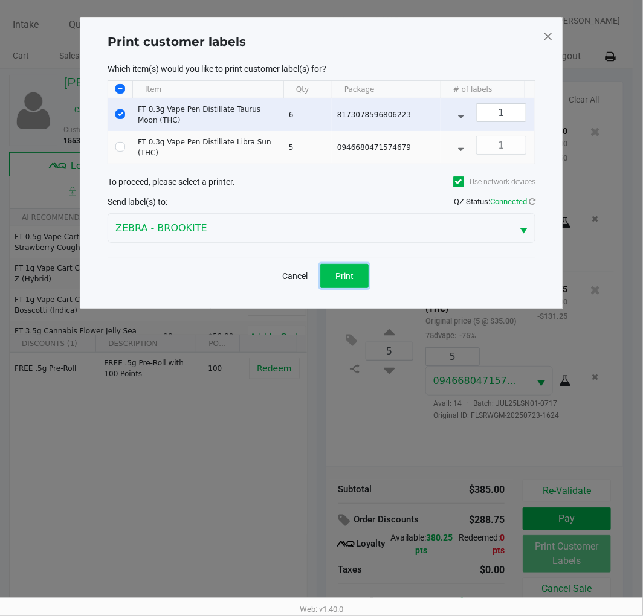
click at [348, 281] on span "Print" at bounding box center [344, 276] width 18 height 10
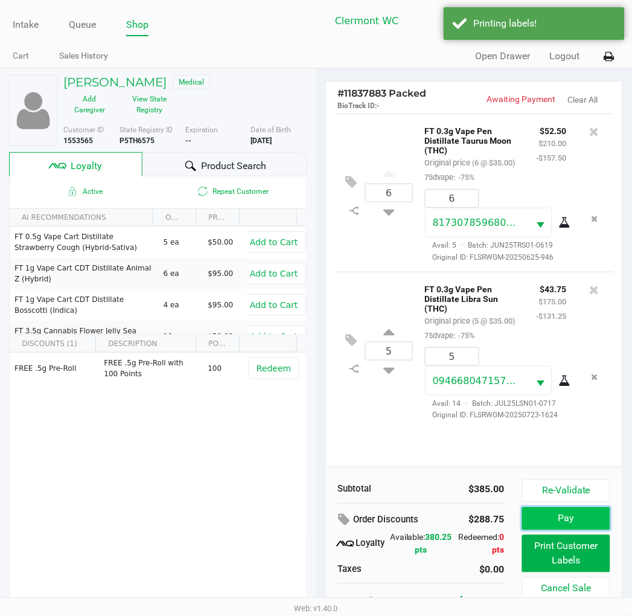
click at [538, 518] on button "Pay" at bounding box center [566, 518] width 88 height 23
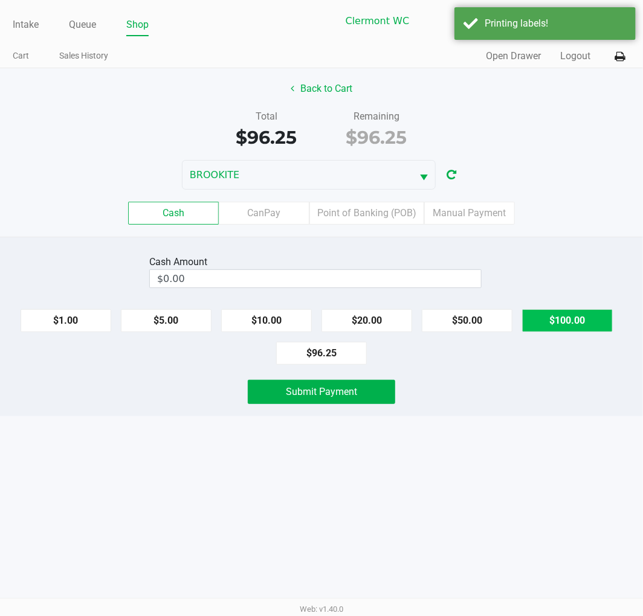
click at [587, 321] on button "$100.00" at bounding box center [567, 320] width 91 height 23
type input "$100.00"
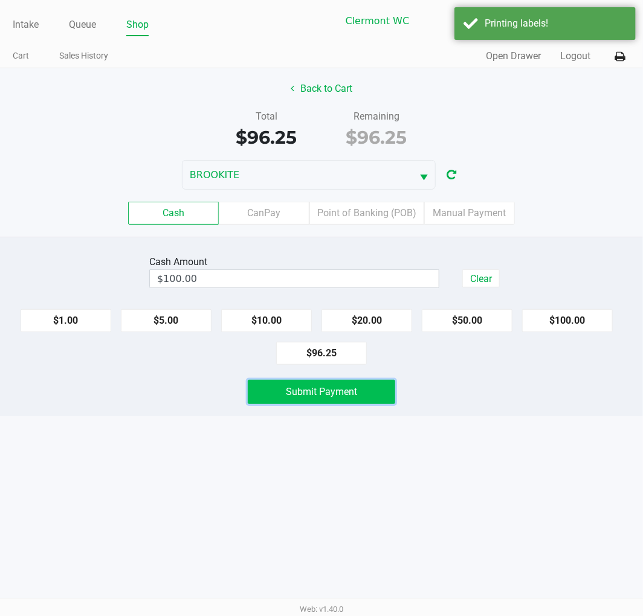
click at [315, 383] on button "Submit Payment" at bounding box center [321, 392] width 147 height 24
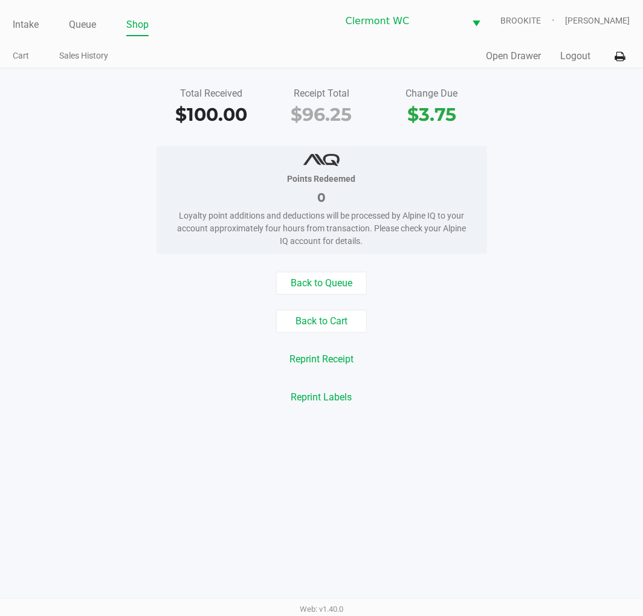
click at [16, 24] on link "Intake" at bounding box center [26, 24] width 26 height 17
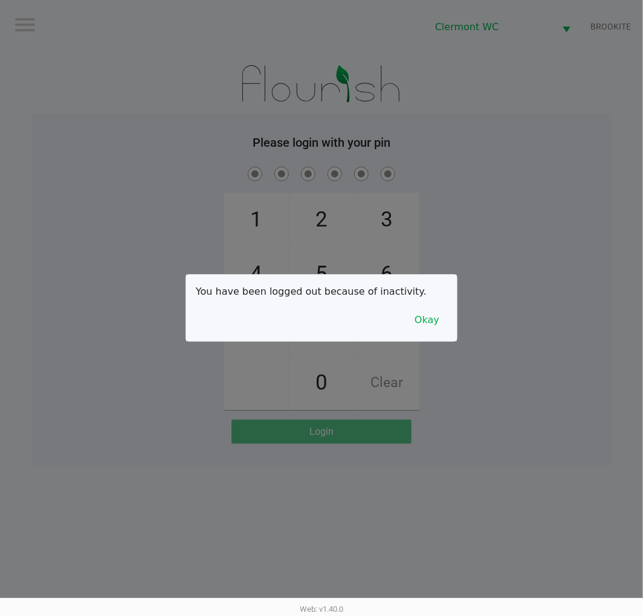
click at [432, 291] on p "You have been logged out because of inactivity." at bounding box center [321, 291] width 251 height 14
click at [420, 324] on button "Okay" at bounding box center [426, 320] width 40 height 23
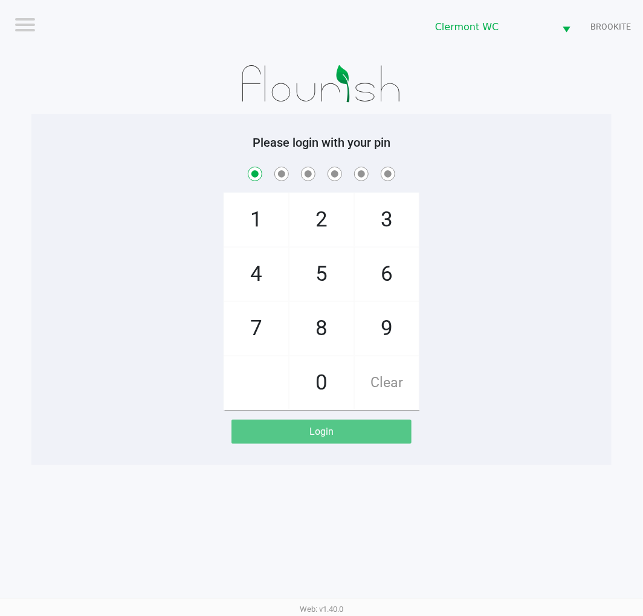
checkbox input "true"
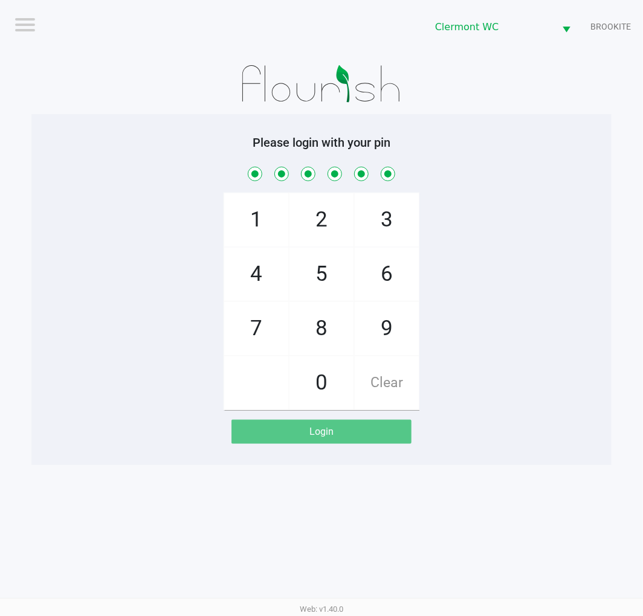
checkbox input "true"
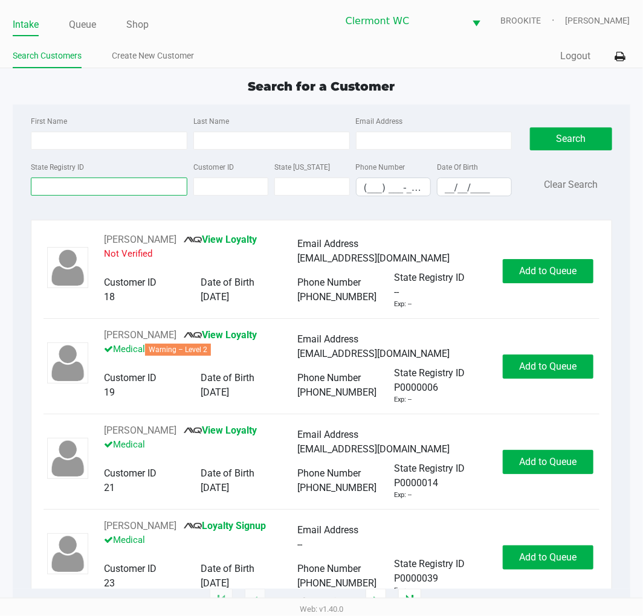
click at [105, 188] on input "State Registry ID" at bounding box center [109, 187] width 156 height 18
click at [92, 185] on input "State Registry ID" at bounding box center [109, 187] width 156 height 18
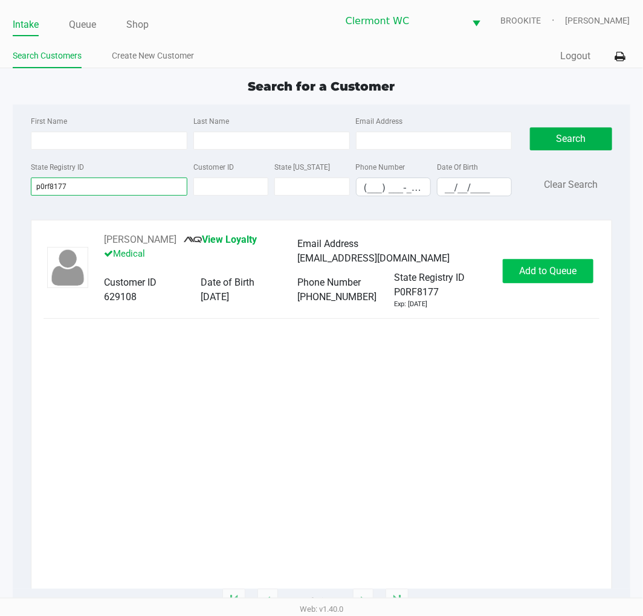
type input "p0rf8177"
click at [563, 282] on button "Add to Queue" at bounding box center [547, 271] width 91 height 24
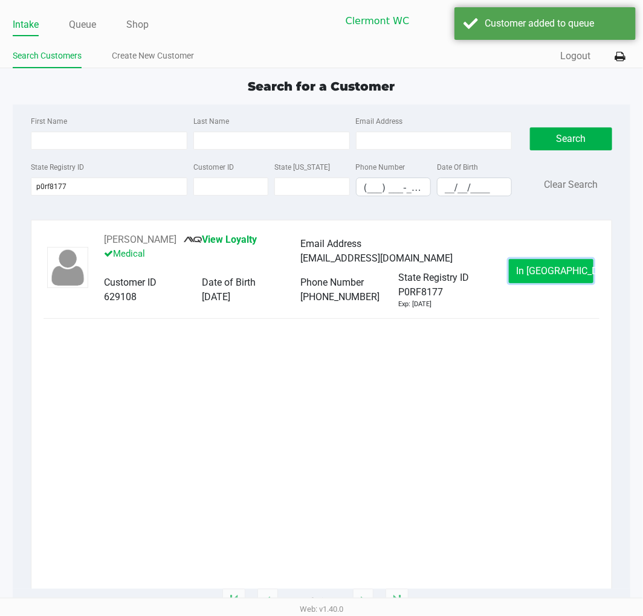
click at [554, 272] on span "In Queue" at bounding box center [566, 270] width 101 height 11
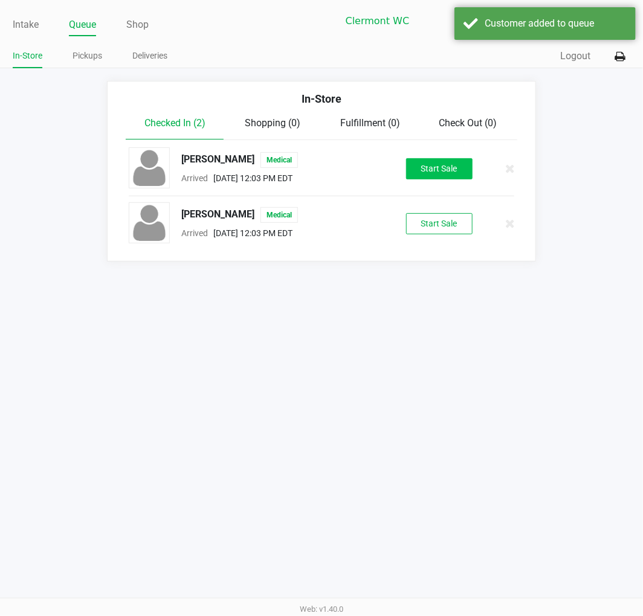
click at [448, 168] on button "Start Sale" at bounding box center [439, 168] width 66 height 21
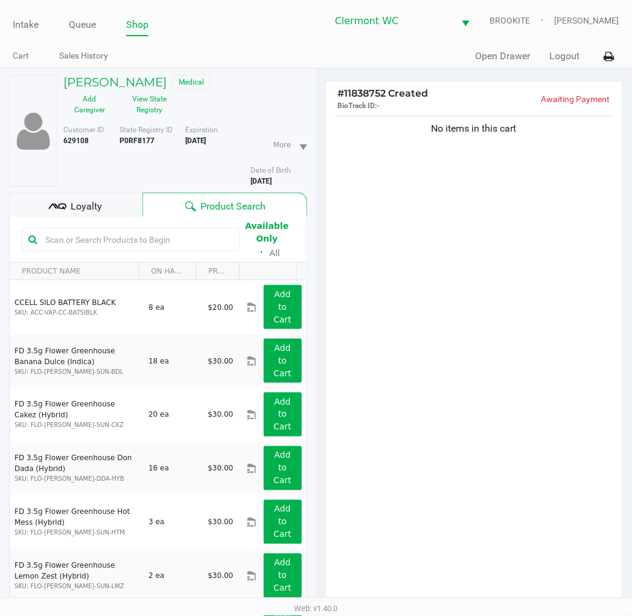
click at [147, 107] on button "View State Registry" at bounding box center [146, 104] width 60 height 30
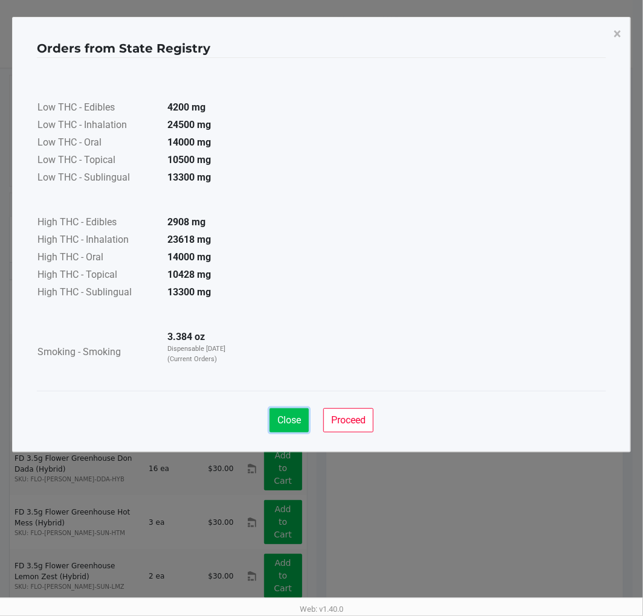
click at [290, 418] on span "Close" at bounding box center [289, 419] width 24 height 11
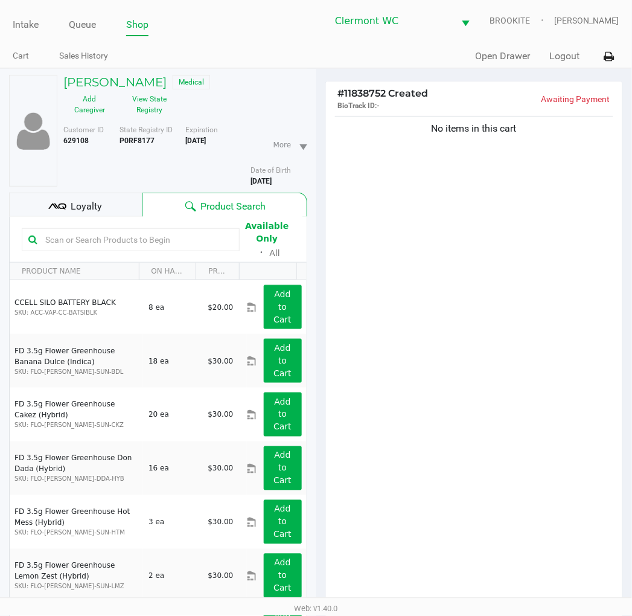
click at [121, 74] on div "JESSICA SANTOS Medical Add Caregiver View State Registry Customer ID 629108 Sta…" at bounding box center [158, 372] width 298 height 607
click at [118, 82] on h5 "JESSICA SANTOS" at bounding box center [114, 82] width 103 height 14
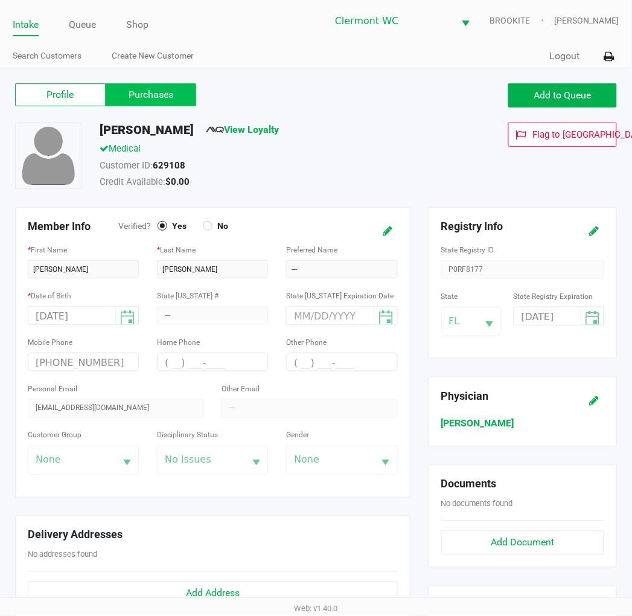
click at [165, 98] on label "Purchases" at bounding box center [151, 94] width 91 height 23
click at [0, 0] on 1 "Purchases" at bounding box center [0, 0] width 0 height 0
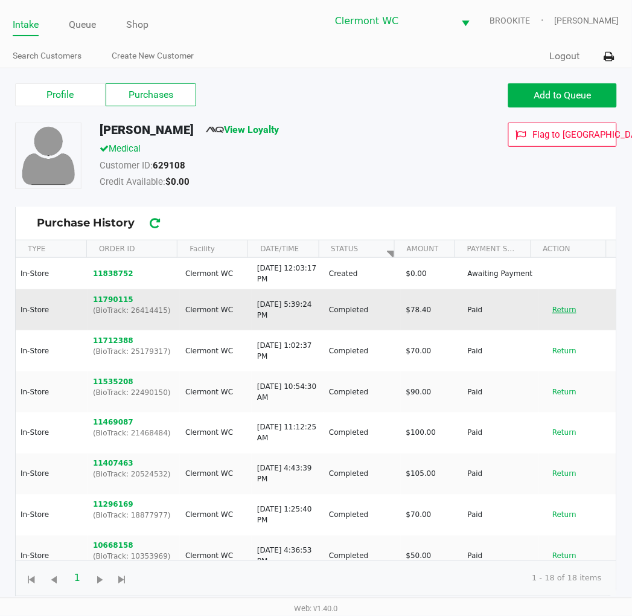
click at [566, 312] on button "Return" at bounding box center [565, 309] width 40 height 19
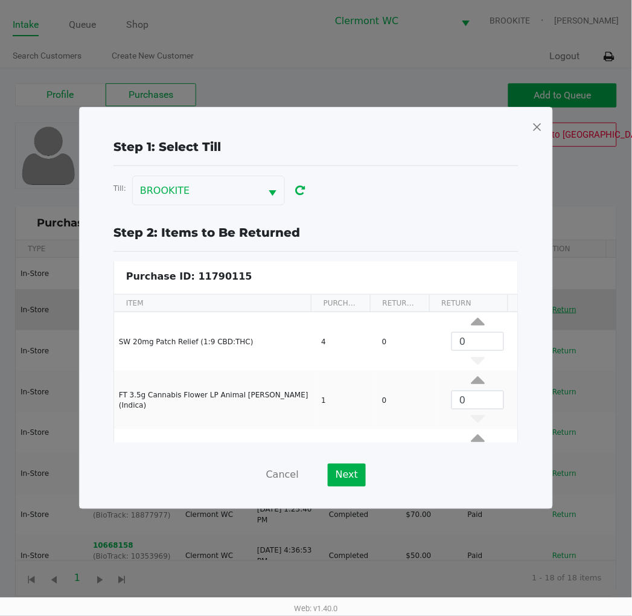
scroll to position [46, 0]
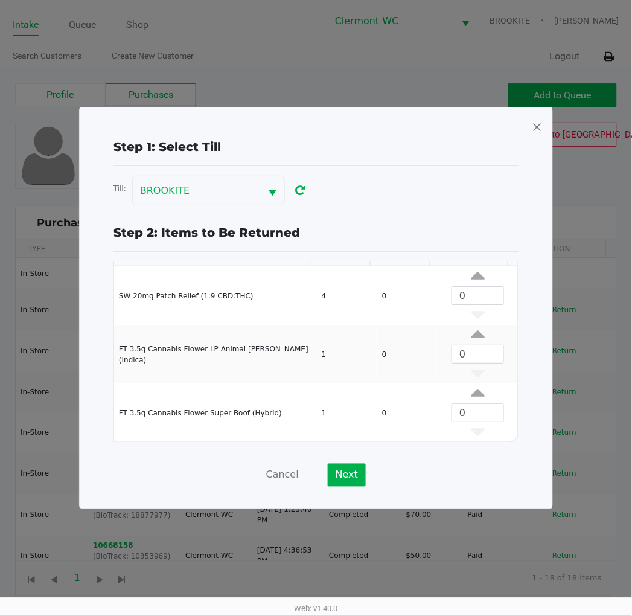
click at [539, 129] on span at bounding box center [537, 126] width 11 height 19
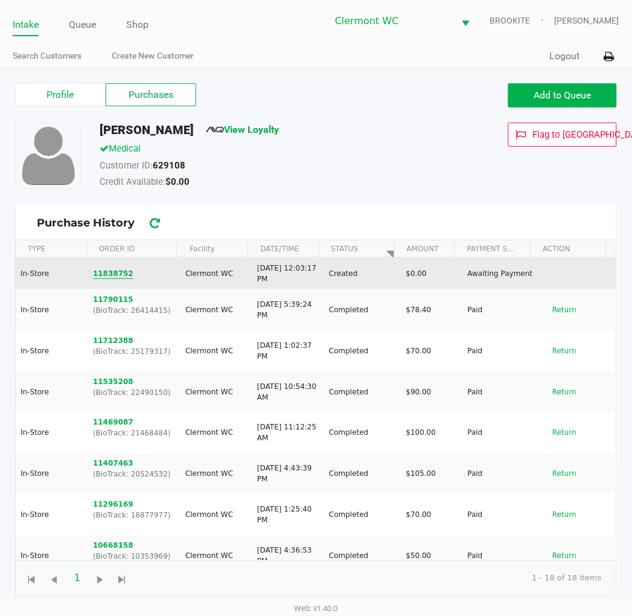
click at [111, 276] on button "11838752" at bounding box center [113, 273] width 40 height 11
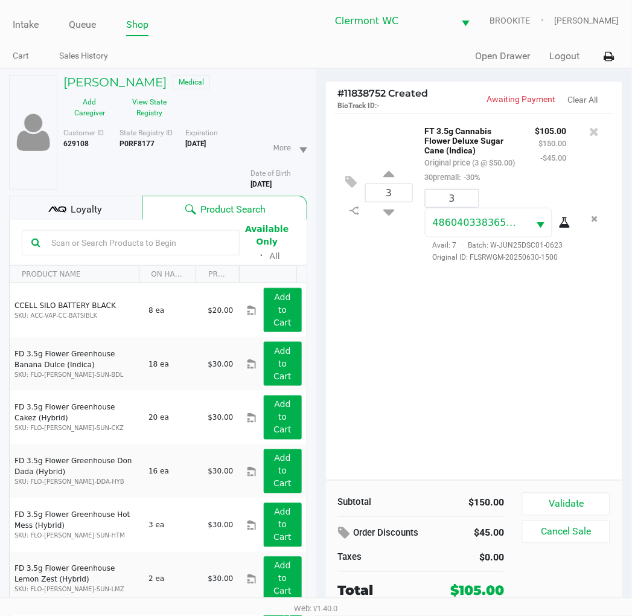
click at [80, 209] on span "Loyalty" at bounding box center [86, 209] width 31 height 14
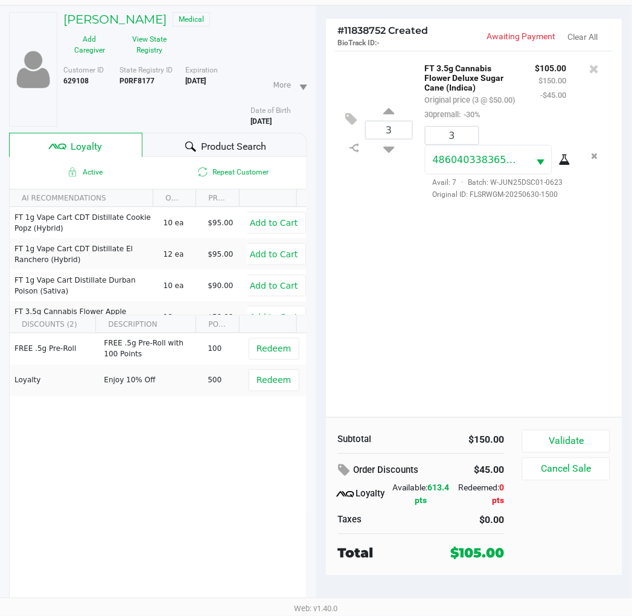
scroll to position [62, 0]
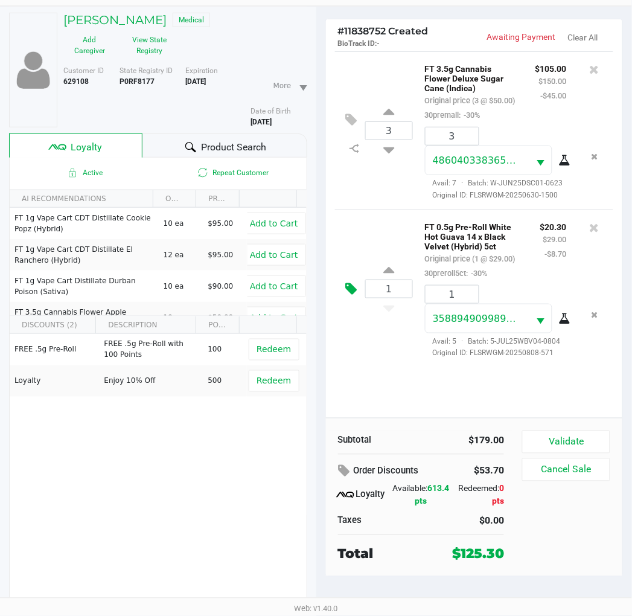
click at [348, 296] on icon at bounding box center [351, 289] width 11 height 14
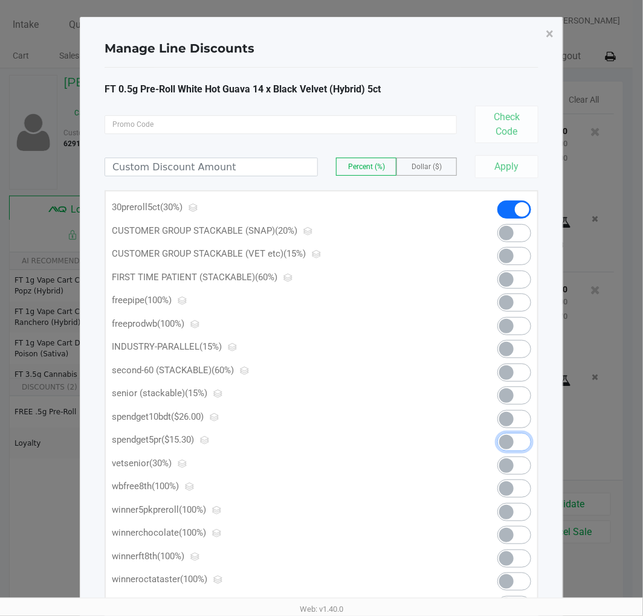
click at [506, 445] on span at bounding box center [506, 442] width 14 height 14
drag, startPoint x: 542, startPoint y: 30, endPoint x: 559, endPoint y: 62, distance: 35.7
click at [543, 31] on button "×" at bounding box center [549, 34] width 27 height 34
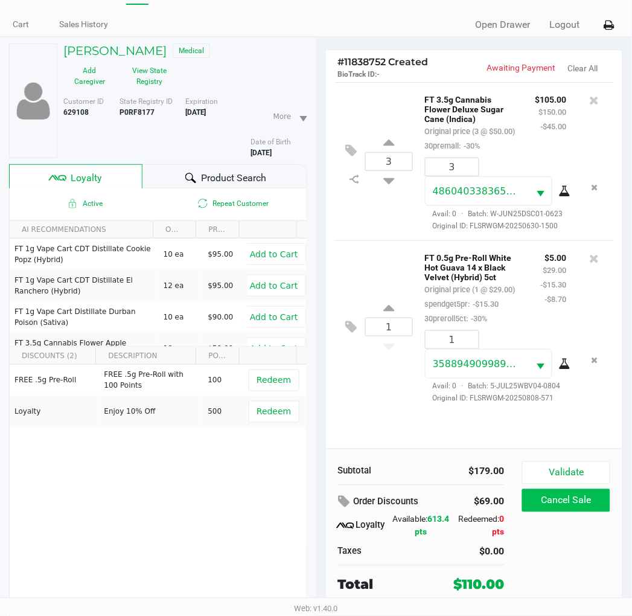
scroll to position [63, 0]
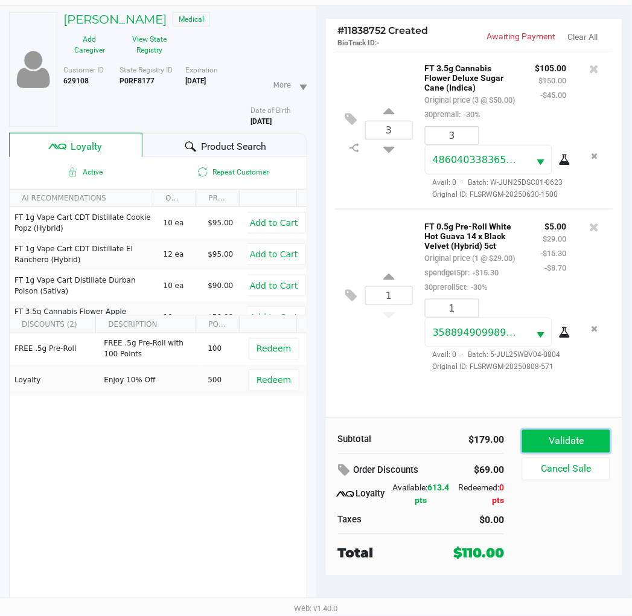
click at [583, 431] on button "Validate" at bounding box center [566, 441] width 88 height 23
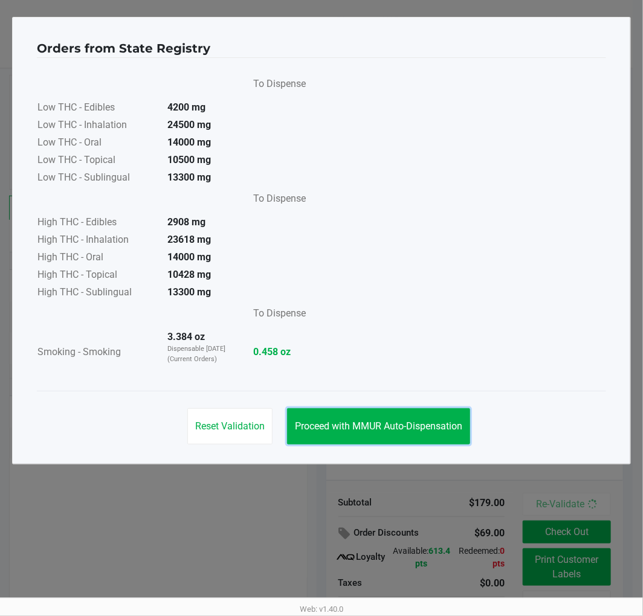
drag, startPoint x: 405, startPoint y: 426, endPoint x: 505, endPoint y: 504, distance: 127.4
click at [406, 426] on span "Proceed with MMUR Auto-Dispensation" at bounding box center [378, 425] width 167 height 11
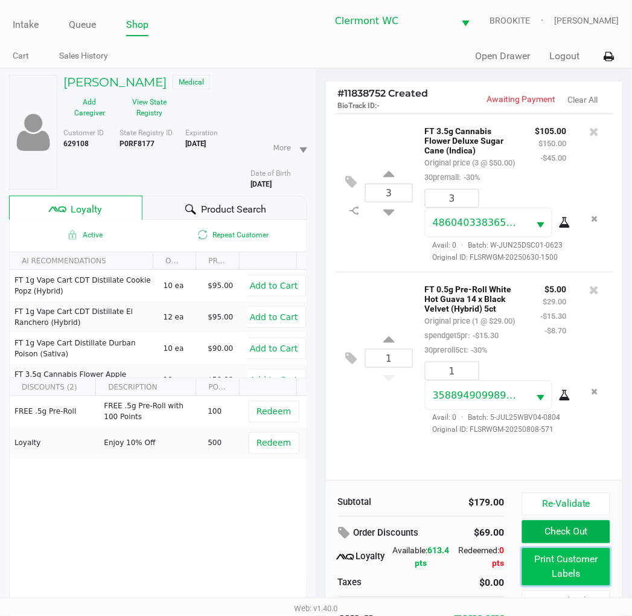
click at [556, 568] on button "Print Customer Labels" at bounding box center [566, 566] width 88 height 37
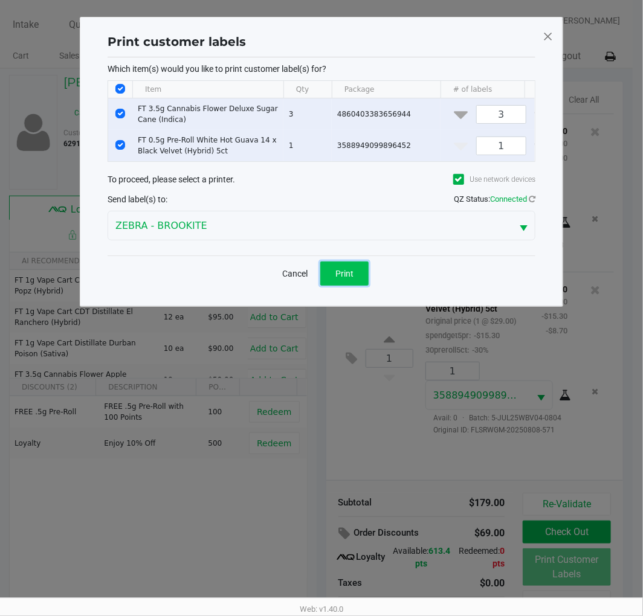
click at [357, 286] on button "Print" at bounding box center [344, 273] width 48 height 24
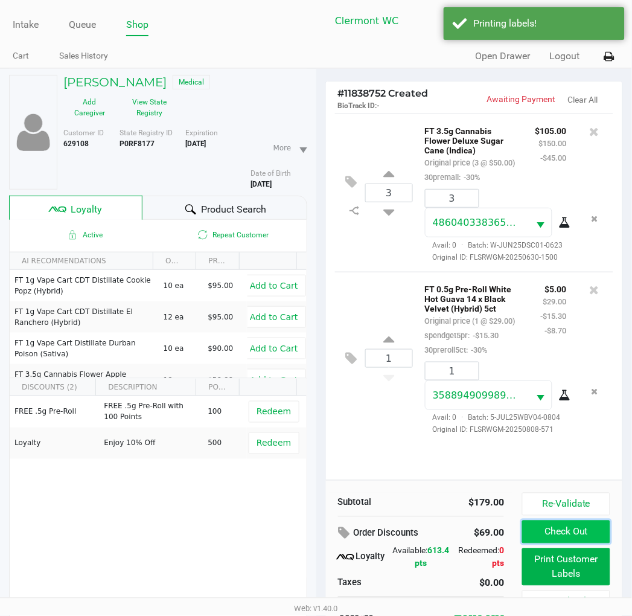
click at [590, 536] on button "Check Out" at bounding box center [566, 532] width 88 height 23
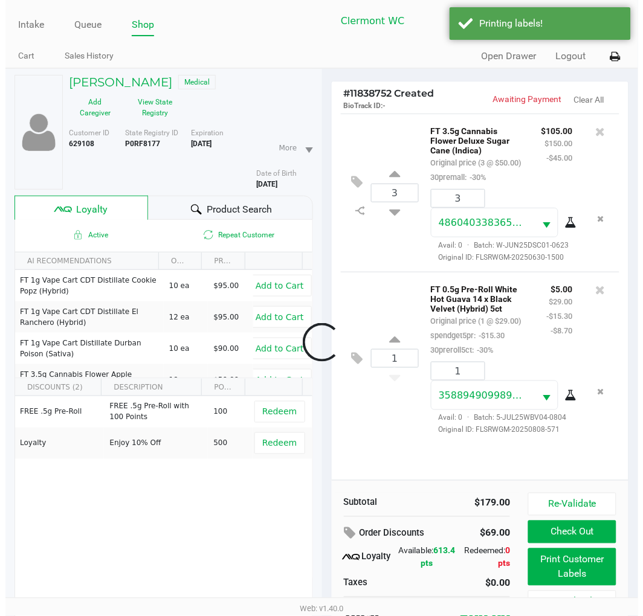
scroll to position [25, 0]
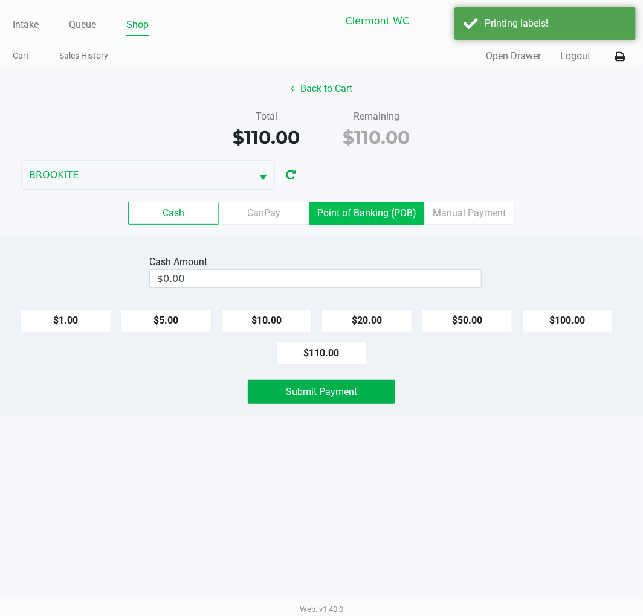
click at [384, 213] on label "Point of Banking (POB)" at bounding box center [366, 213] width 115 height 23
click at [0, 0] on 7 "Point of Banking (POB)" at bounding box center [0, 0] width 0 height 0
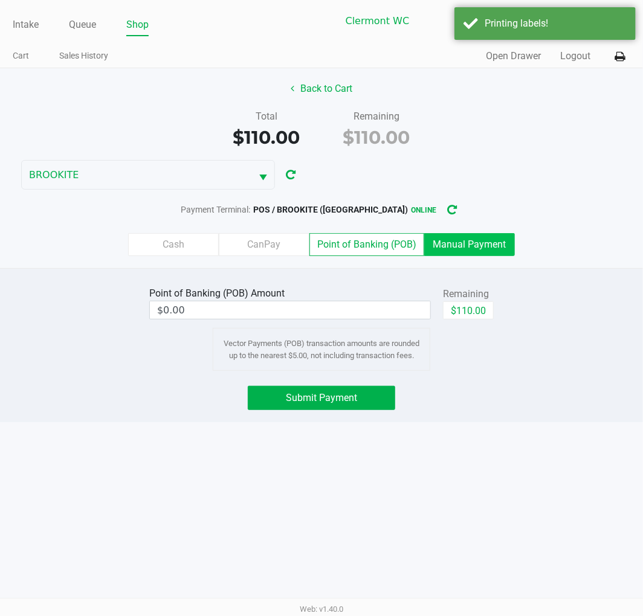
click at [465, 233] on label "Manual Payment" at bounding box center [469, 244] width 91 height 23
click at [0, 0] on 8 "Manual Payment" at bounding box center [0, 0] width 0 height 0
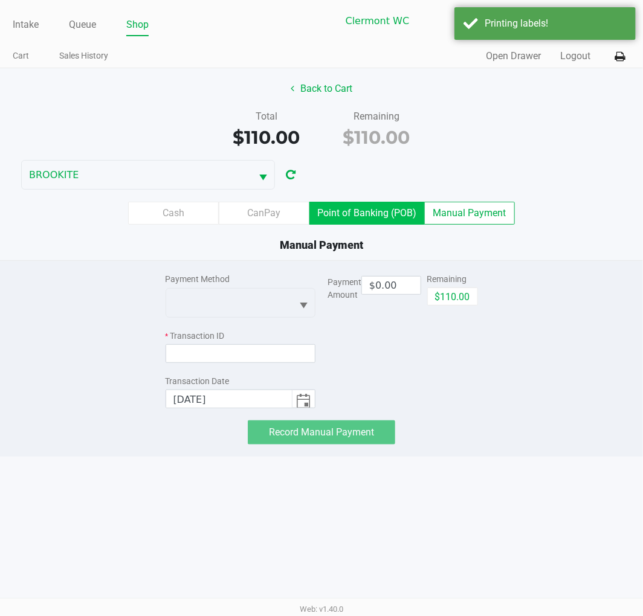
click at [397, 218] on label "Point of Banking (POB)" at bounding box center [366, 213] width 115 height 23
click at [0, 0] on 7 "Point of Banking (POB)" at bounding box center [0, 0] width 0 height 0
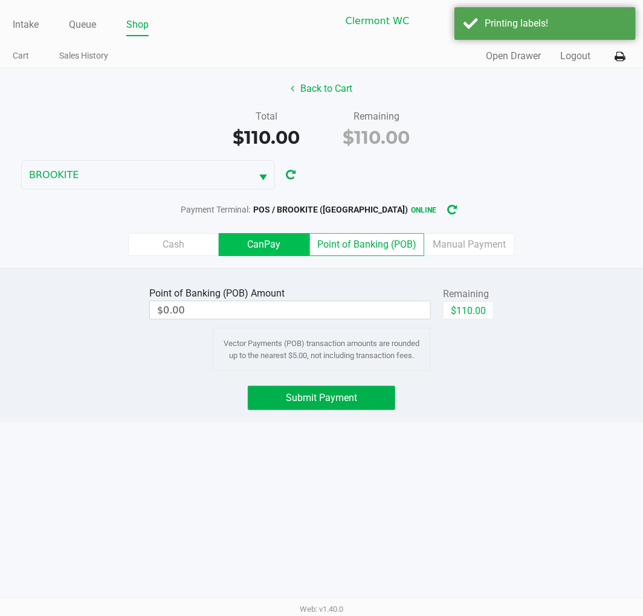
click at [269, 242] on label "CanPay" at bounding box center [264, 244] width 91 height 23
click at [0, 0] on 2 "CanPay" at bounding box center [0, 0] width 0 height 0
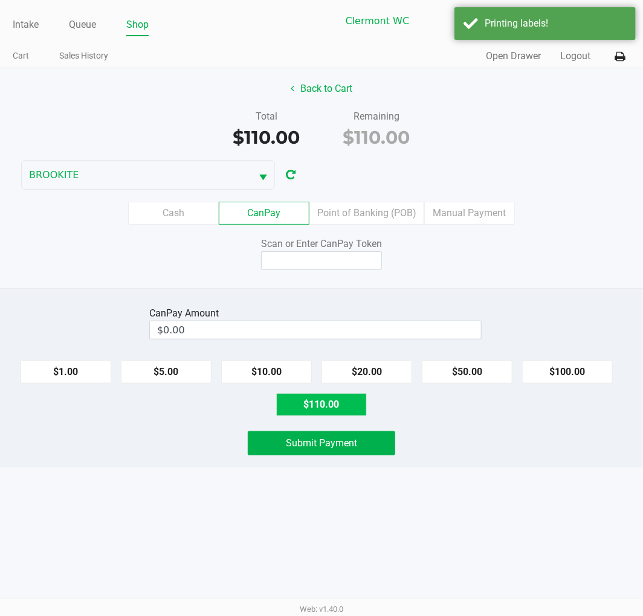
click at [339, 403] on button "$110.00" at bounding box center [321, 404] width 91 height 23
type input "$110.00"
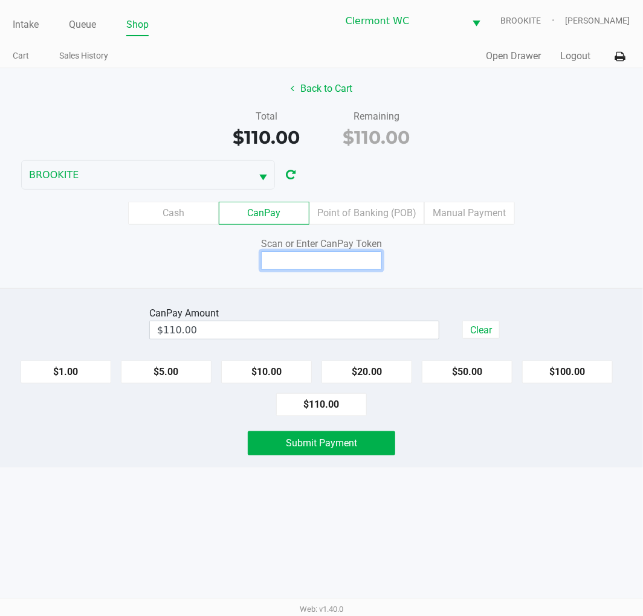
click at [344, 261] on input at bounding box center [321, 260] width 121 height 19
type input "X4094307Q"
click at [346, 467] on div "CanPay Amount $110.00 Clear $1.00 $5.00 $10.00 $20.00 $50.00 $100.00 $110.00 Su…" at bounding box center [321, 377] width 643 height 179
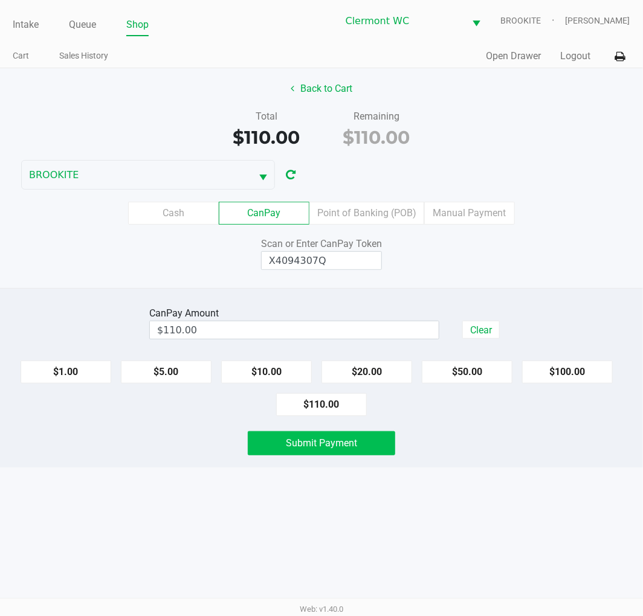
click at [379, 445] on button "Submit Payment" at bounding box center [321, 443] width 147 height 24
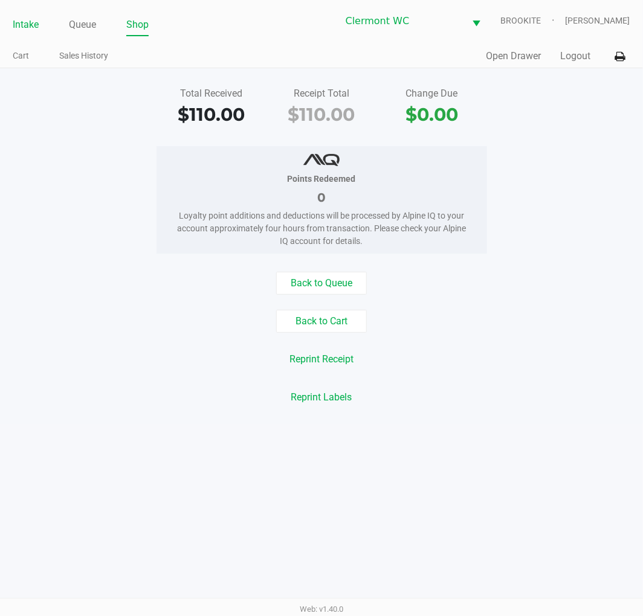
click at [14, 26] on link "Intake" at bounding box center [26, 24] width 26 height 17
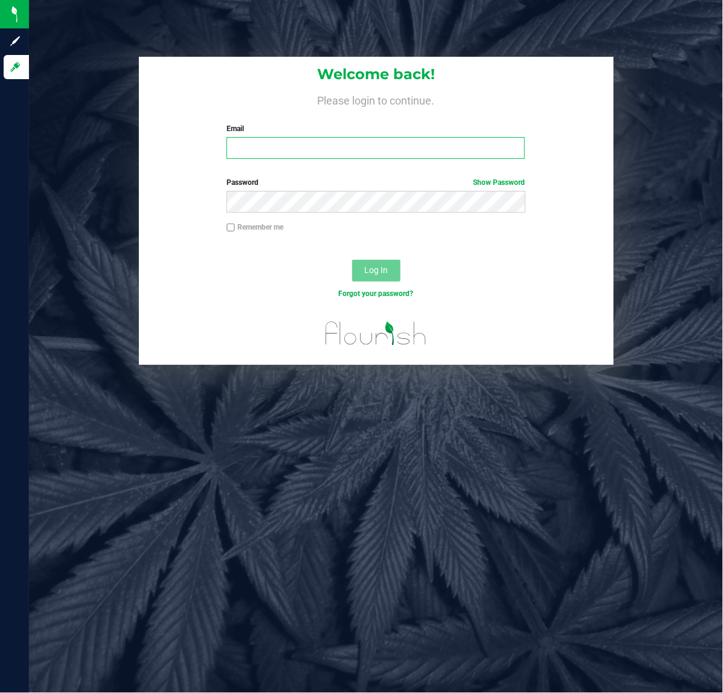
click at [348, 151] on input "Email" at bounding box center [375, 148] width 298 height 22
type input "[EMAIL_ADDRESS][DOMAIN_NAME]"
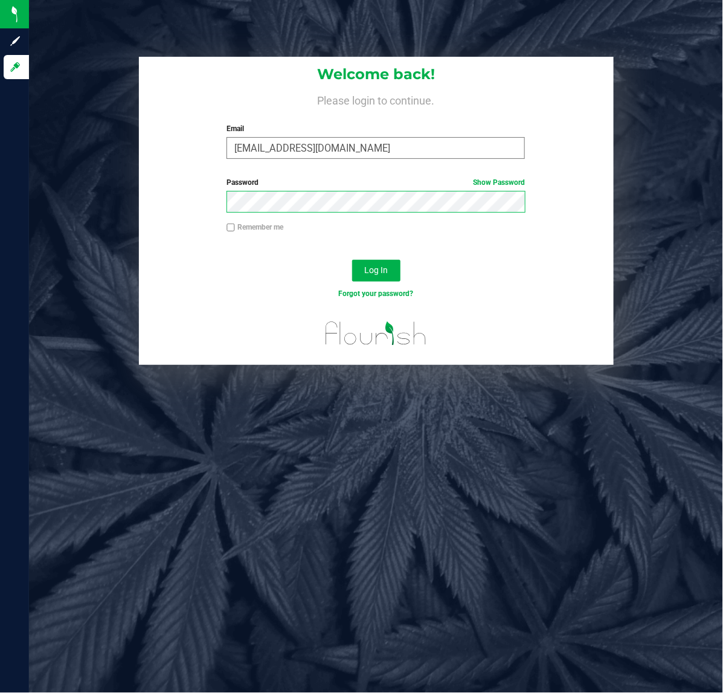
click at [352, 260] on button "Log In" at bounding box center [376, 271] width 48 height 22
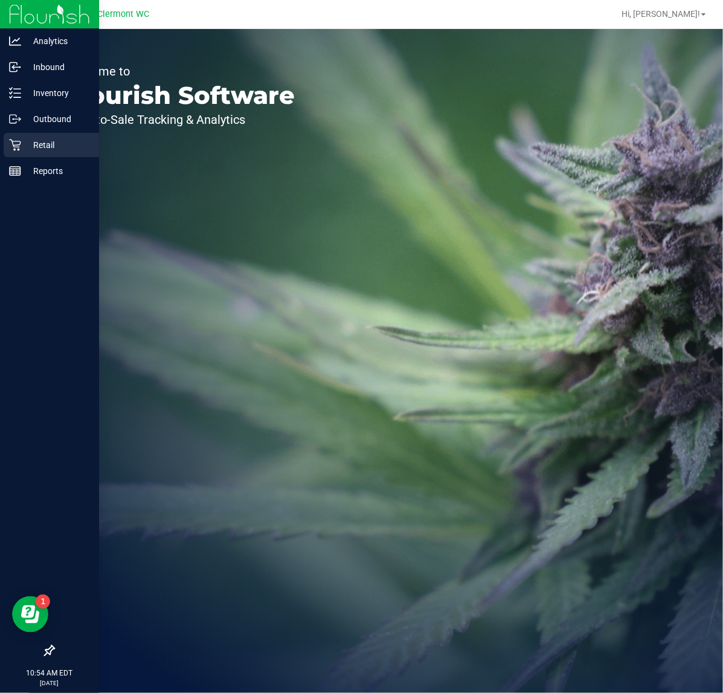
click at [17, 136] on div "Retail" at bounding box center [51, 145] width 95 height 24
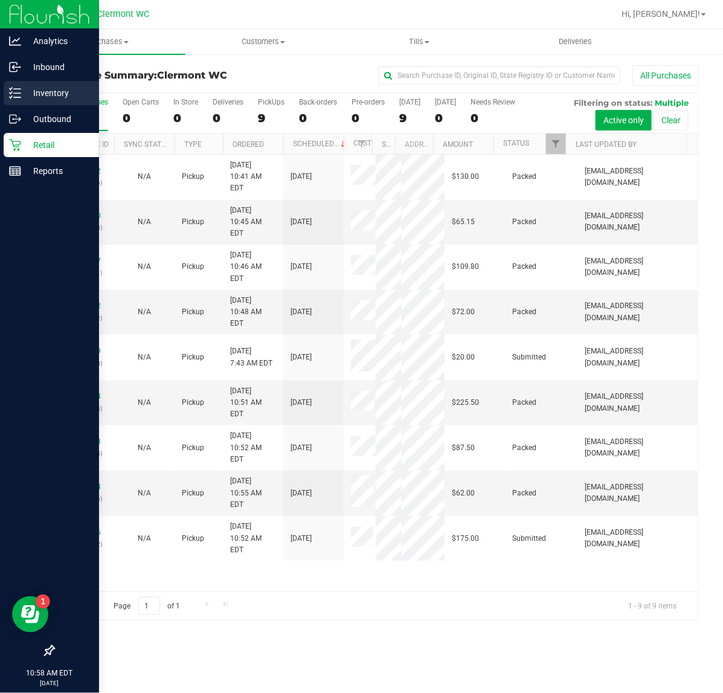
click at [54, 88] on p "Inventory" at bounding box center [57, 93] width 72 height 14
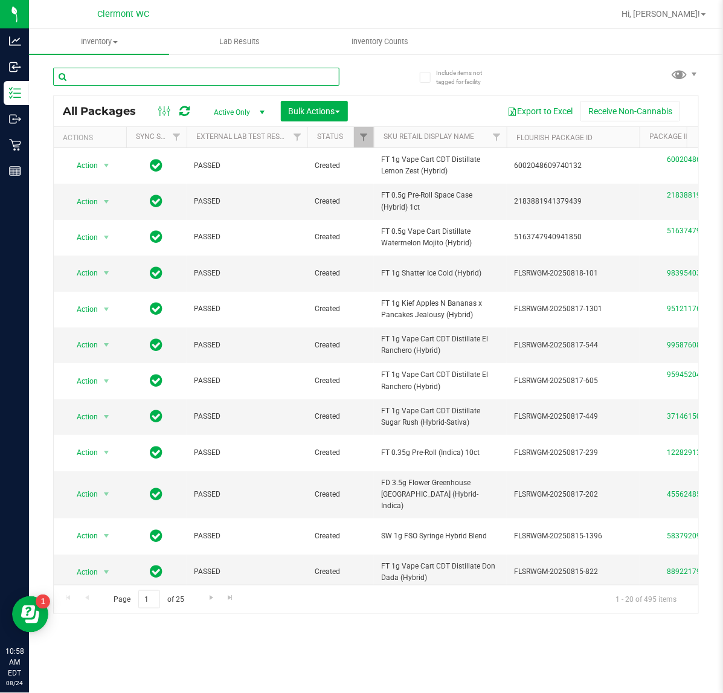
click at [175, 77] on input "text" at bounding box center [196, 77] width 286 height 18
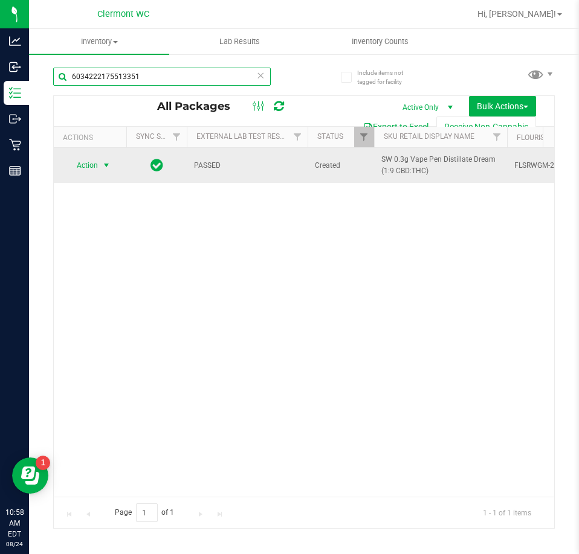
type input "6034222175513351"
click at [91, 165] on span "Action" at bounding box center [82, 165] width 33 height 17
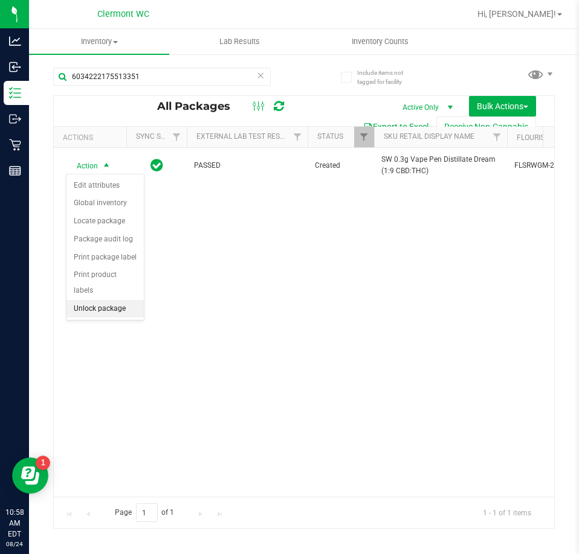
click at [104, 300] on li "Unlock package" at bounding box center [104, 309] width 77 height 18
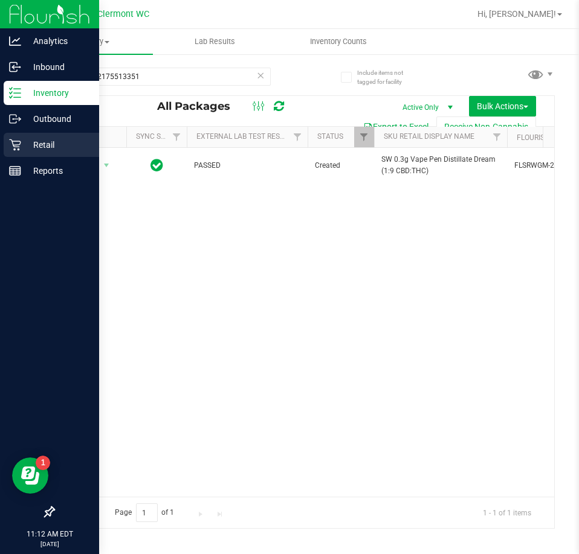
click at [23, 138] on p "Retail" at bounding box center [57, 145] width 72 height 14
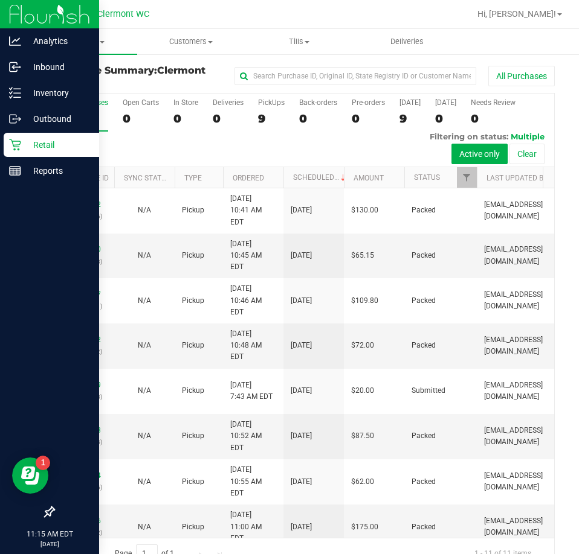
click at [4, 458] on div at bounding box center [49, 343] width 99 height 316
click at [50, 92] on p "Inventory" at bounding box center [57, 93] width 72 height 14
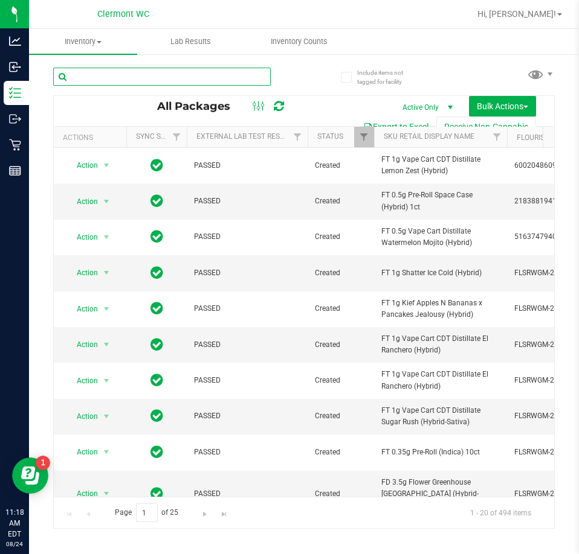
click at [175, 75] on input "text" at bounding box center [161, 77] width 217 height 18
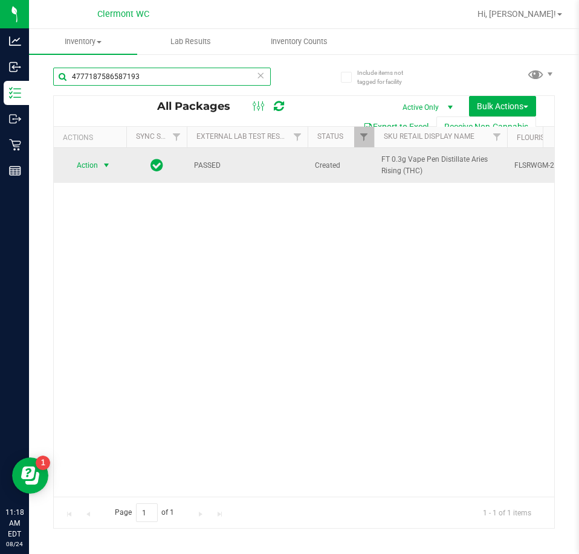
type input "4777187586587193"
click at [99, 167] on span "select" at bounding box center [106, 165] width 15 height 17
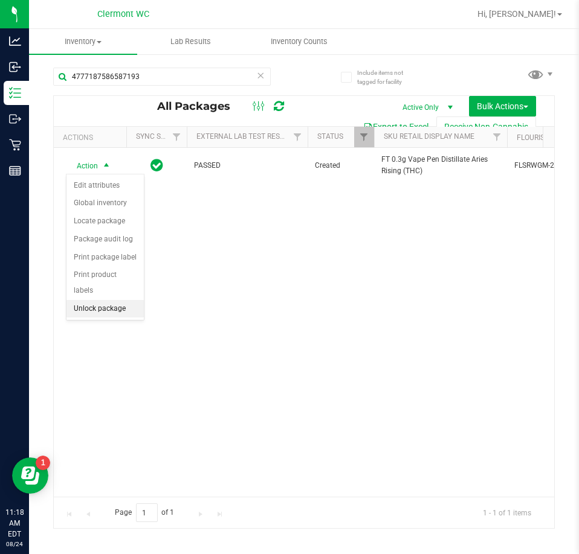
click at [102, 300] on li "Unlock package" at bounding box center [104, 309] width 77 height 18
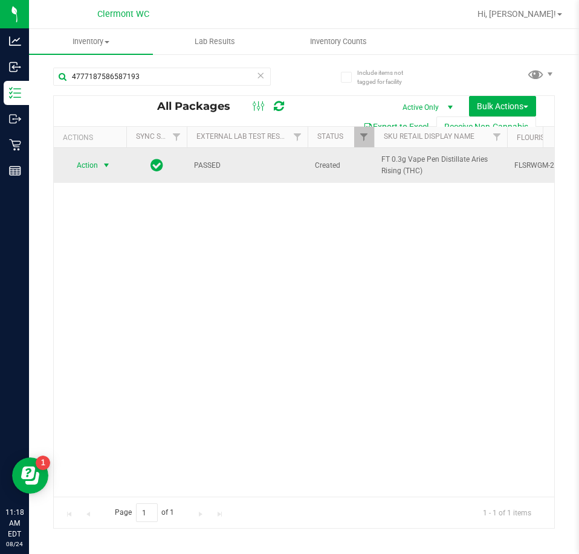
click at [88, 167] on span "Action" at bounding box center [82, 165] width 33 height 17
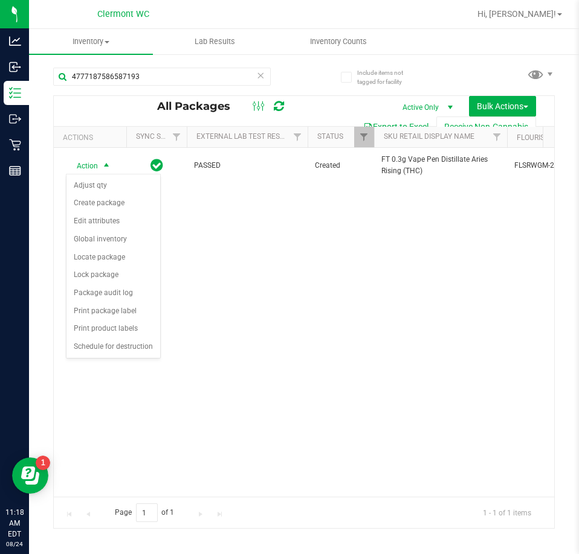
click at [207, 248] on div "Action Action Adjust qty Create package Edit attributes Global inventory Locate…" at bounding box center [304, 322] width 500 height 349
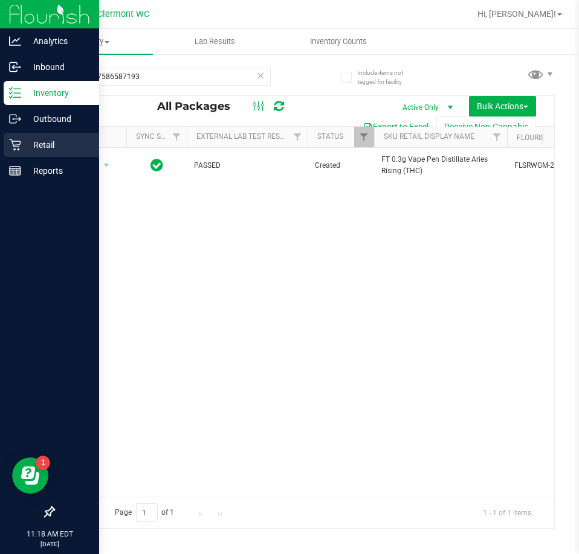
click at [45, 141] on p "Retail" at bounding box center [57, 145] width 72 height 14
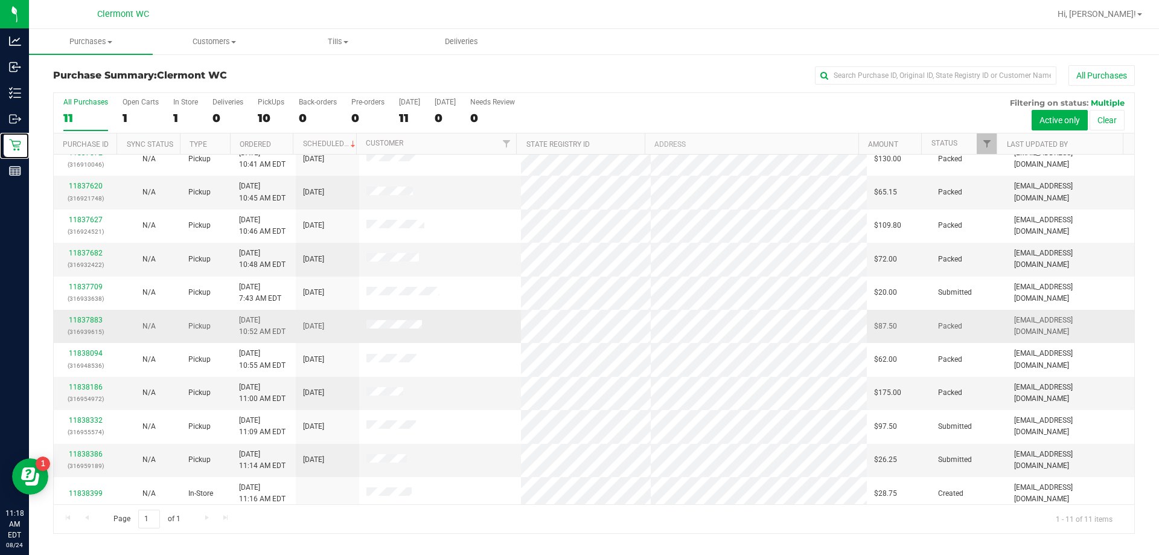
scroll to position [18, 0]
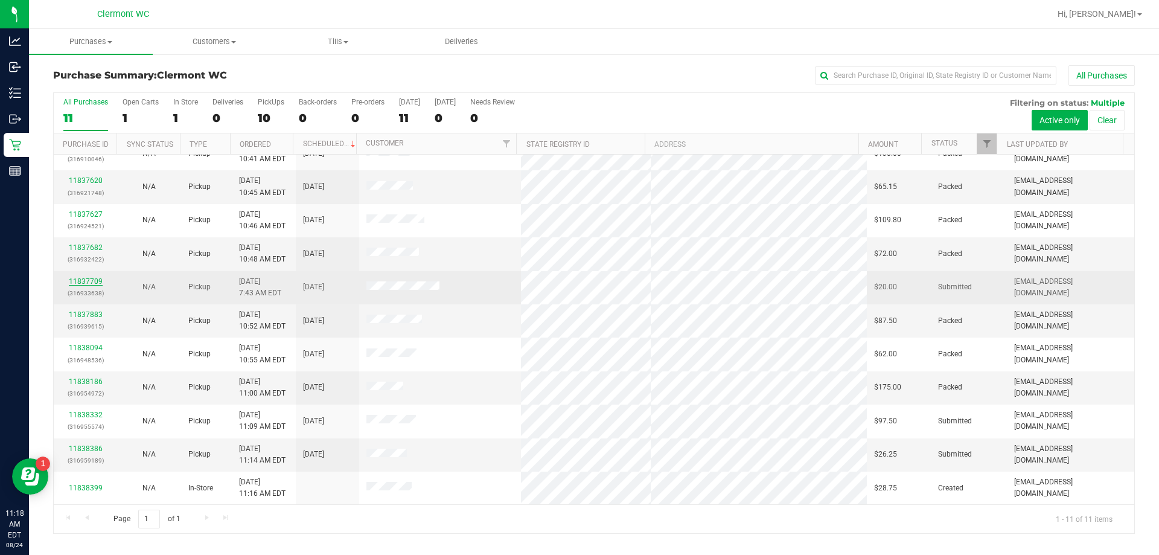
click at [93, 281] on link "11837709" at bounding box center [86, 281] width 34 height 8
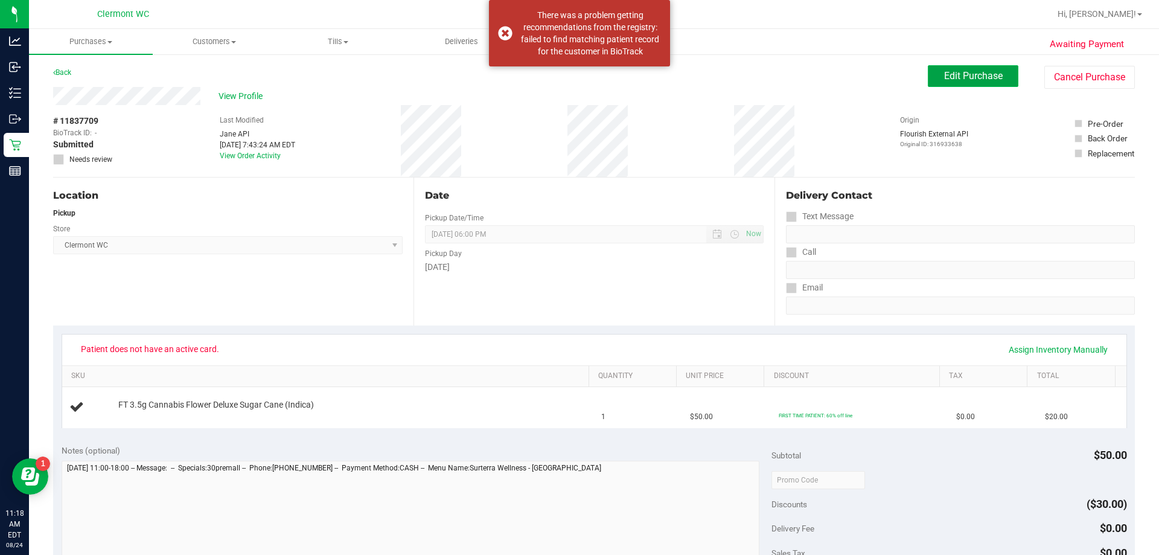
click at [722, 75] on span "Edit Purchase" at bounding box center [973, 75] width 59 height 11
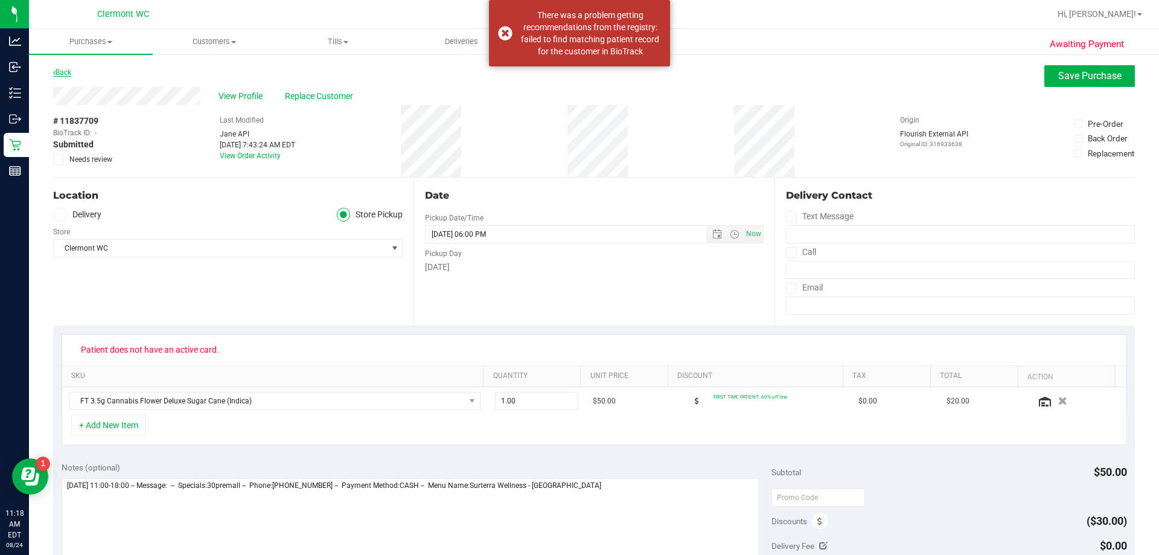
click at [62, 71] on link "Back" at bounding box center [62, 72] width 18 height 8
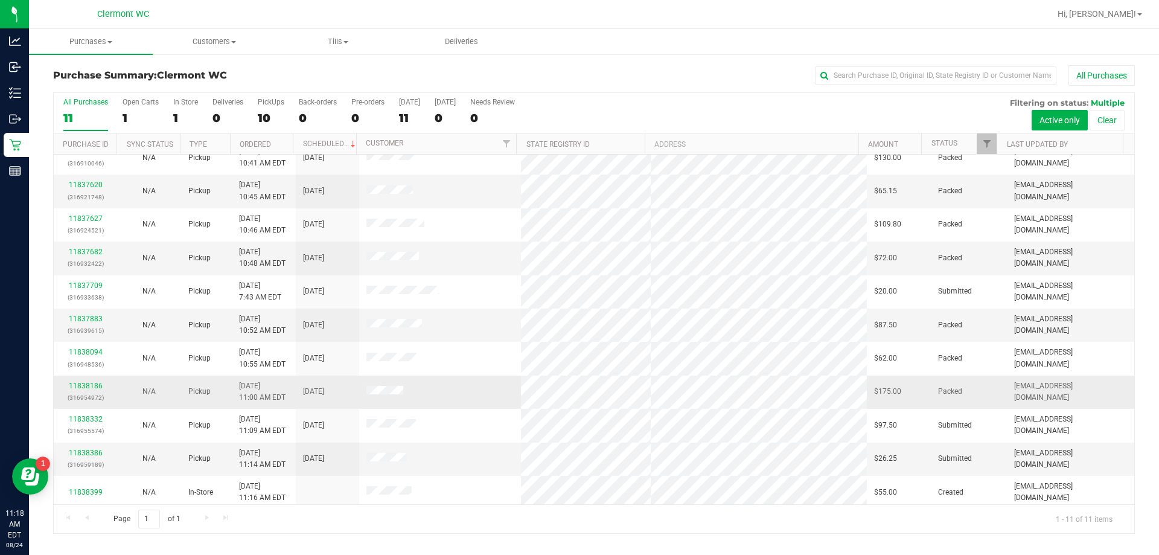
scroll to position [18, 0]
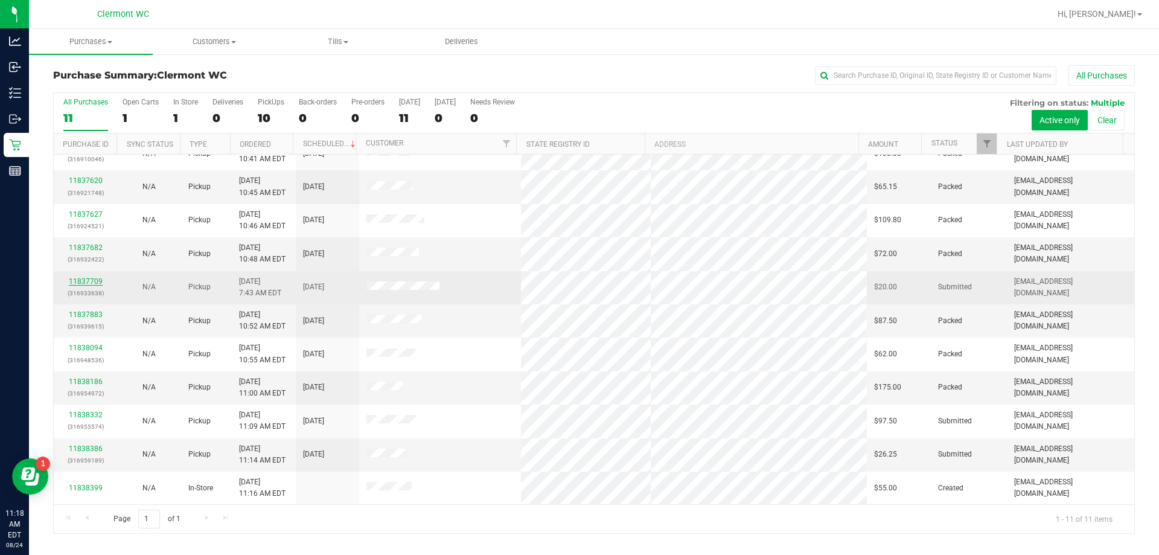
click at [95, 280] on link "11837709" at bounding box center [86, 281] width 34 height 8
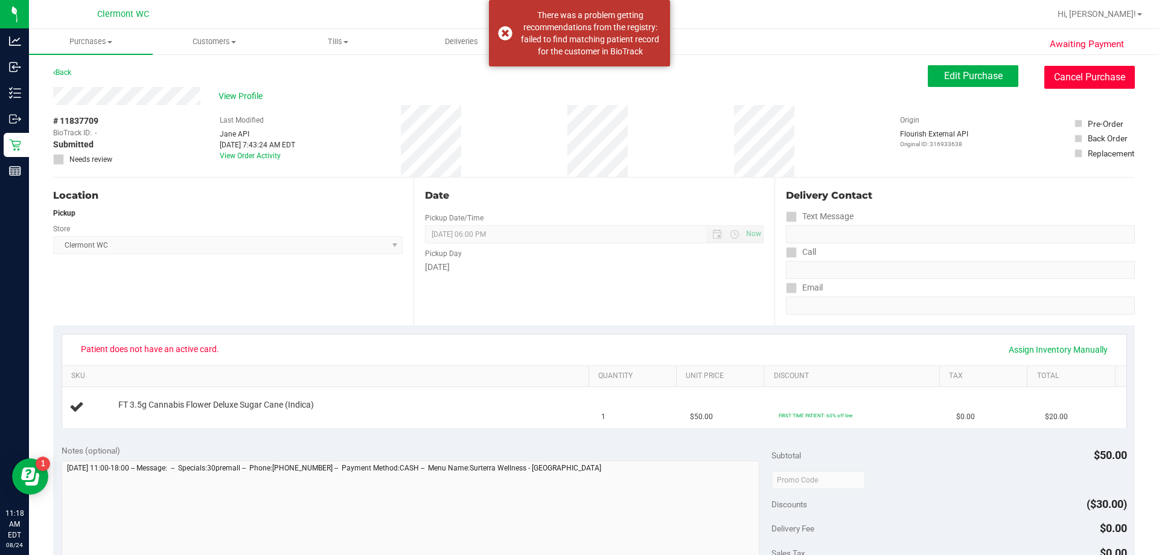
click at [722, 79] on button "Cancel Purchase" at bounding box center [1090, 77] width 91 height 23
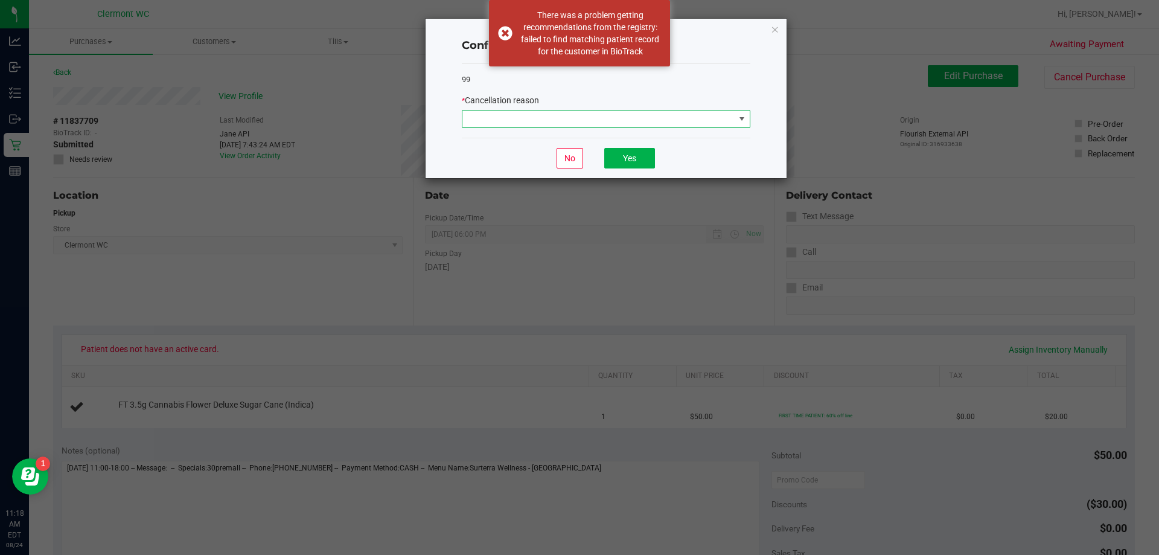
click at [633, 123] on span at bounding box center [599, 119] width 272 height 17
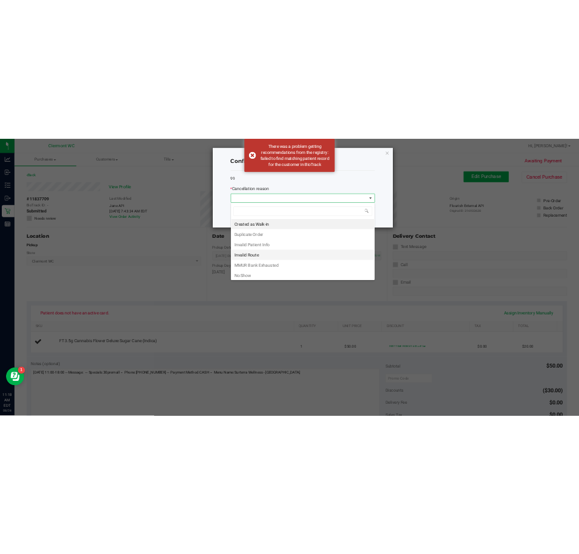
scroll to position [18, 289]
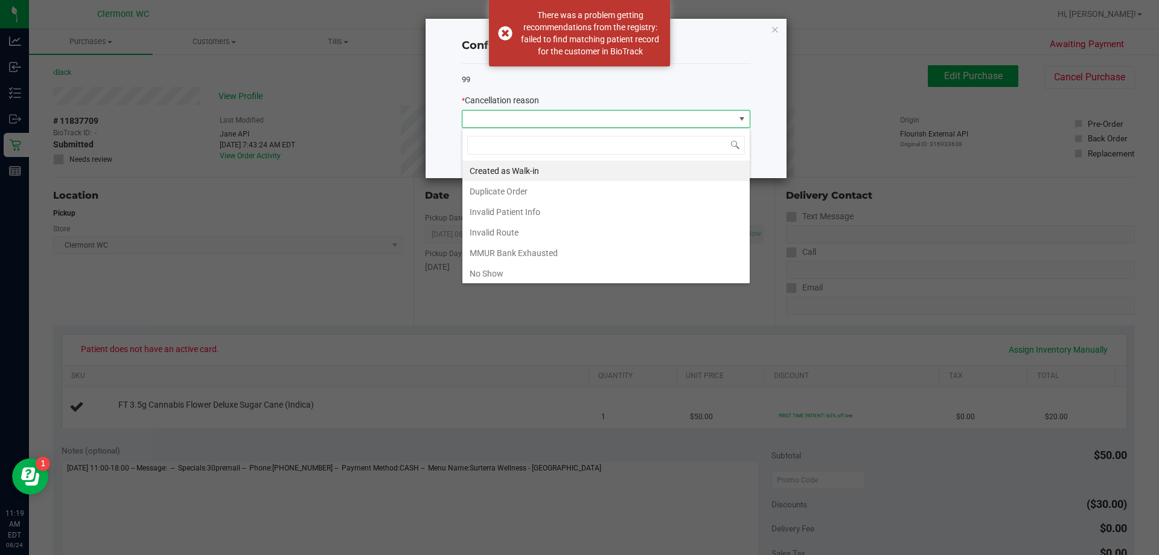
drag, startPoint x: 532, startPoint y: 266, endPoint x: 632, endPoint y: 196, distance: 122.3
click at [537, 265] on li "No Show" at bounding box center [606, 273] width 287 height 21
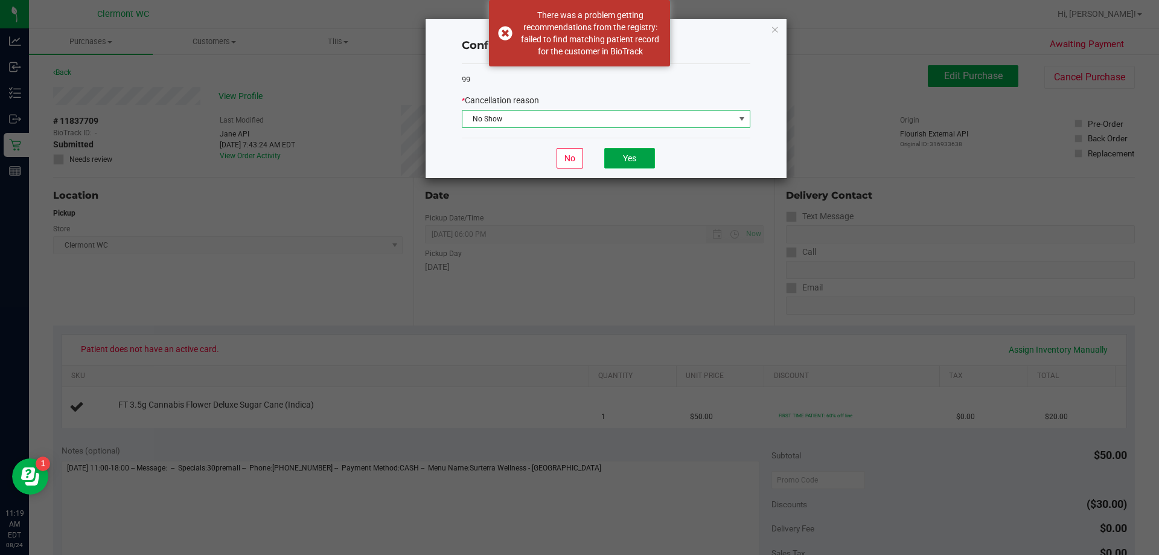
click at [645, 157] on button "Yes" at bounding box center [629, 158] width 51 height 21
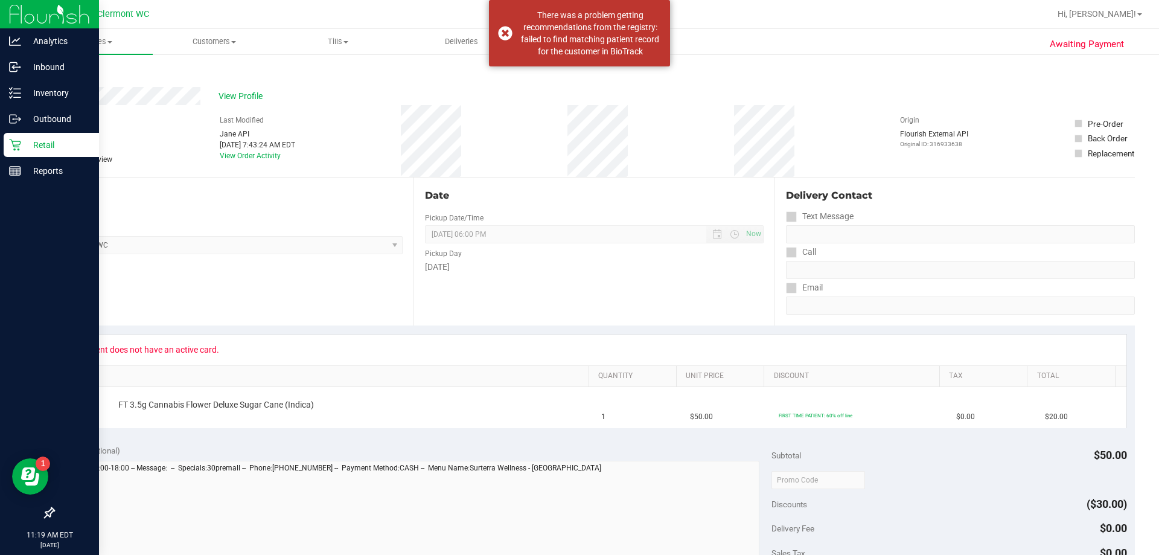
click at [45, 148] on p "Retail" at bounding box center [57, 145] width 72 height 14
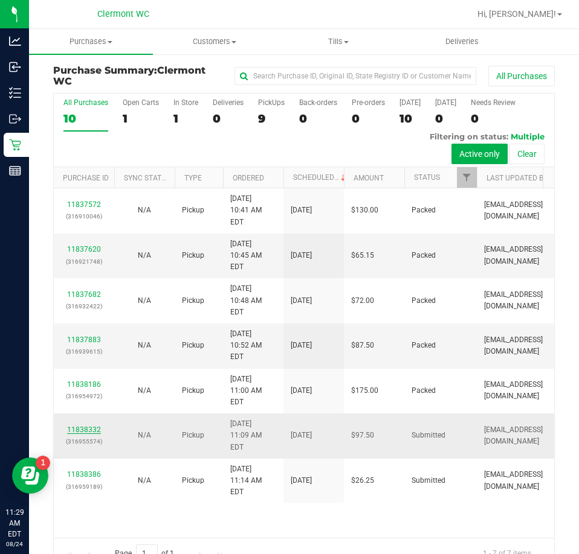
click at [95, 426] on link "11838332" at bounding box center [84, 430] width 34 height 8
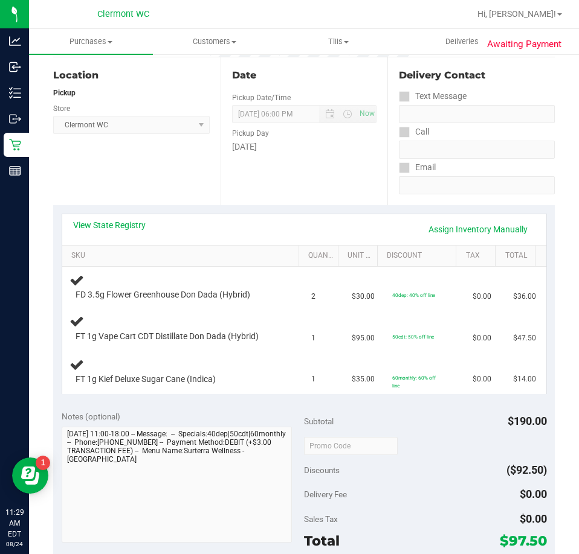
scroll to position [121, 0]
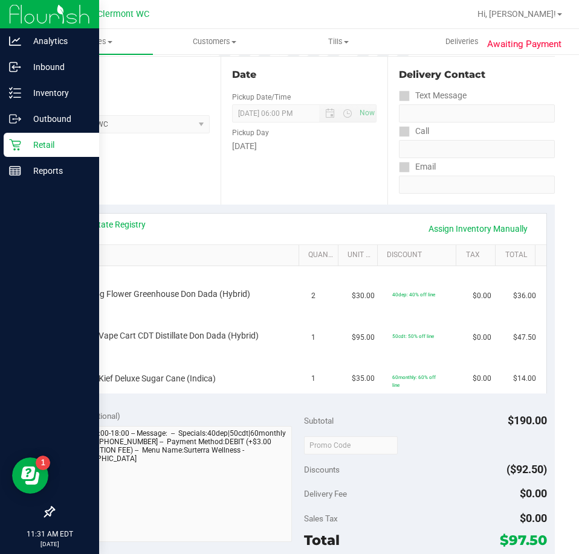
click at [17, 147] on icon at bounding box center [15, 145] width 12 height 12
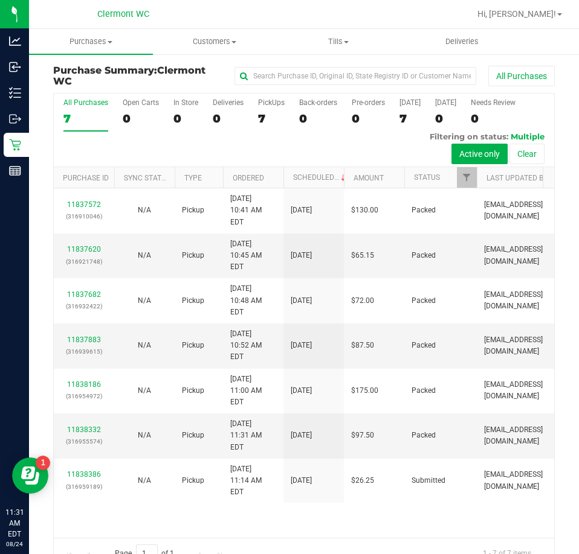
click at [326, 483] on div "11837572 (316910046) N/A Pickup [DATE] 10:41 AM EDT 8/24/2025 $130.00 Packed [E…" at bounding box center [304, 362] width 500 height 349
click at [77, 470] on link "11838386" at bounding box center [84, 474] width 34 height 8
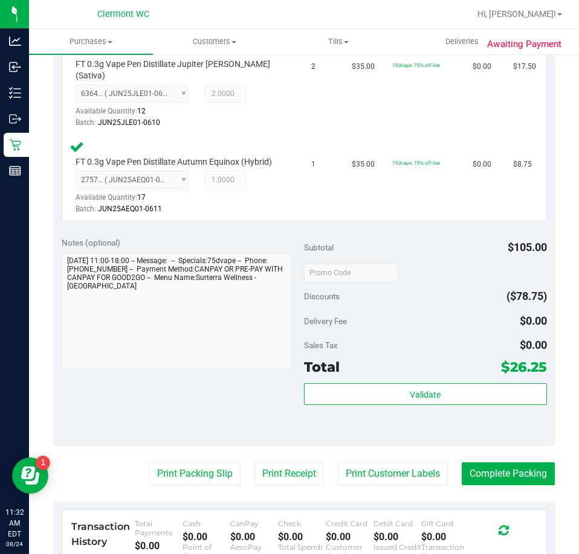
scroll to position [373, 0]
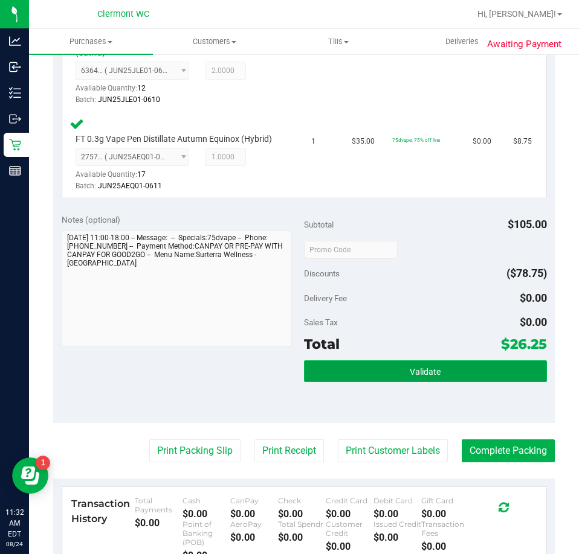
click at [412, 377] on span "Validate" at bounding box center [424, 372] width 31 height 10
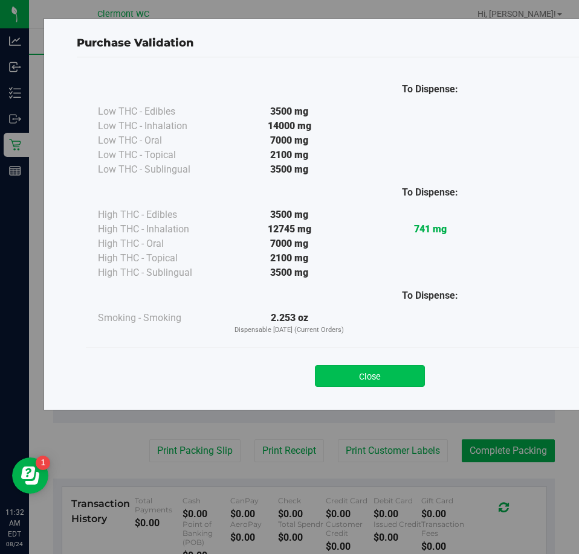
click at [357, 370] on button "Close" at bounding box center [370, 376] width 110 height 22
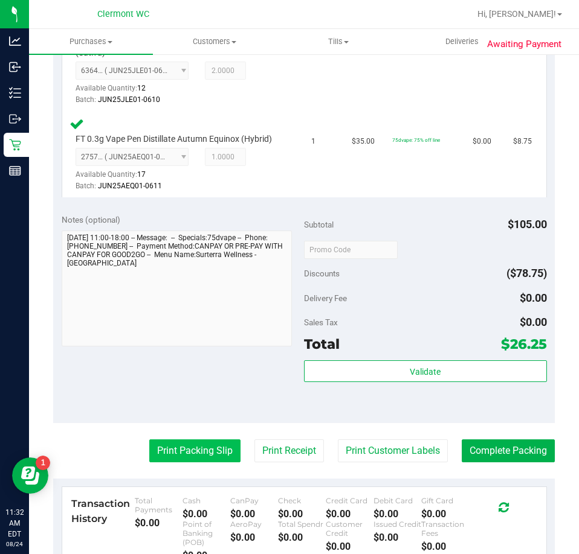
click at [205, 458] on button "Print Packing Slip" at bounding box center [194, 451] width 91 height 23
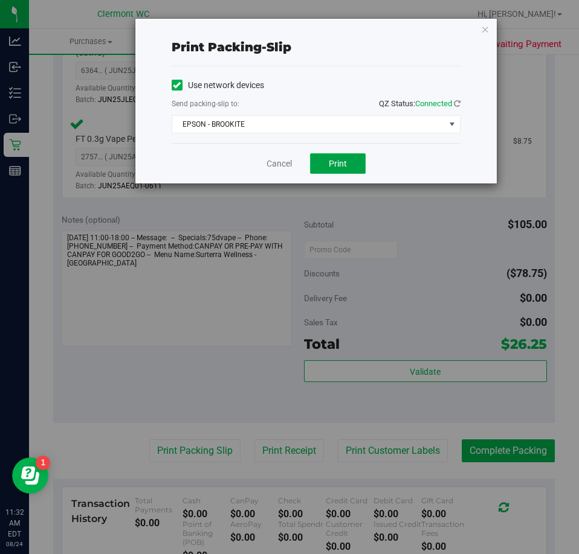
click at [350, 165] on button "Print" at bounding box center [338, 163] width 56 height 21
click at [273, 166] on link "Cancel" at bounding box center [278, 164] width 25 height 13
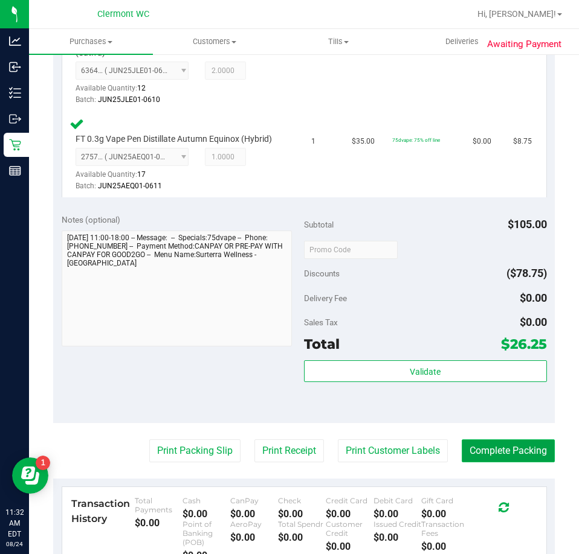
click at [521, 443] on button "Complete Packing" at bounding box center [507, 451] width 93 height 23
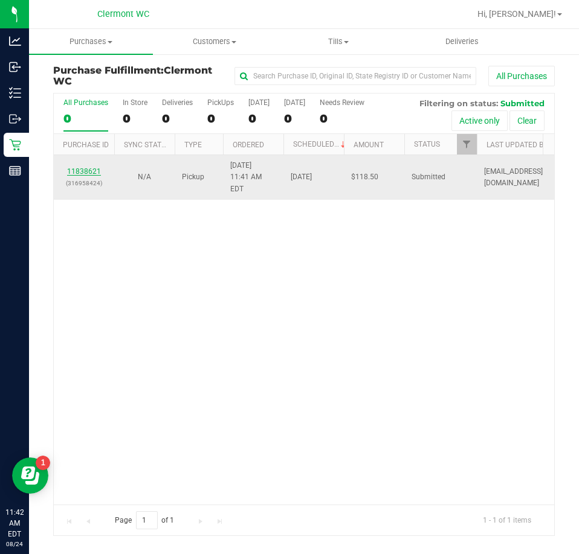
click at [73, 167] on link "11838621" at bounding box center [84, 171] width 34 height 8
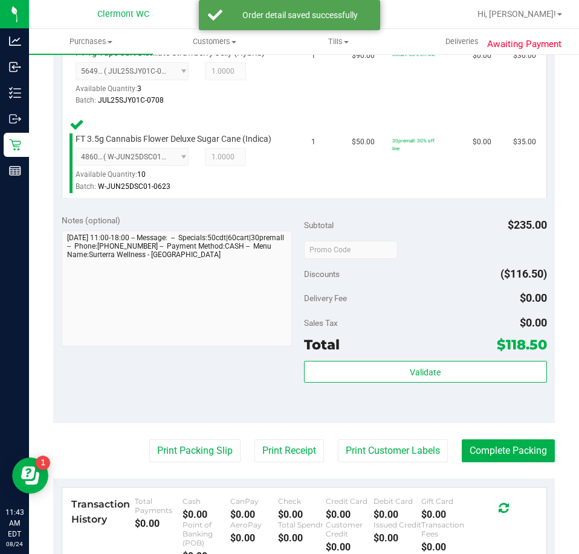
scroll to position [448, 0]
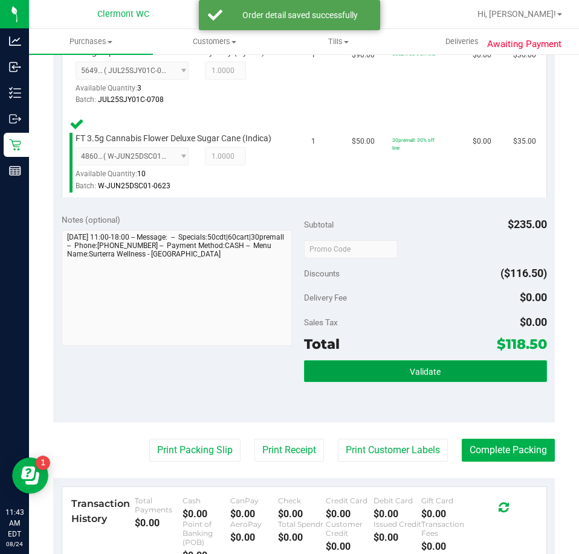
click at [440, 368] on button "Validate" at bounding box center [425, 372] width 243 height 22
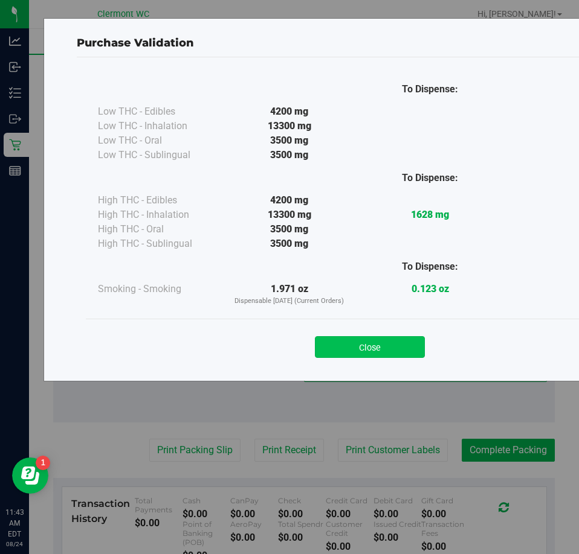
click at [366, 349] on button "Close" at bounding box center [370, 347] width 110 height 22
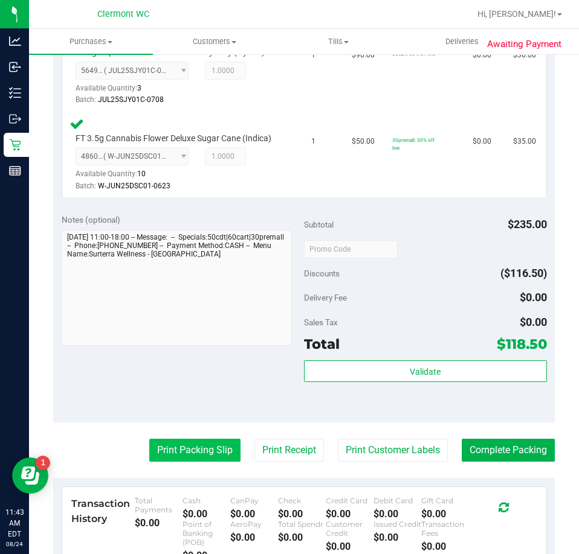
click at [200, 444] on button "Print Packing Slip" at bounding box center [194, 450] width 91 height 23
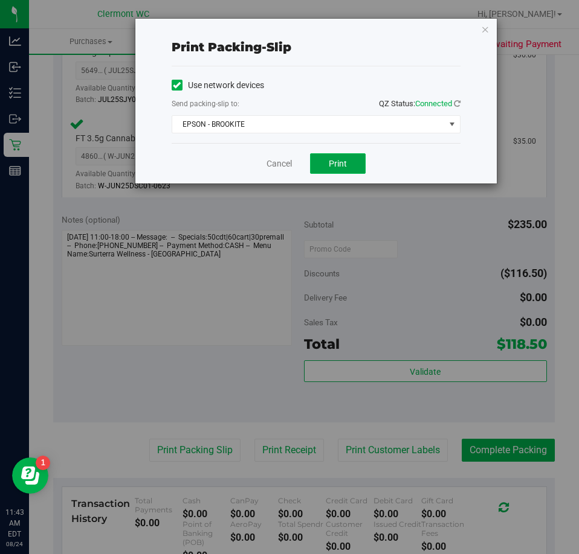
click at [343, 170] on button "Print" at bounding box center [338, 163] width 56 height 21
click at [274, 170] on link "Cancel" at bounding box center [278, 164] width 25 height 13
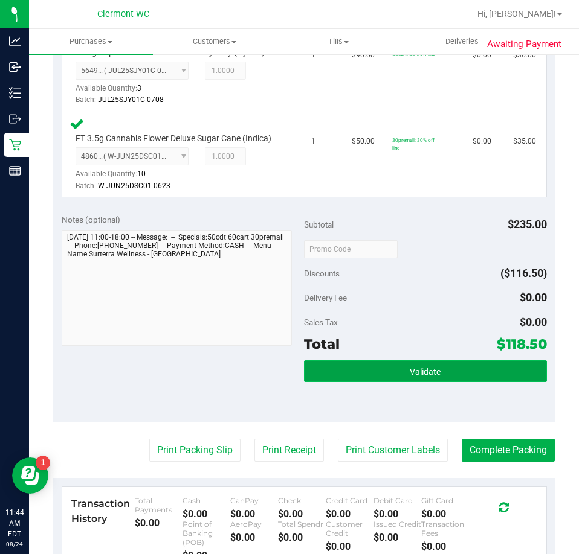
click at [468, 380] on button "Validate" at bounding box center [425, 372] width 243 height 22
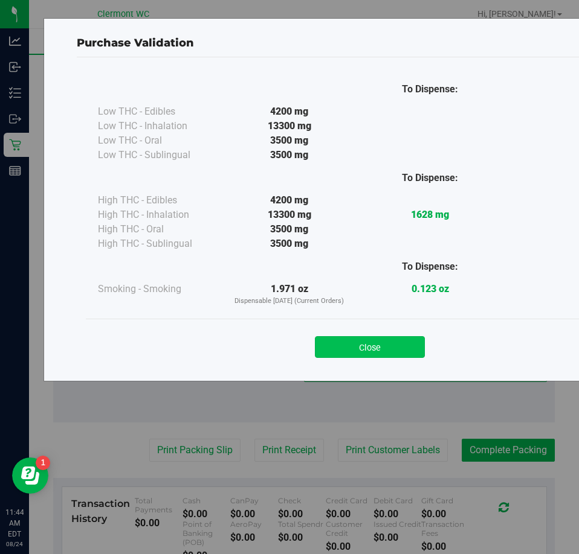
click at [362, 339] on button "Close" at bounding box center [370, 347] width 110 height 22
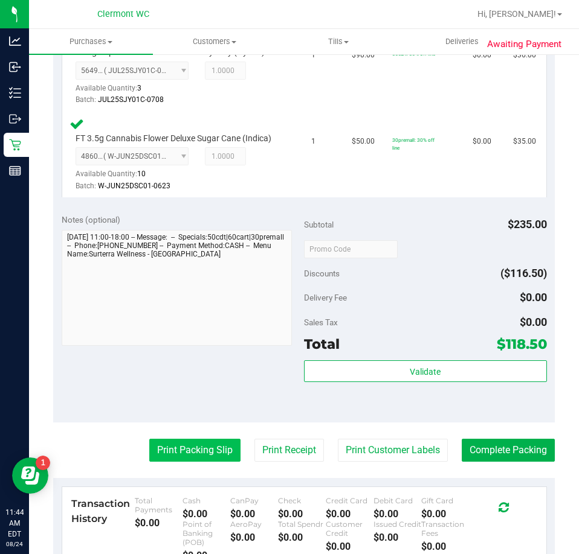
click at [179, 458] on button "Print Packing Slip" at bounding box center [194, 450] width 91 height 23
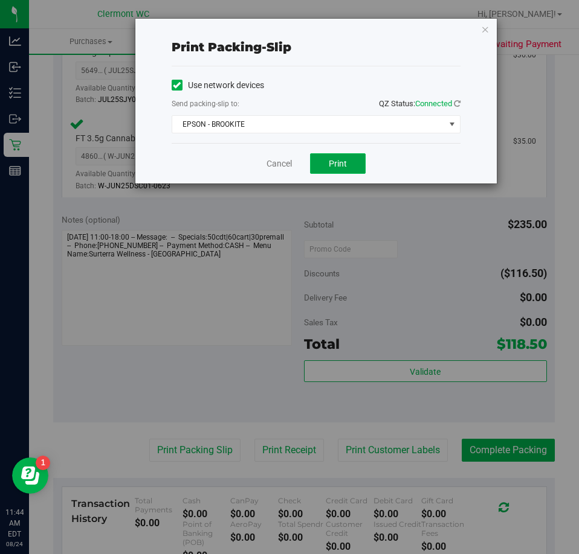
click at [327, 155] on button "Print" at bounding box center [338, 163] width 56 height 21
click at [286, 159] on link "Cancel" at bounding box center [278, 164] width 25 height 13
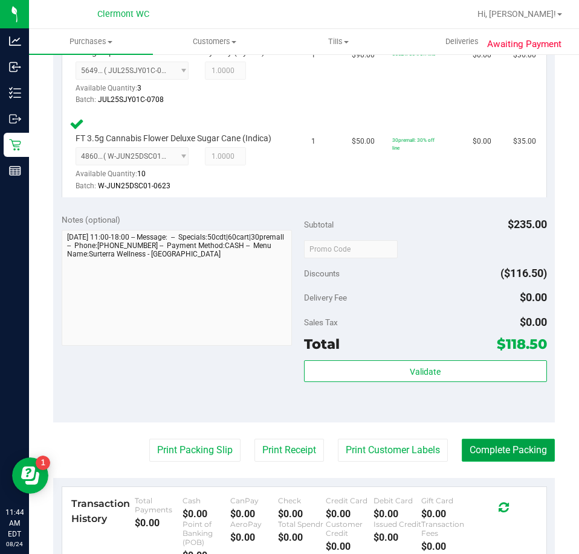
click at [510, 455] on button "Complete Packing" at bounding box center [507, 450] width 93 height 23
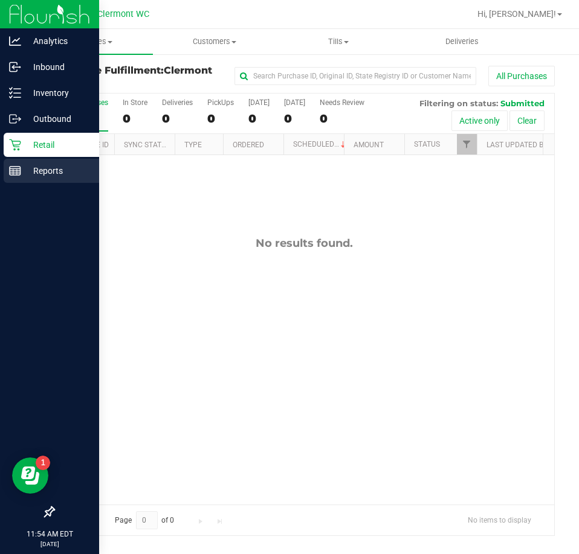
click at [27, 176] on p "Reports" at bounding box center [57, 171] width 72 height 14
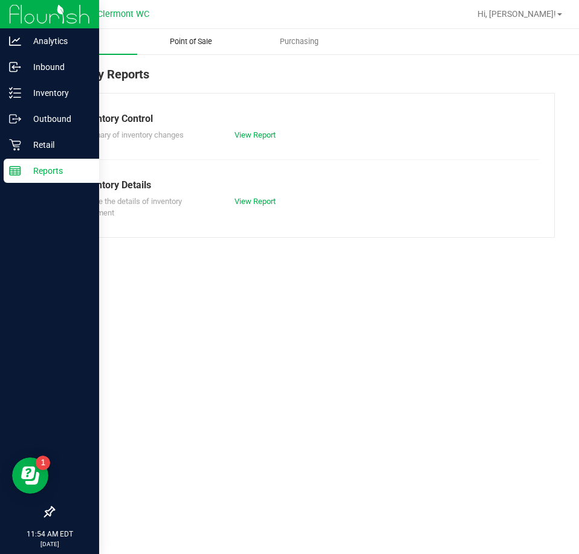
click at [202, 40] on span "Point of Sale" at bounding box center [190, 41] width 75 height 11
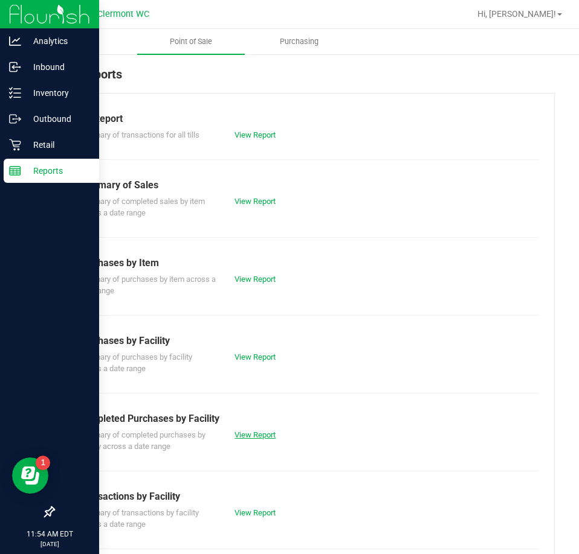
click at [248, 434] on link "View Report" at bounding box center [254, 435] width 41 height 9
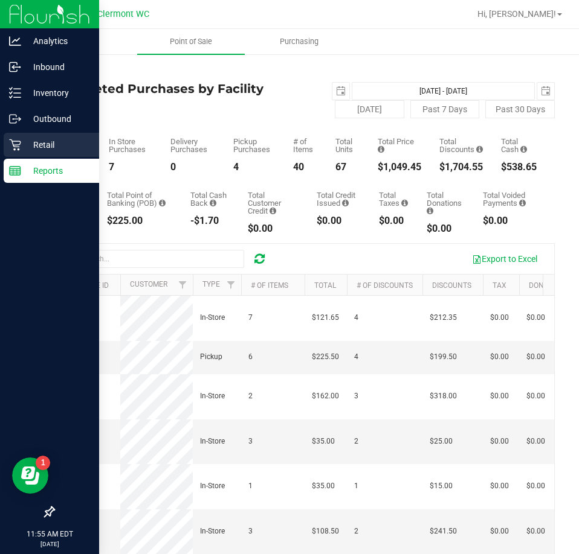
click at [14, 135] on div "Retail" at bounding box center [51, 145] width 95 height 24
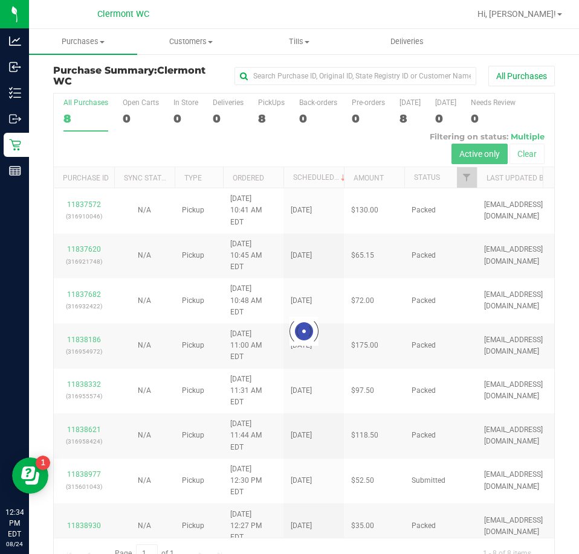
click at [91, 469] on div at bounding box center [304, 331] width 500 height 475
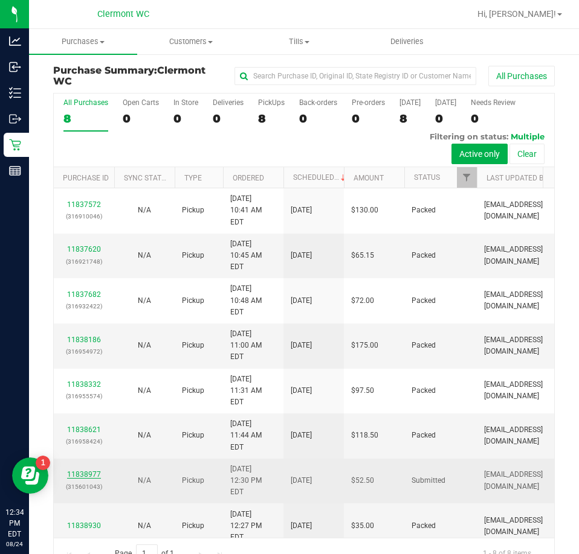
click at [90, 470] on link "11838977" at bounding box center [84, 474] width 34 height 8
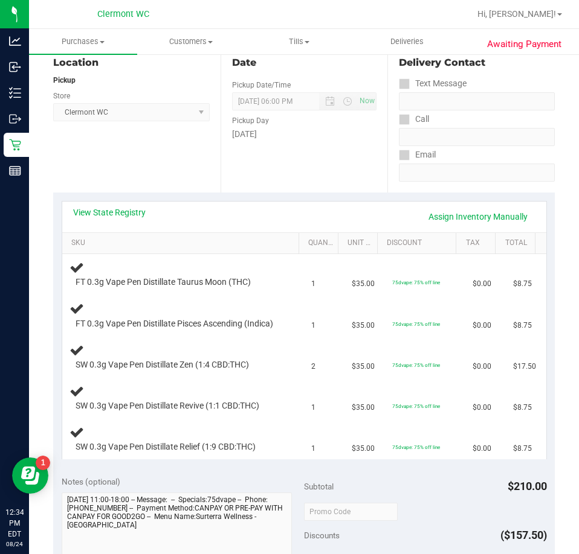
scroll to position [132, 0]
click at [123, 213] on link "View State Registry" at bounding box center [109, 213] width 72 height 12
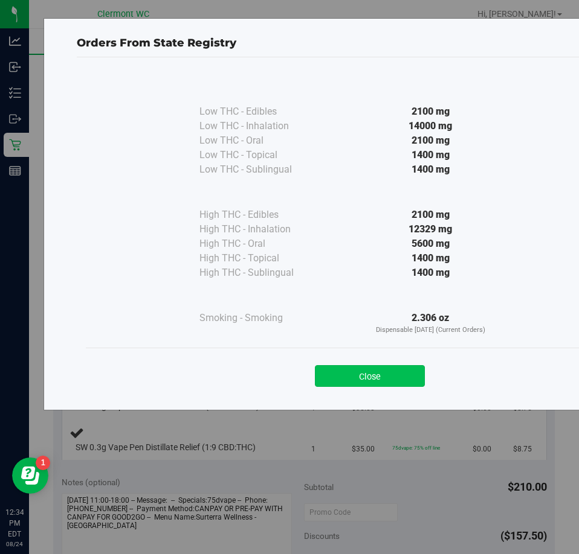
click at [384, 371] on button "Close" at bounding box center [370, 376] width 110 height 22
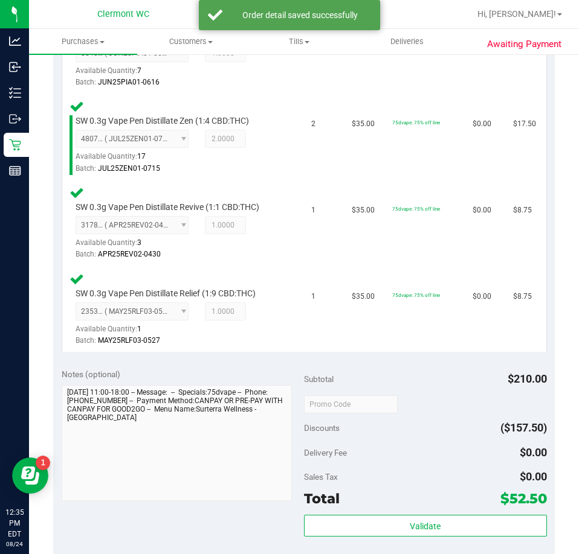
scroll to position [505, 0]
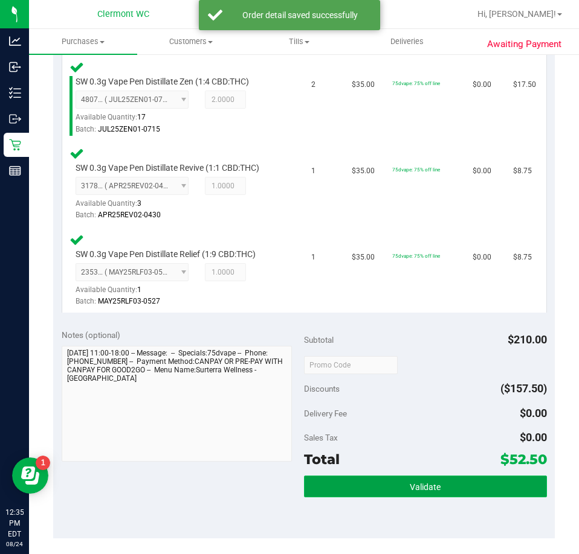
click at [426, 492] on span "Validate" at bounding box center [424, 487] width 31 height 10
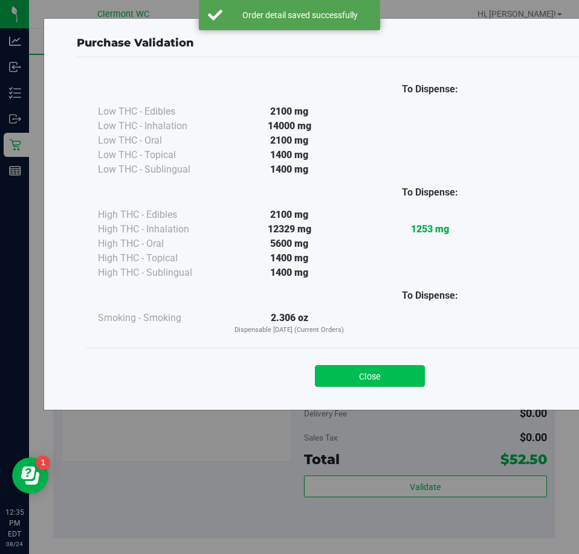
click at [380, 379] on button "Close" at bounding box center [370, 376] width 110 height 22
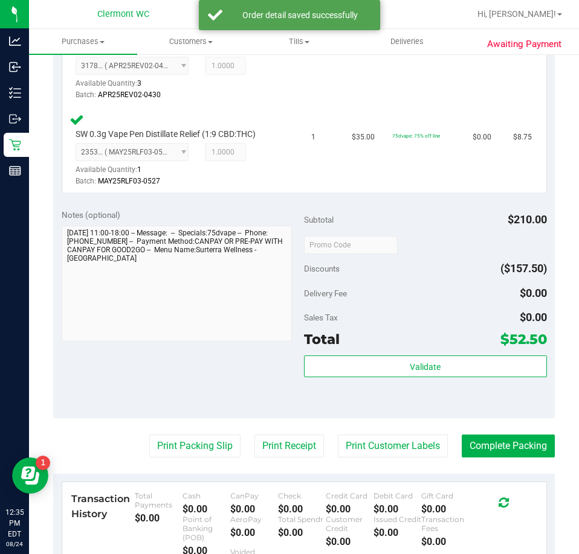
scroll to position [624, 0]
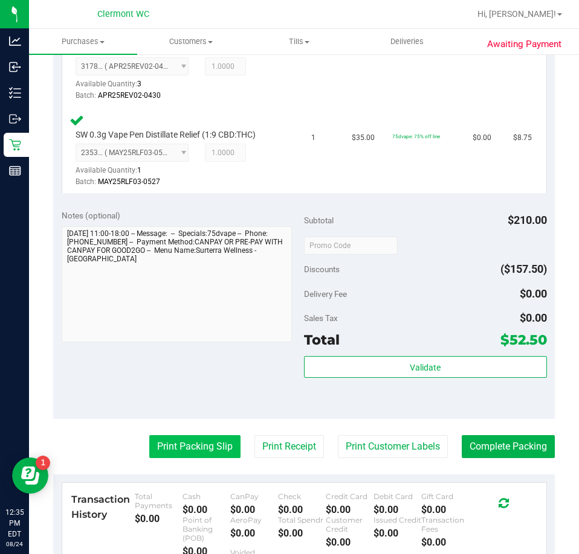
click at [181, 458] on button "Print Packing Slip" at bounding box center [194, 446] width 91 height 23
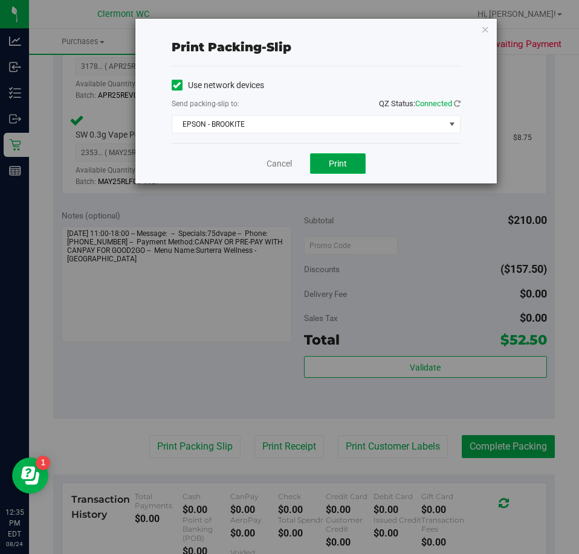
click at [349, 171] on button "Print" at bounding box center [338, 163] width 56 height 21
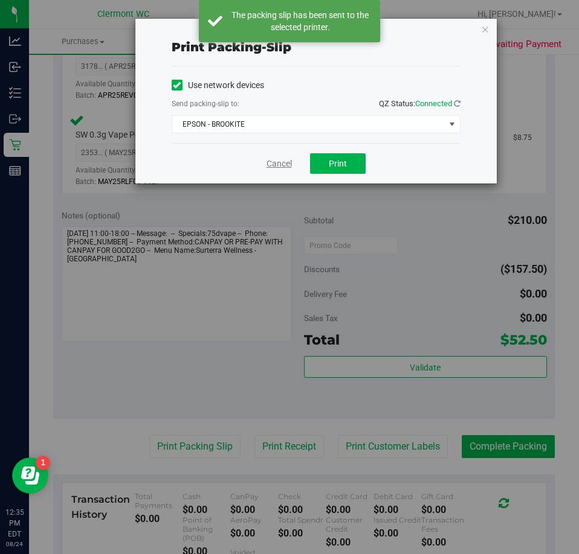
click at [275, 165] on link "Cancel" at bounding box center [278, 164] width 25 height 13
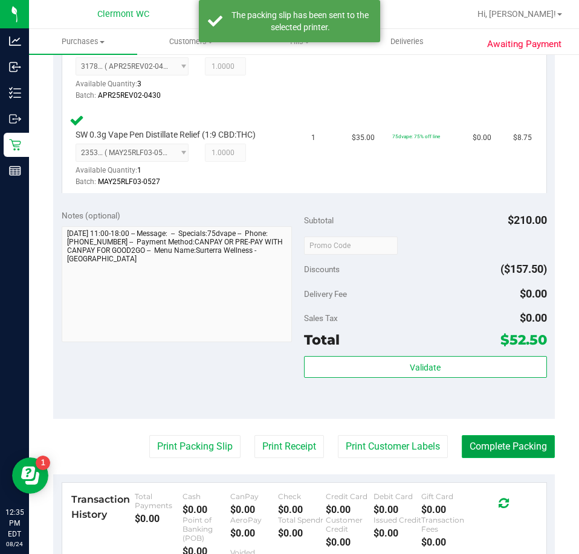
click at [519, 457] on button "Complete Packing" at bounding box center [507, 446] width 93 height 23
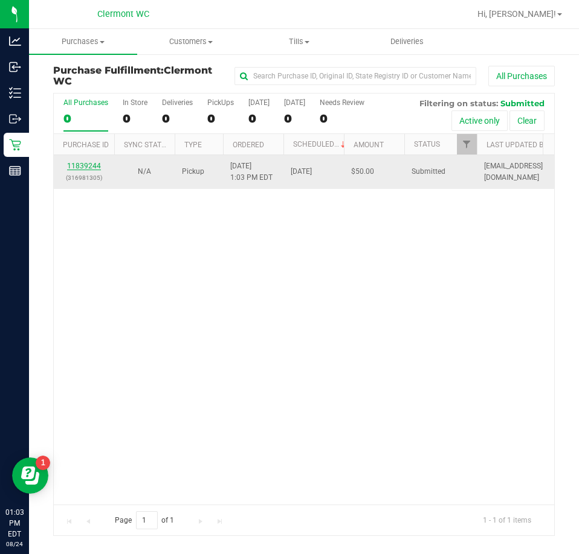
click at [86, 169] on link "11839244" at bounding box center [84, 166] width 34 height 8
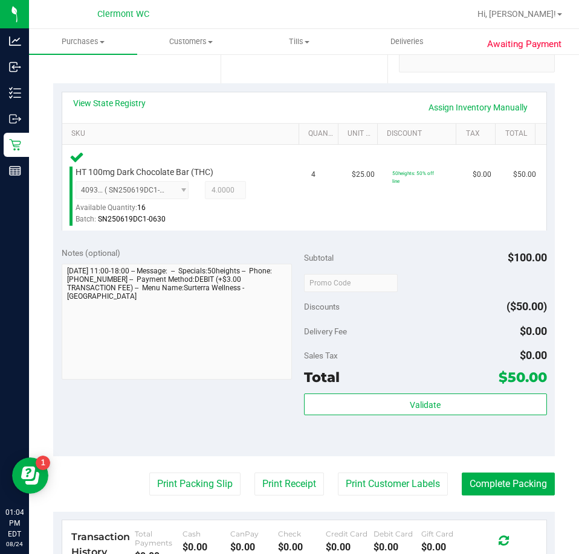
scroll to position [248, 0]
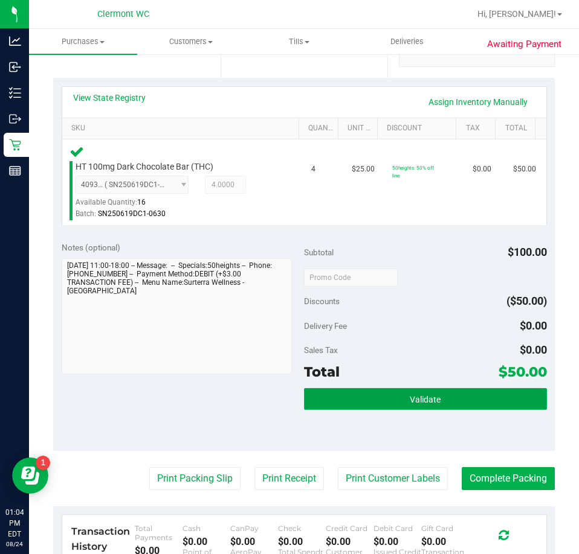
click at [461, 397] on button "Validate" at bounding box center [425, 399] width 243 height 22
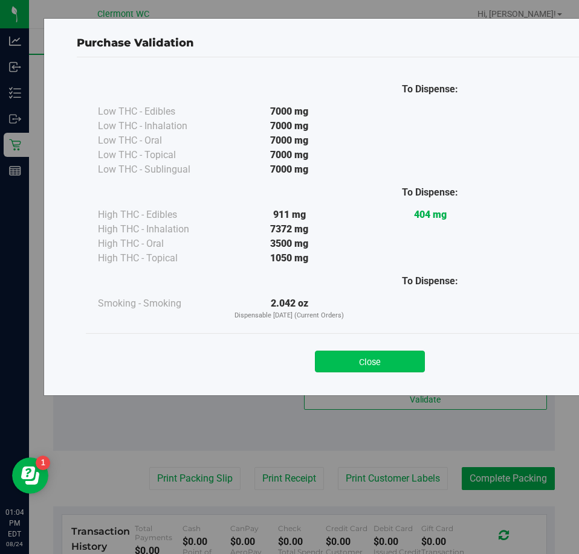
click at [377, 359] on button "Close" at bounding box center [370, 362] width 110 height 22
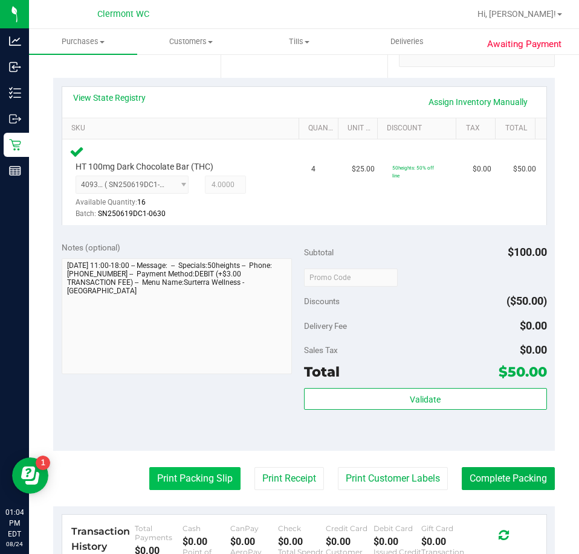
click at [204, 487] on button "Print Packing Slip" at bounding box center [194, 478] width 91 height 23
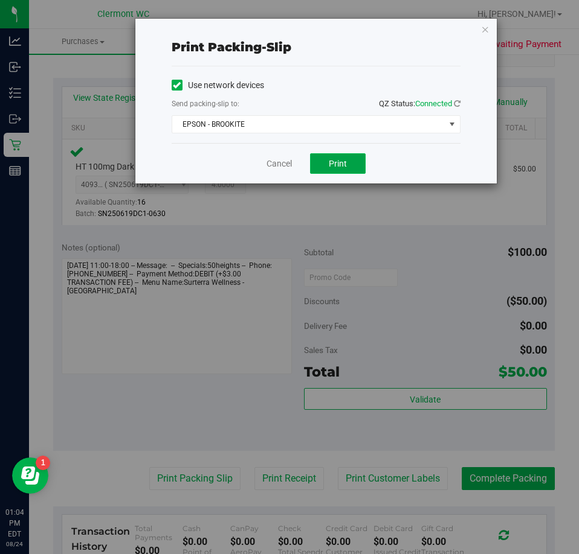
click at [347, 168] on button "Print" at bounding box center [338, 163] width 56 height 21
click at [270, 164] on link "Cancel" at bounding box center [278, 164] width 25 height 13
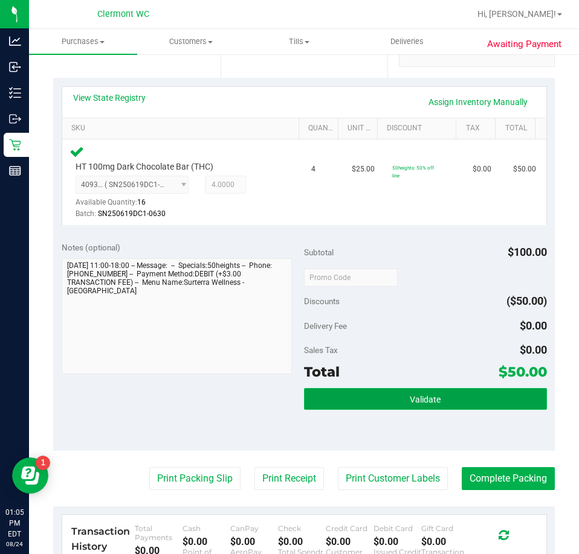
click at [463, 406] on button "Validate" at bounding box center [425, 399] width 243 height 22
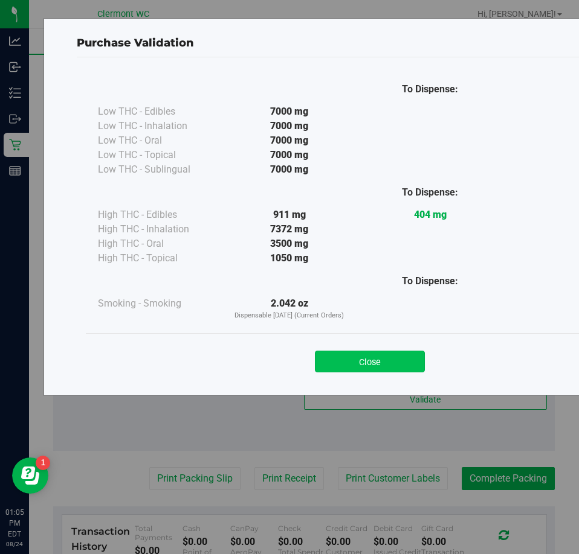
click at [385, 361] on button "Close" at bounding box center [370, 362] width 110 height 22
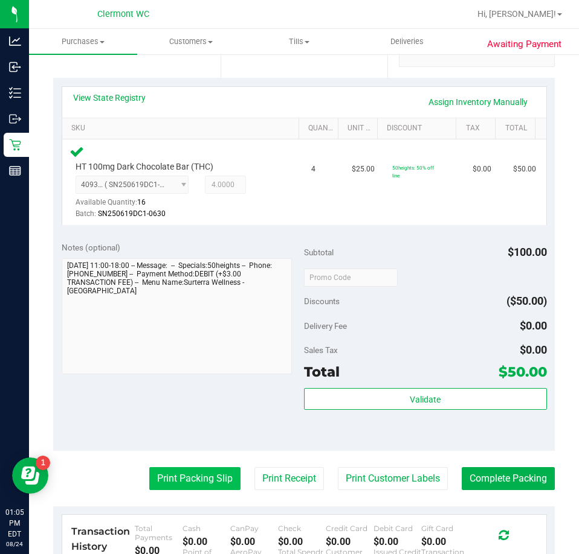
click at [199, 484] on button "Print Packing Slip" at bounding box center [194, 478] width 91 height 23
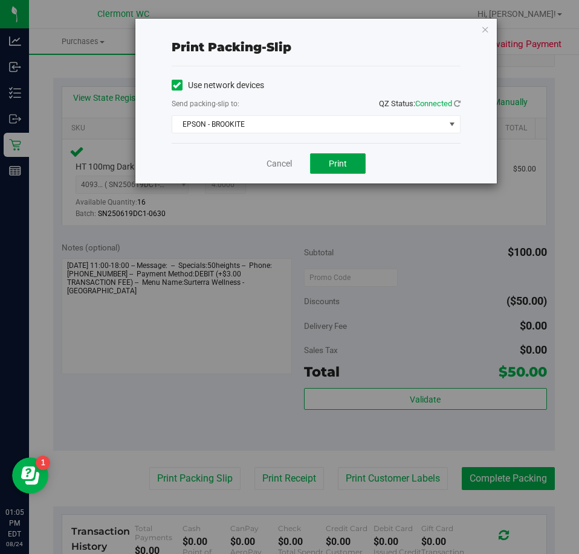
click at [339, 173] on button "Print" at bounding box center [338, 163] width 56 height 21
click at [285, 165] on link "Cancel" at bounding box center [278, 164] width 25 height 13
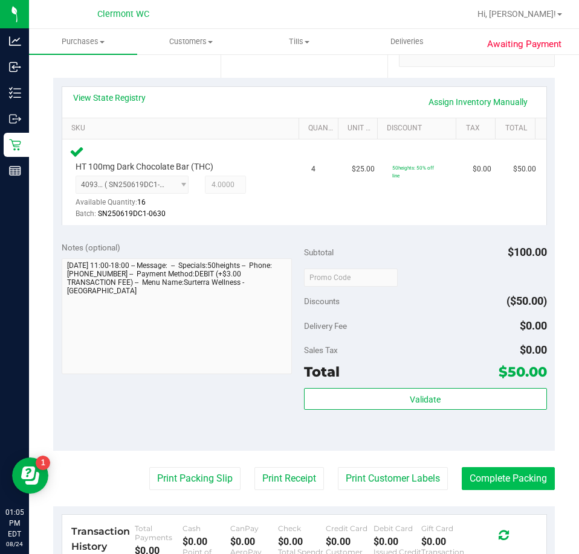
click at [502, 478] on button "Complete Packing" at bounding box center [507, 478] width 93 height 23
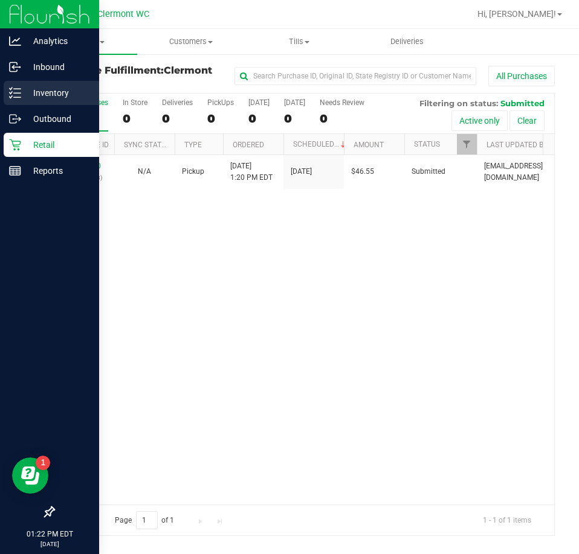
click at [42, 99] on p "Inventory" at bounding box center [57, 93] width 72 height 14
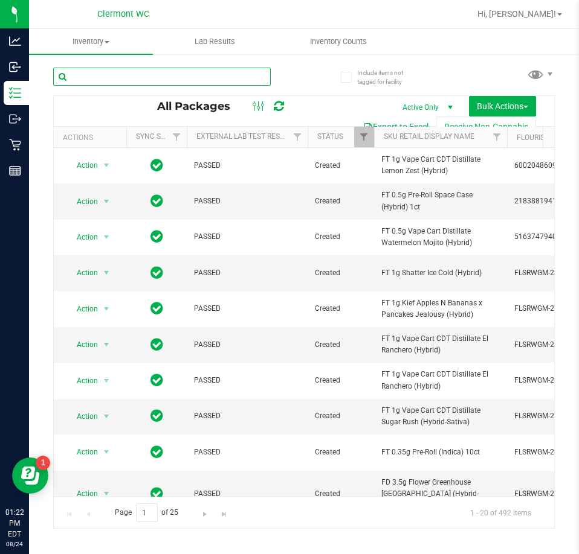
click at [144, 79] on input "text" at bounding box center [161, 77] width 217 height 18
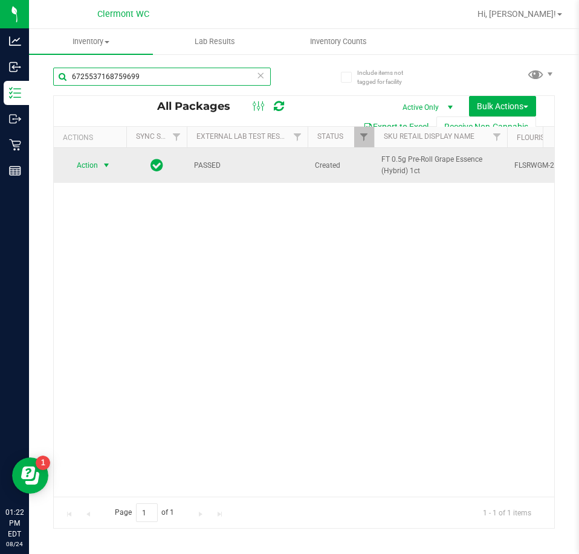
type input "6725537168759699"
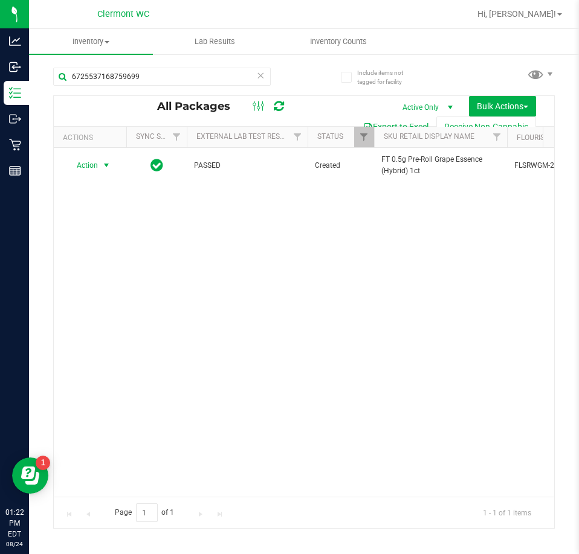
drag, startPoint x: 91, startPoint y: 161, endPoint x: 98, endPoint y: 226, distance: 66.2
click at [91, 162] on span "Action" at bounding box center [82, 165] width 33 height 17
click at [98, 300] on li "Unlock package" at bounding box center [104, 309] width 77 height 18
click at [539, 13] on span "Hi, [PERSON_NAME]!" at bounding box center [516, 14] width 79 height 10
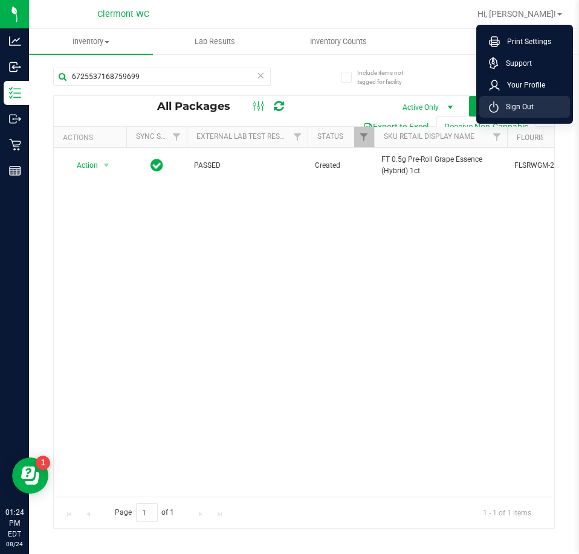
click at [522, 109] on span "Sign Out" at bounding box center [515, 107] width 35 height 12
